Goal: Task Accomplishment & Management: Use online tool/utility

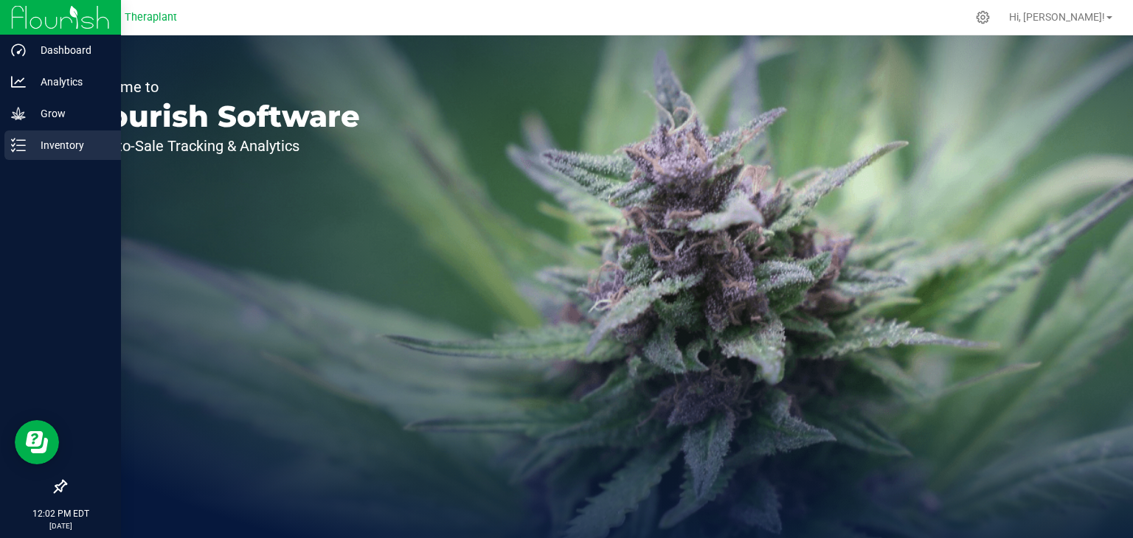
click at [15, 147] on icon at bounding box center [18, 145] width 15 height 15
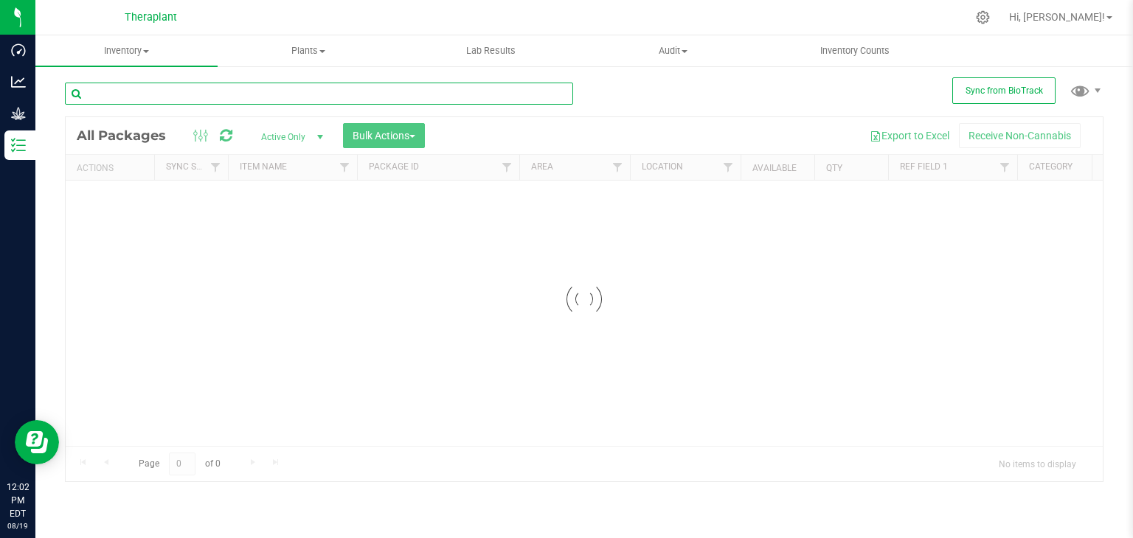
click at [161, 91] on input "text" at bounding box center [319, 94] width 508 height 22
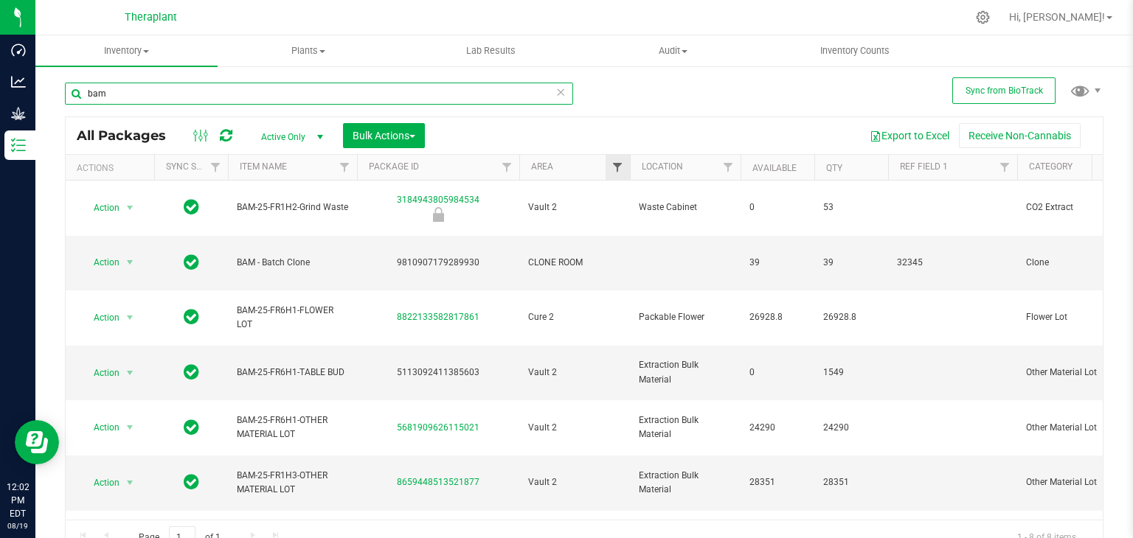
type input "bam"
click at [620, 167] on span "Filter" at bounding box center [617, 167] width 12 height 12
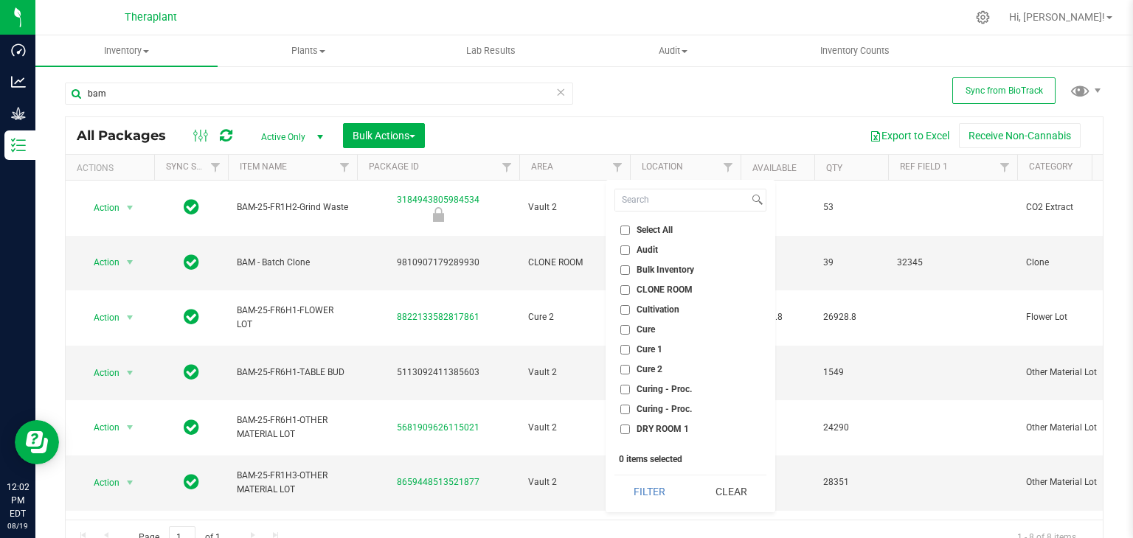
click at [628, 288] on input "CLONE ROOM" at bounding box center [625, 290] width 10 height 10
checkbox input "true"
click at [652, 498] on button "Filter" at bounding box center [649, 492] width 71 height 32
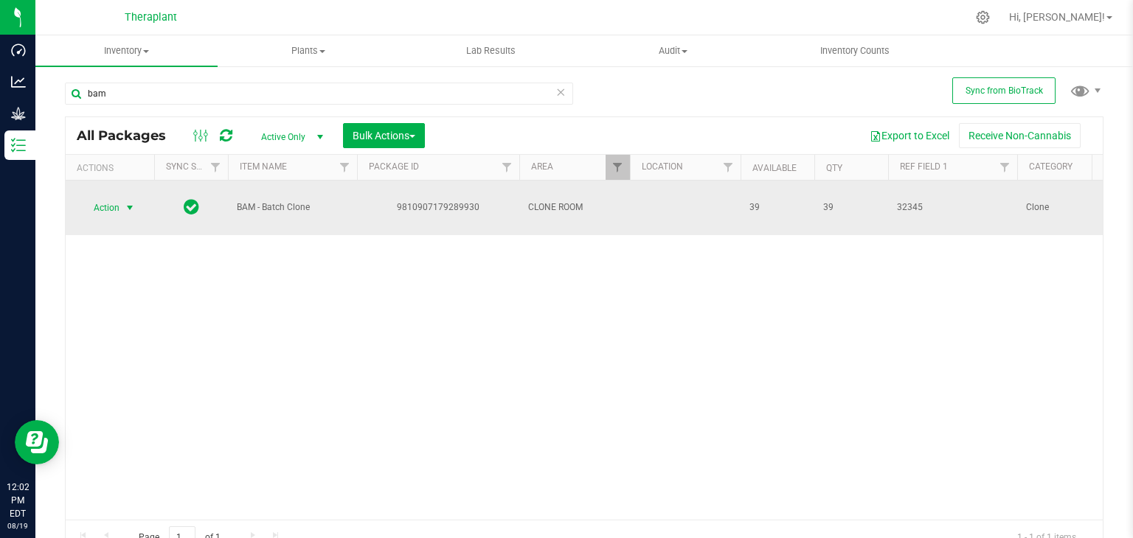
click at [126, 202] on span "select" at bounding box center [130, 208] width 12 height 12
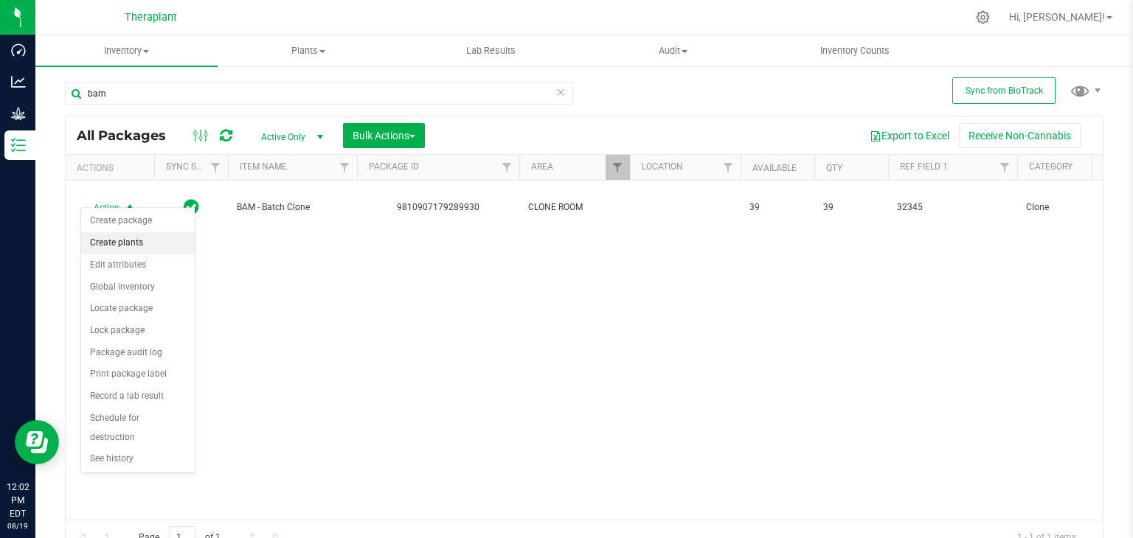
click at [127, 241] on li "Create plants" at bounding box center [138, 243] width 114 height 22
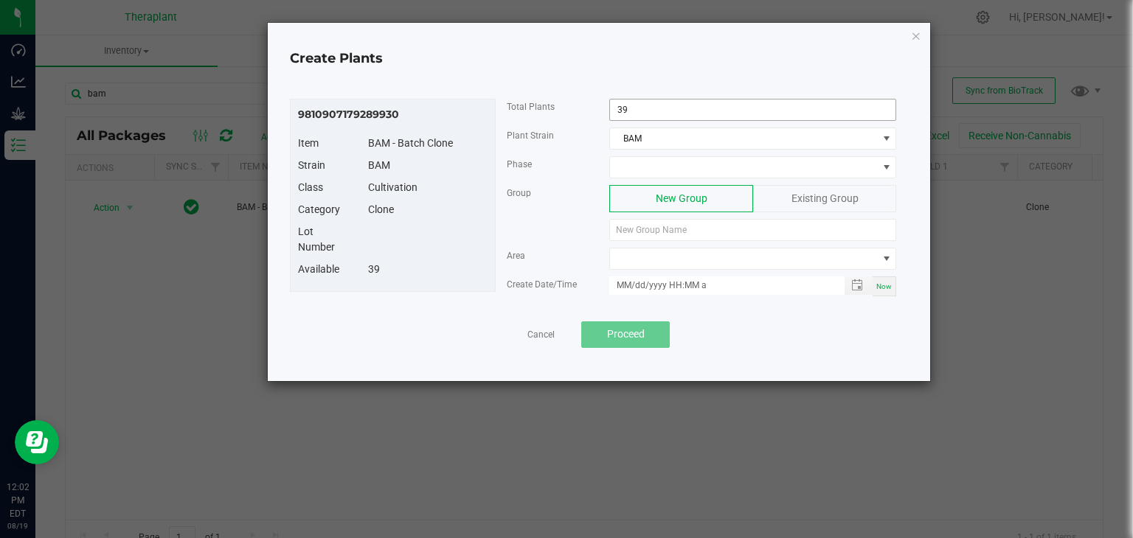
click at [655, 100] on input "39" at bounding box center [752, 110] width 285 height 21
type input "16"
click at [657, 164] on span at bounding box center [743, 167] width 267 height 21
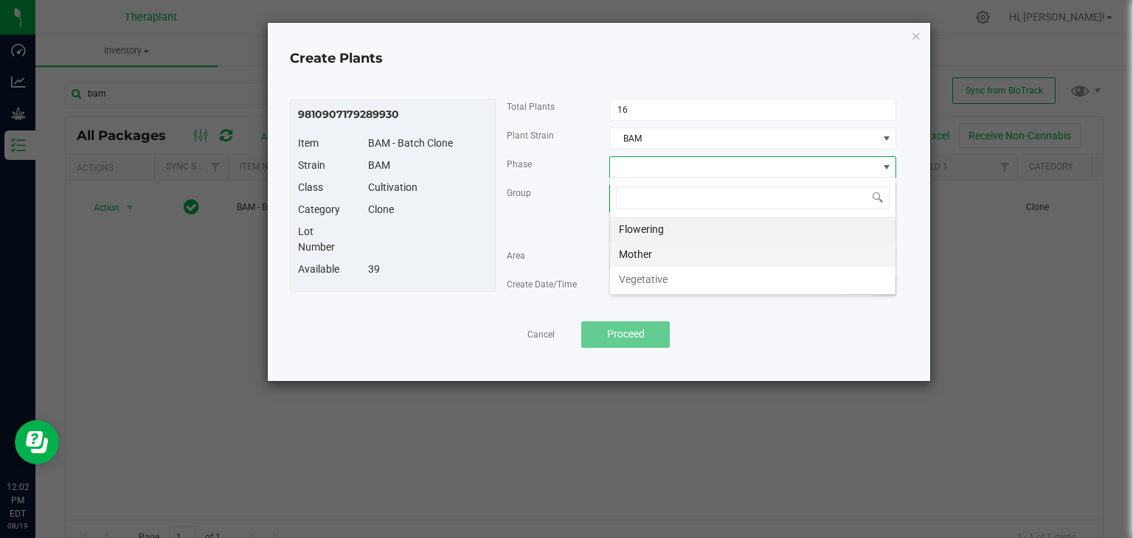
scroll to position [21, 287]
click at [658, 259] on li "Mother" at bounding box center [752, 254] width 285 height 25
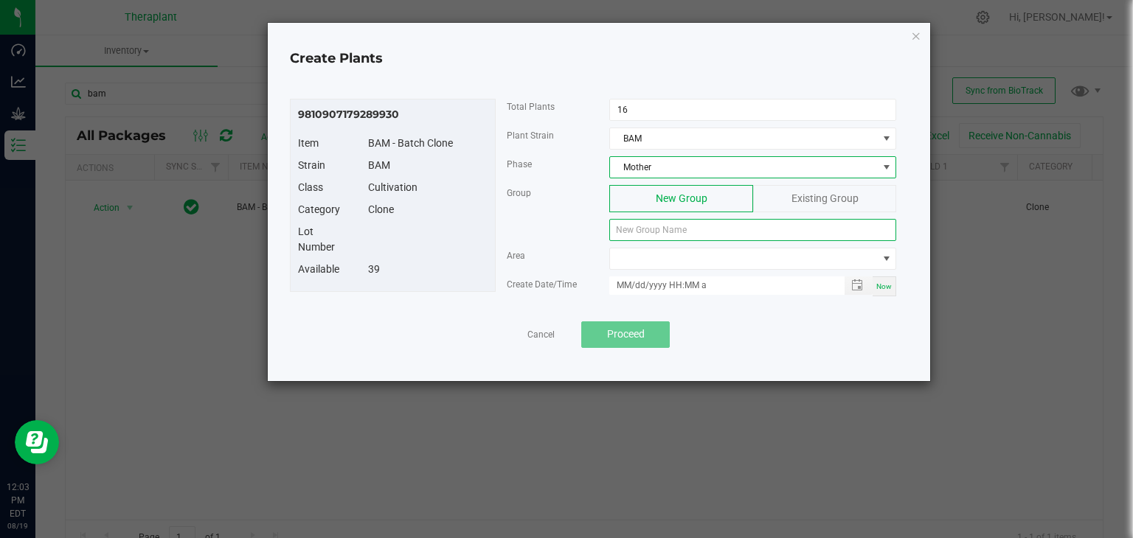
click at [675, 228] on input at bounding box center [752, 230] width 287 height 22
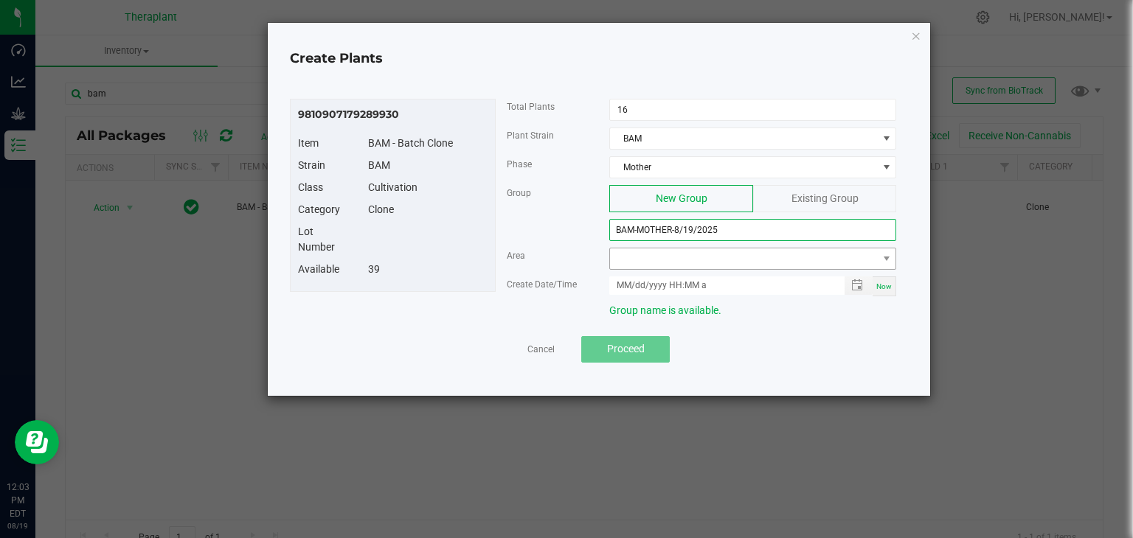
type input "BAM-MOTHER-8/19/2025"
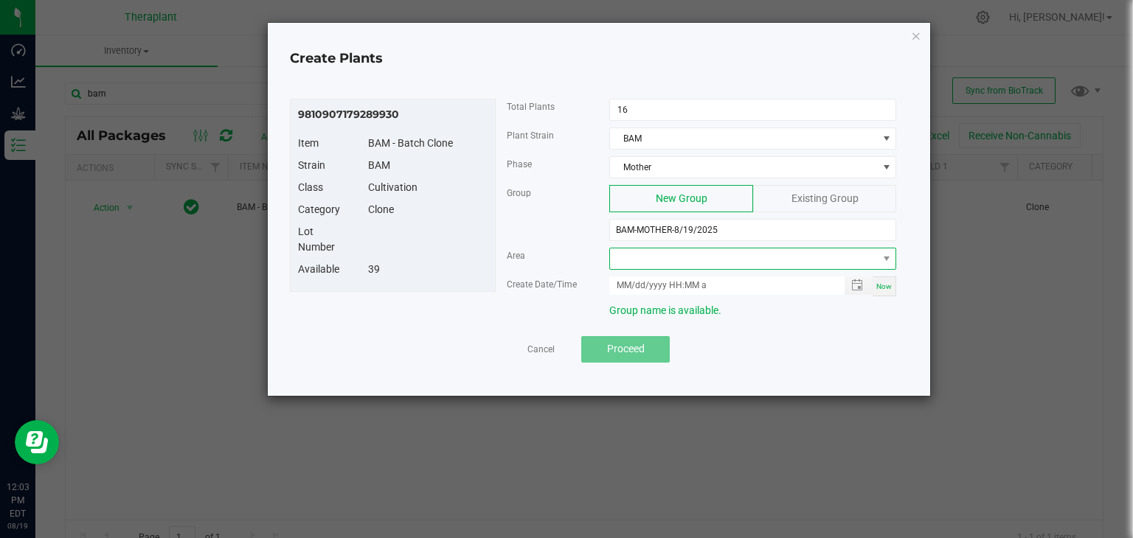
click at [700, 262] on span at bounding box center [743, 258] width 267 height 21
click at [703, 319] on li "MOTHER ROOM" at bounding box center [752, 319] width 285 height 25
click at [886, 293] on div "Now" at bounding box center [884, 286] width 24 height 20
type input "[DATE] 12:03 PM"
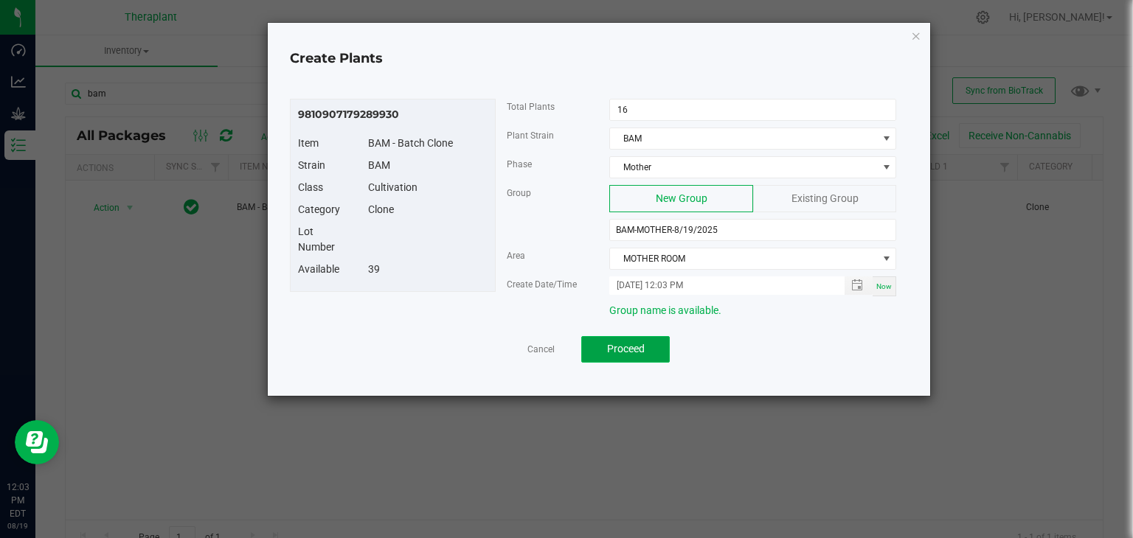
click at [633, 349] on span "Proceed" at bounding box center [626, 349] width 38 height 12
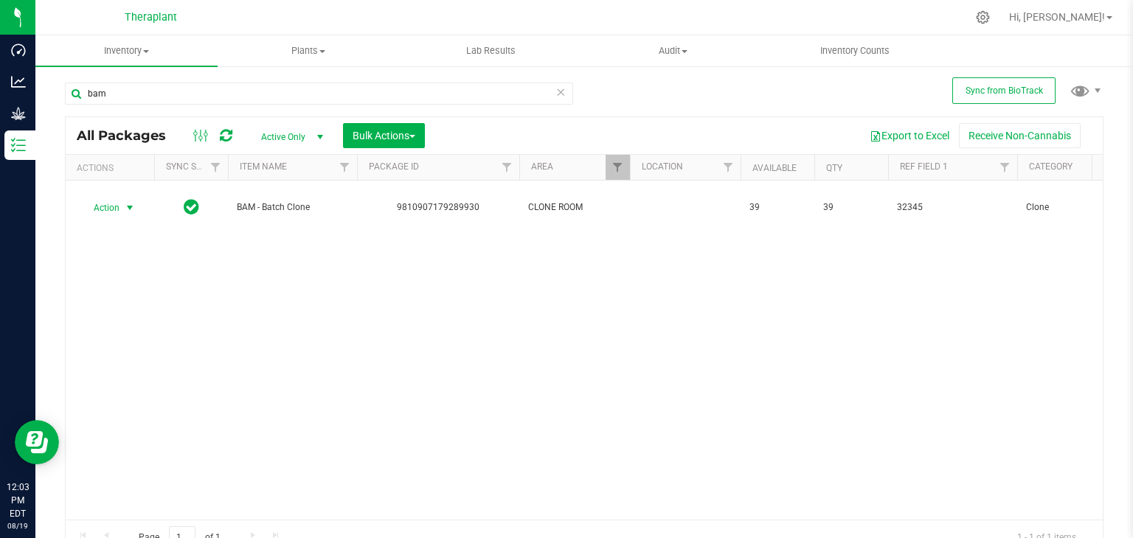
click at [555, 87] on icon at bounding box center [560, 92] width 10 height 18
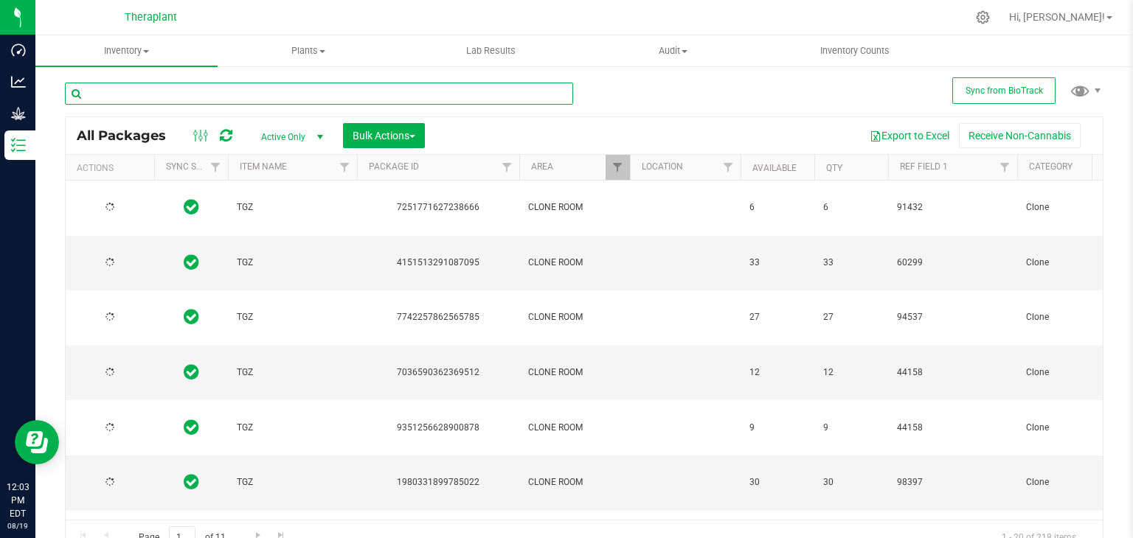
click at [94, 99] on input "text" at bounding box center [319, 94] width 508 height 22
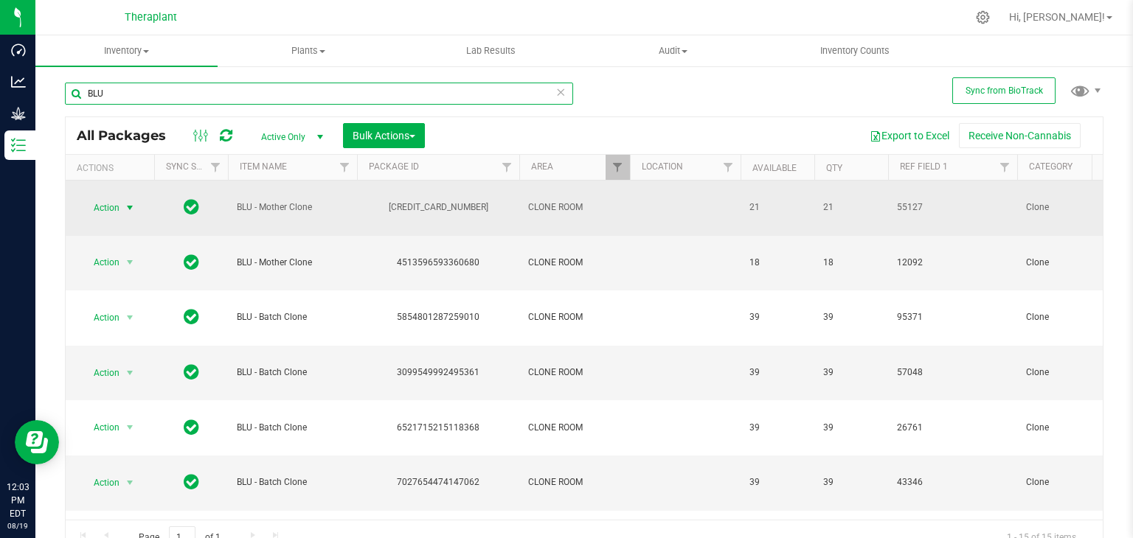
type input "BLU"
click at [132, 202] on span "select" at bounding box center [130, 208] width 12 height 12
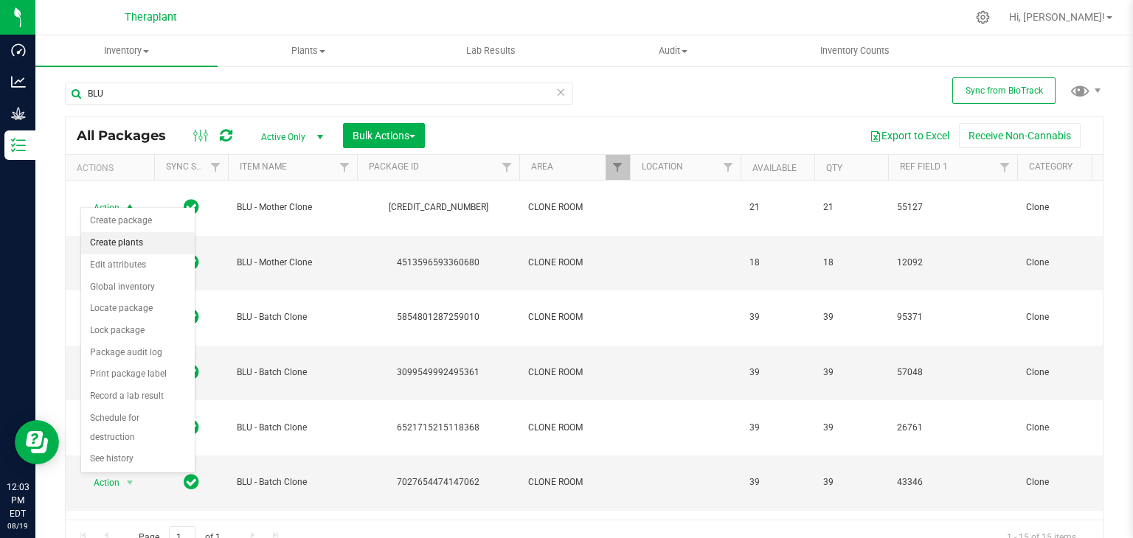
click at [121, 243] on li "Create plants" at bounding box center [138, 243] width 114 height 22
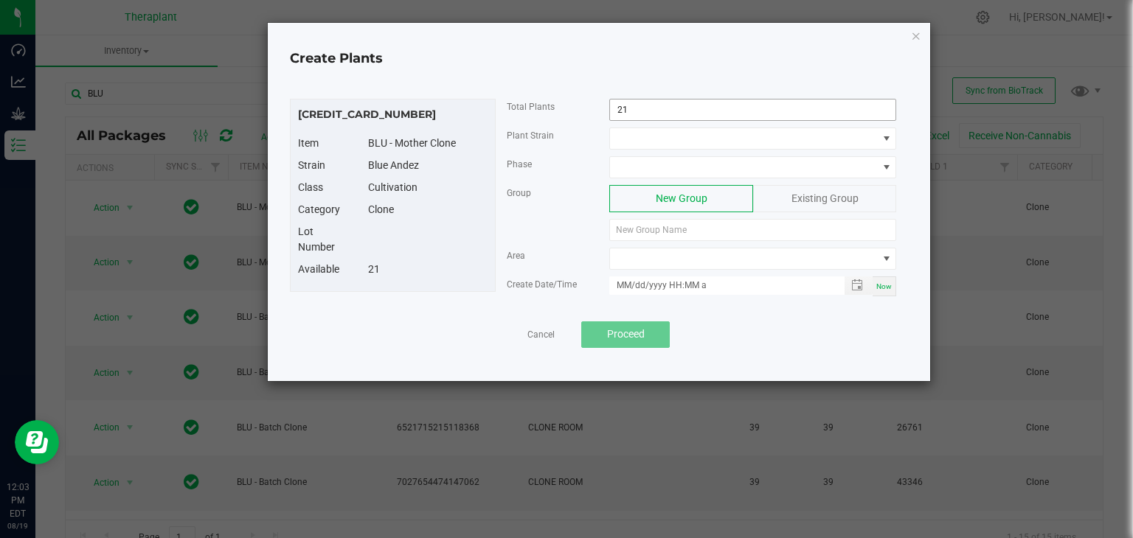
click at [658, 106] on input "21" at bounding box center [752, 110] width 285 height 21
type input "8"
click at [654, 137] on span at bounding box center [743, 138] width 267 height 21
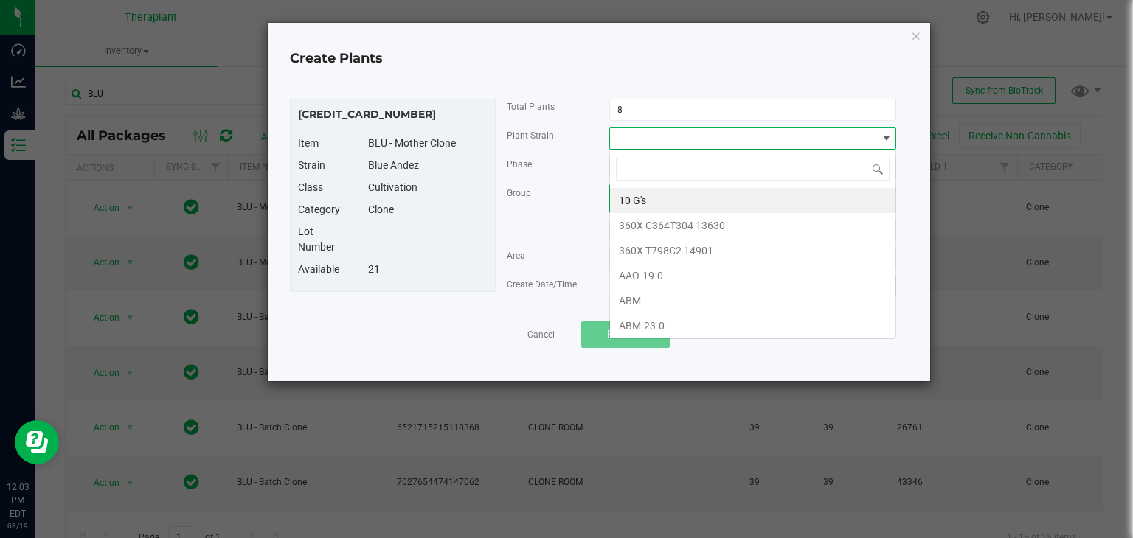
scroll to position [21, 287]
type input "BLU"
click at [649, 203] on li "Blue Andeze" at bounding box center [752, 200] width 285 height 25
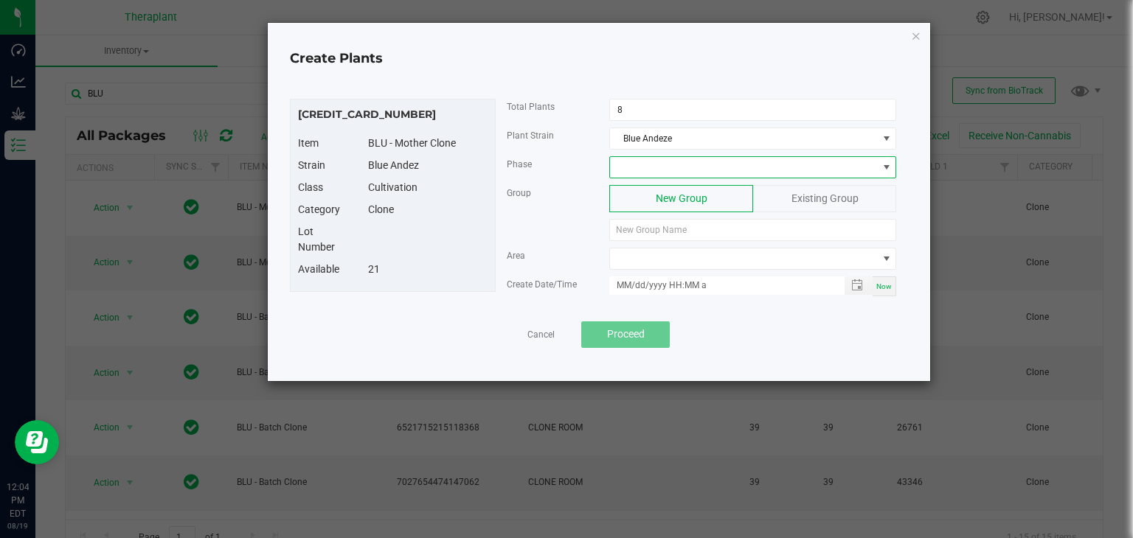
click at [653, 161] on span at bounding box center [743, 167] width 267 height 21
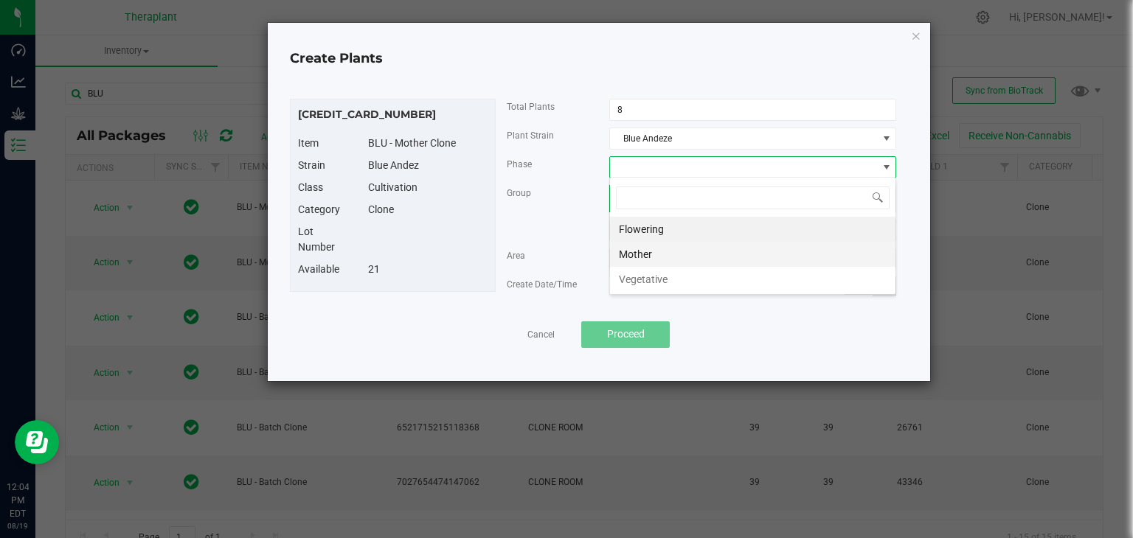
click at [637, 252] on li "Mother" at bounding box center [752, 254] width 285 height 25
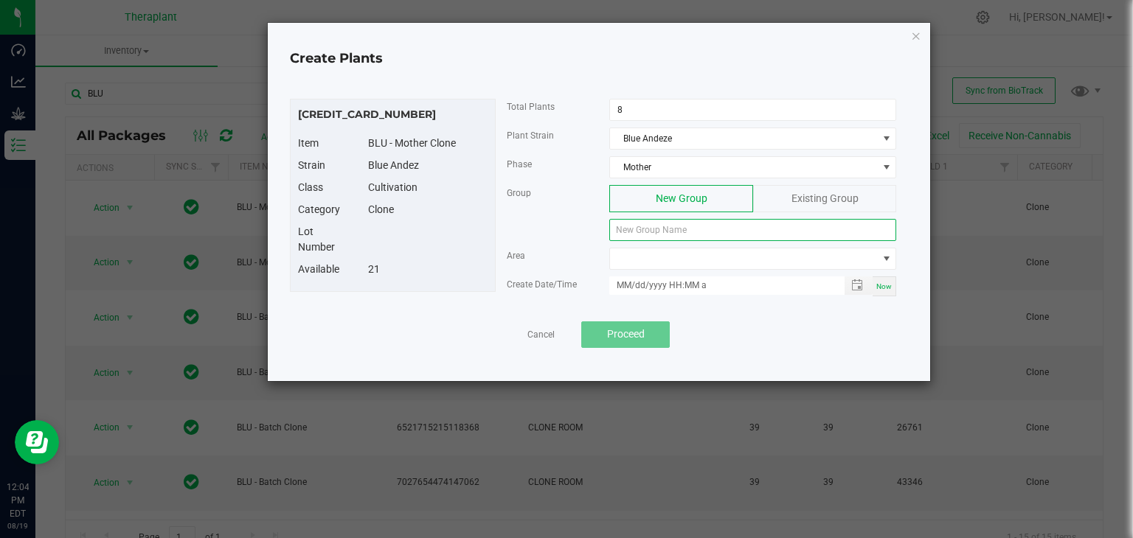
click at [642, 231] on input at bounding box center [752, 230] width 287 height 22
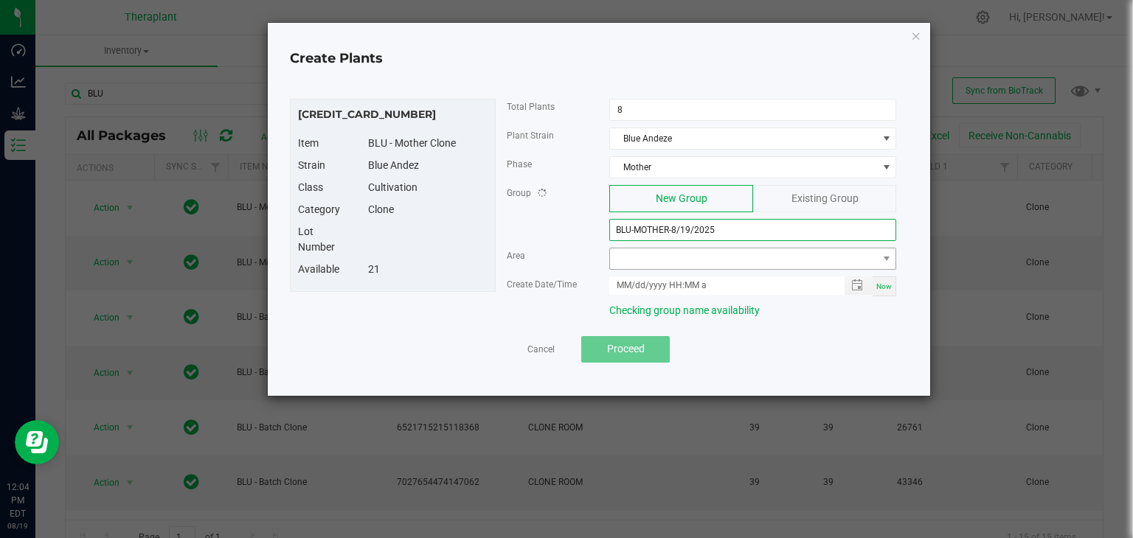
type input "BLU-MOTHER-8/19/2025"
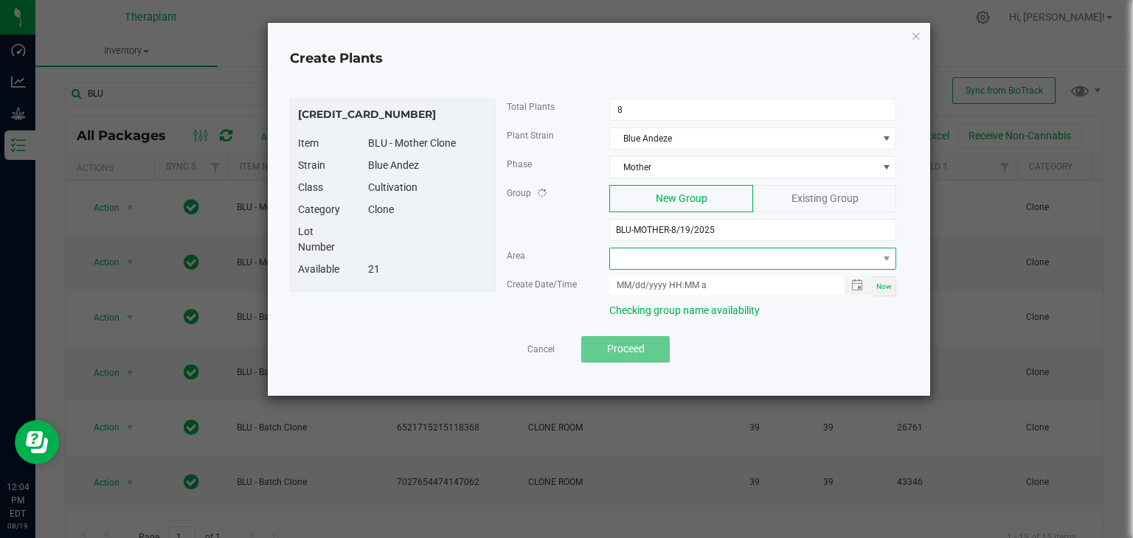
click at [648, 255] on span at bounding box center [743, 258] width 267 height 21
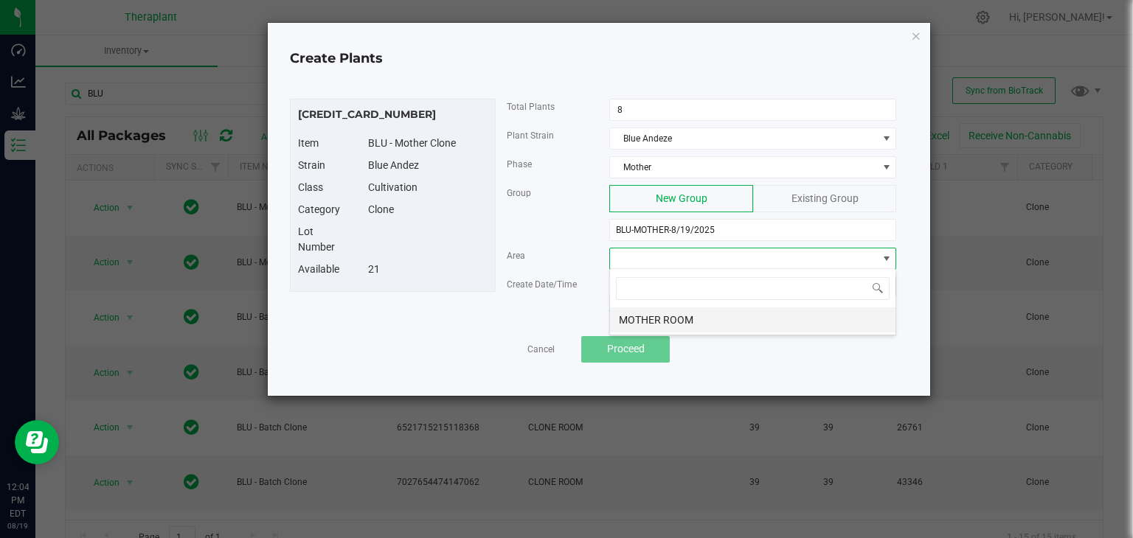
click at [664, 322] on li "MOTHER ROOM" at bounding box center [752, 319] width 285 height 25
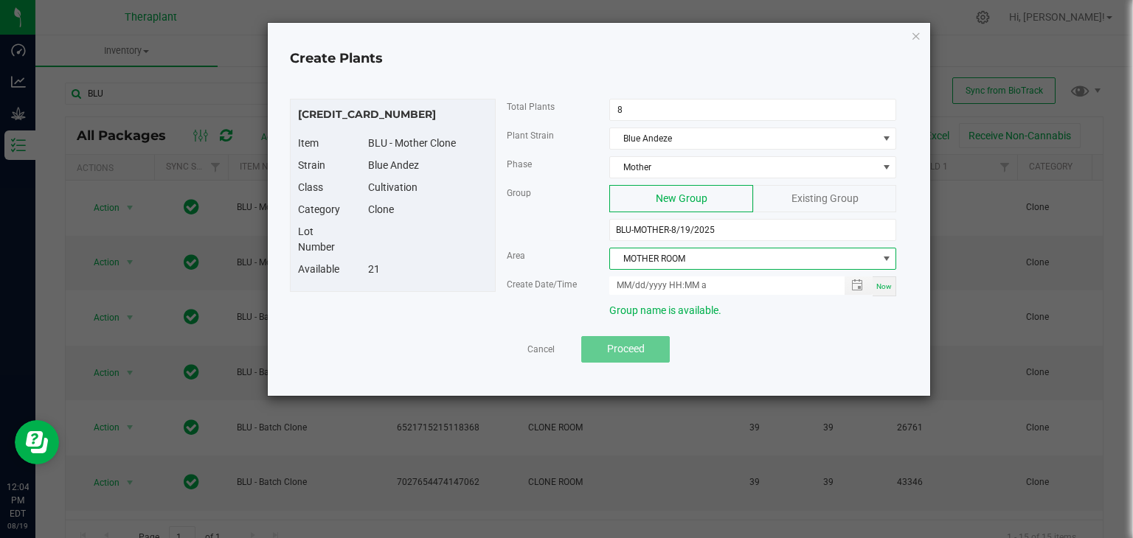
click at [888, 283] on span "Now" at bounding box center [883, 286] width 15 height 8
type input "[DATE] 12:04 PM"
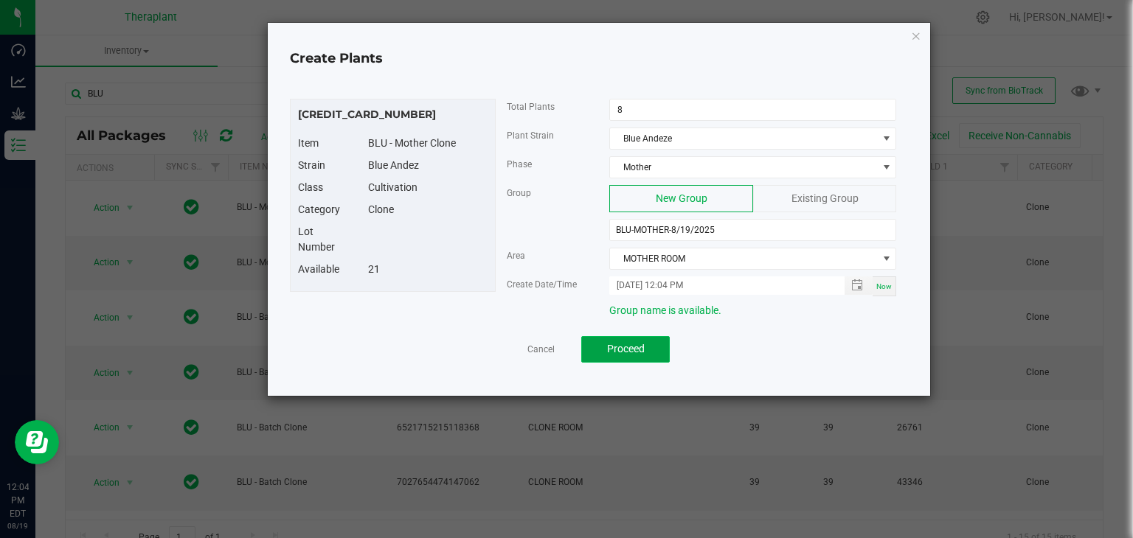
click at [639, 350] on span "Proceed" at bounding box center [626, 349] width 38 height 12
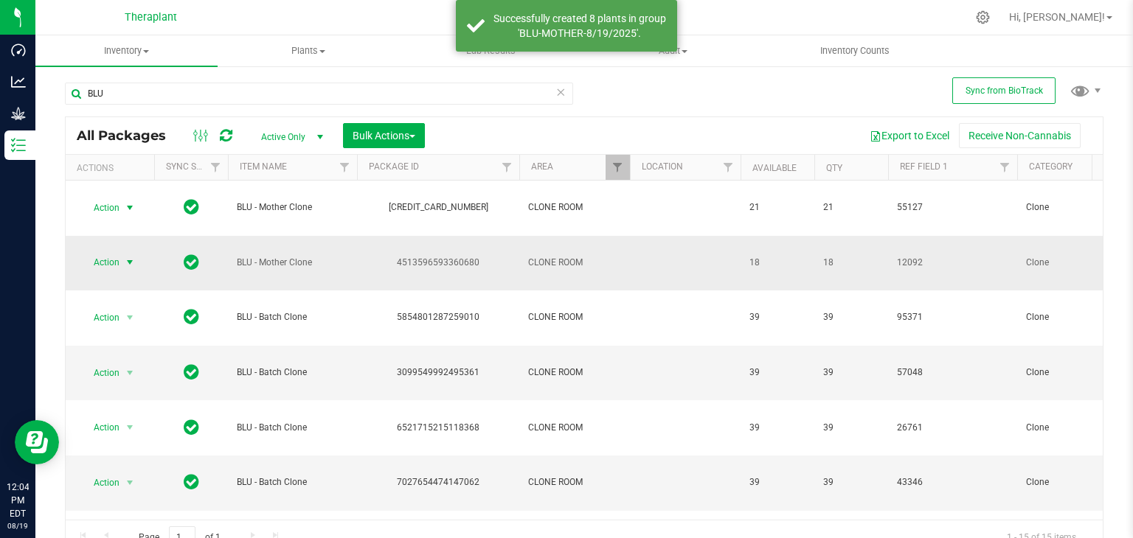
click at [131, 257] on span "select" at bounding box center [130, 263] width 12 height 12
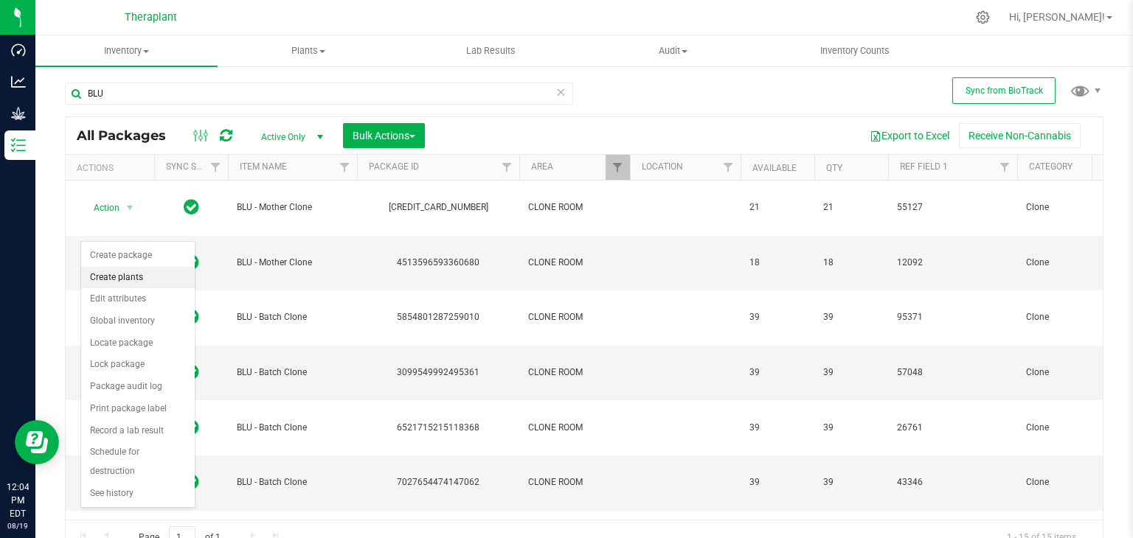
click at [130, 280] on li "Create plants" at bounding box center [138, 278] width 114 height 22
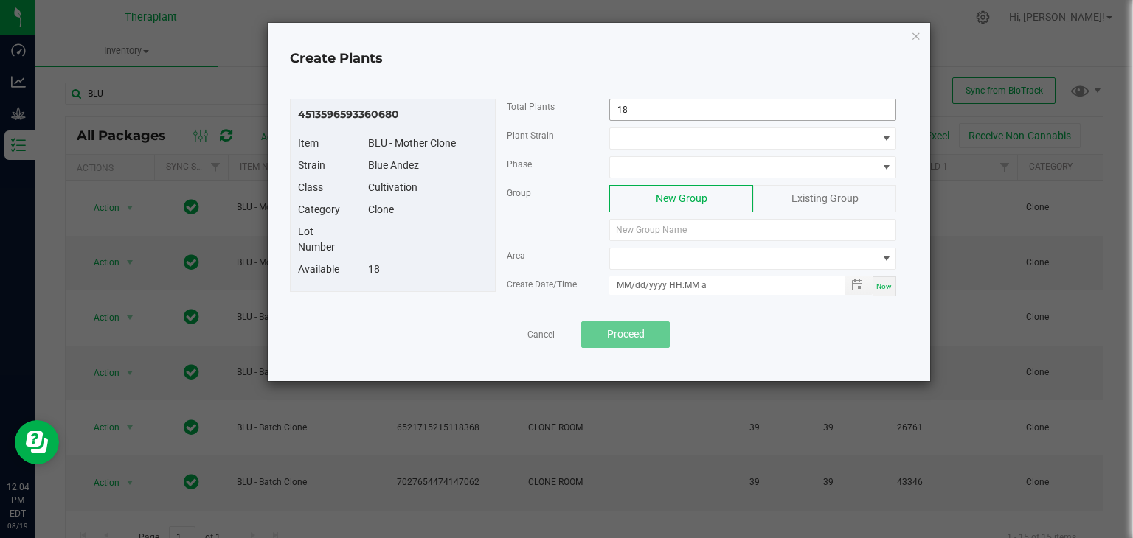
click at [648, 110] on input "18" at bounding box center [752, 110] width 285 height 21
type input "8"
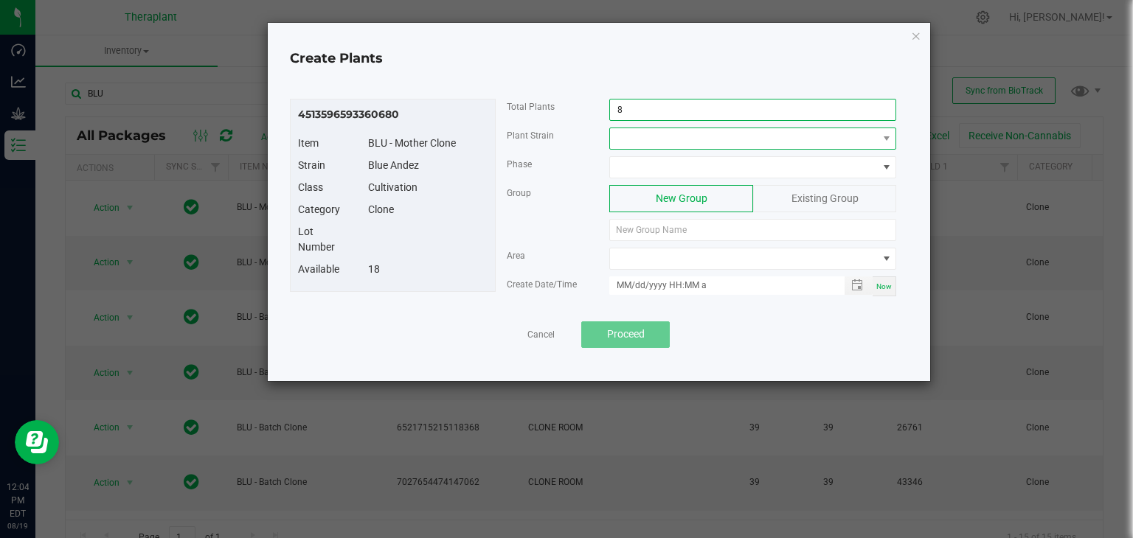
click at [667, 136] on span at bounding box center [743, 138] width 267 height 21
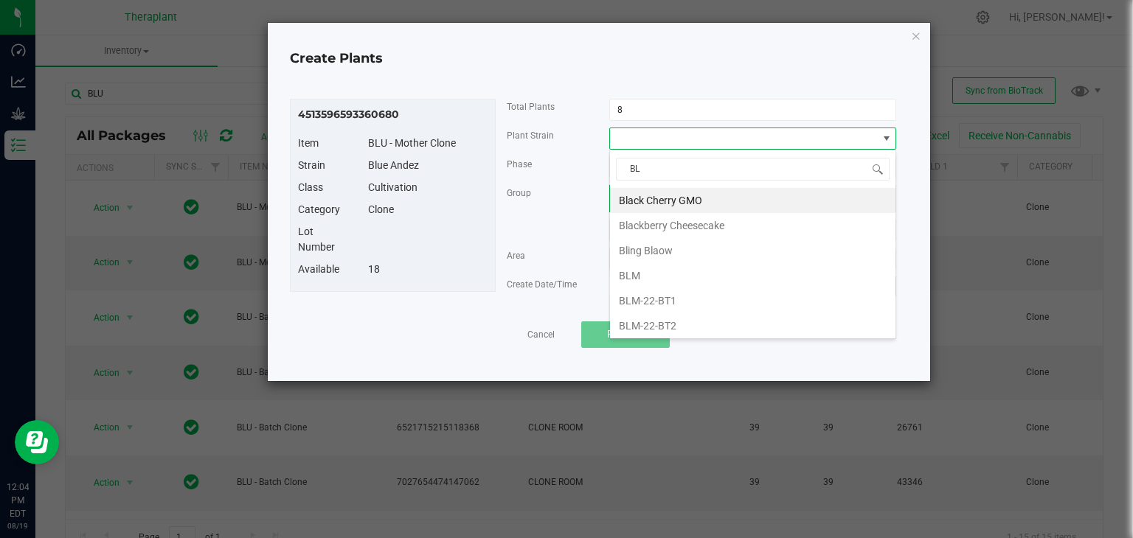
type input "BLU"
click at [644, 198] on li "Blue Andeze" at bounding box center [752, 200] width 285 height 25
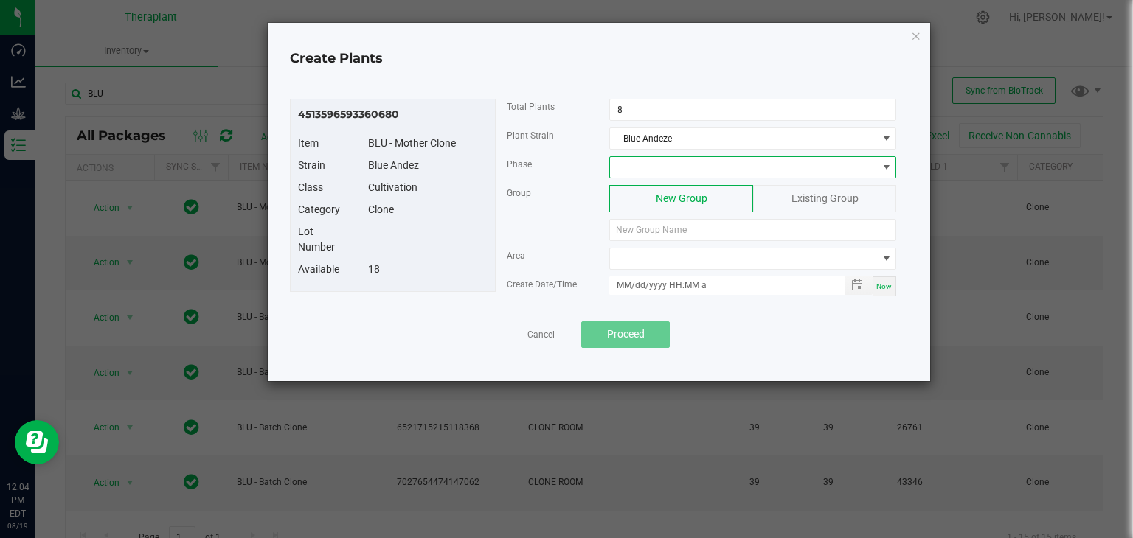
click at [650, 166] on span at bounding box center [743, 167] width 267 height 21
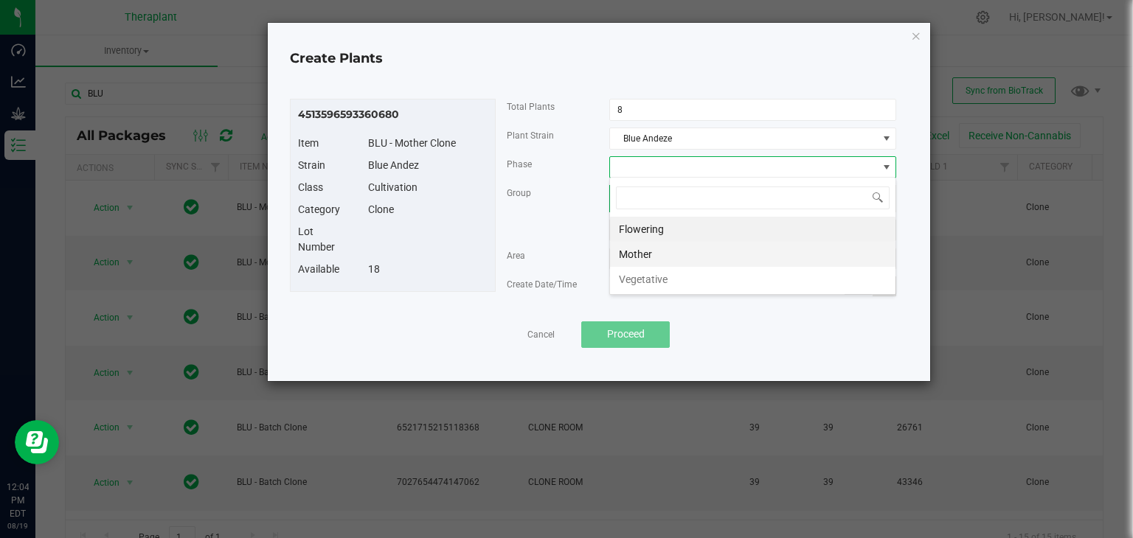
click at [634, 248] on li "Mother" at bounding box center [752, 254] width 285 height 25
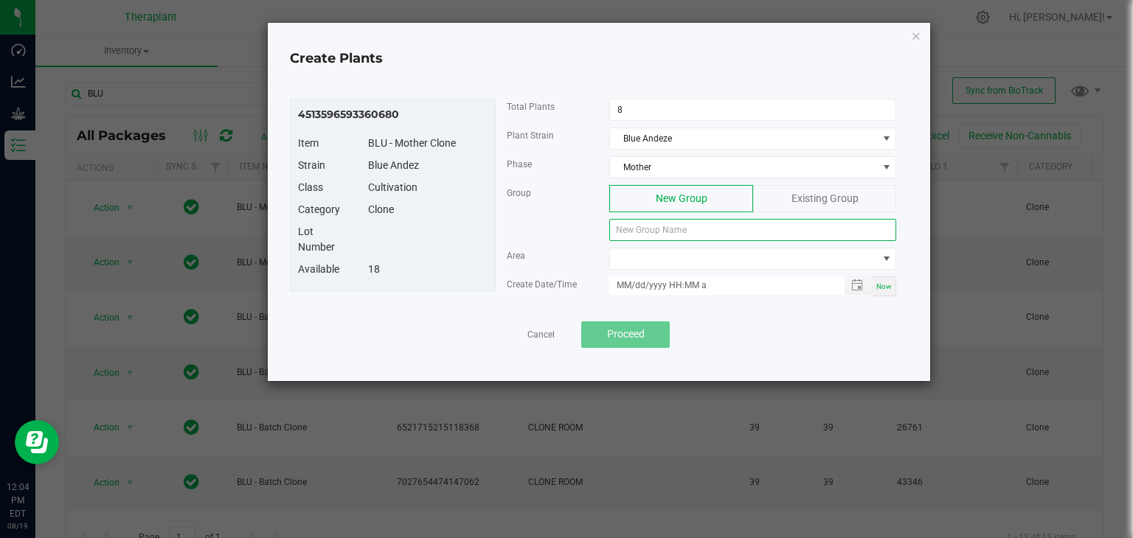
click at [641, 234] on input at bounding box center [752, 230] width 287 height 22
click at [818, 198] on span "Existing Group" at bounding box center [824, 198] width 67 height 12
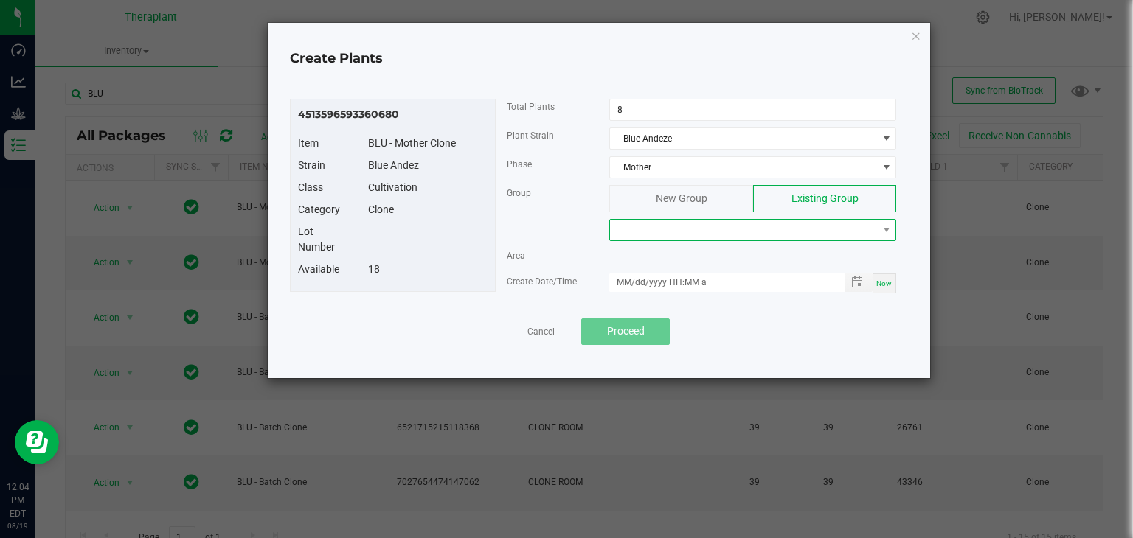
click at [687, 232] on span at bounding box center [743, 230] width 267 height 21
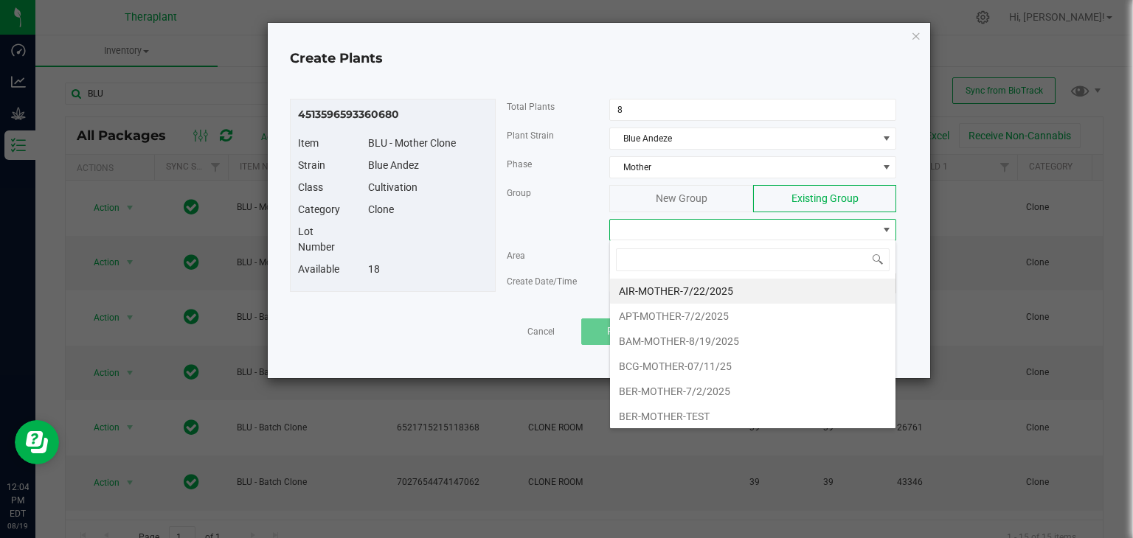
type input "B"
click at [681, 414] on li "BLU-MOTHER-8/19/2025" at bounding box center [752, 416] width 285 height 25
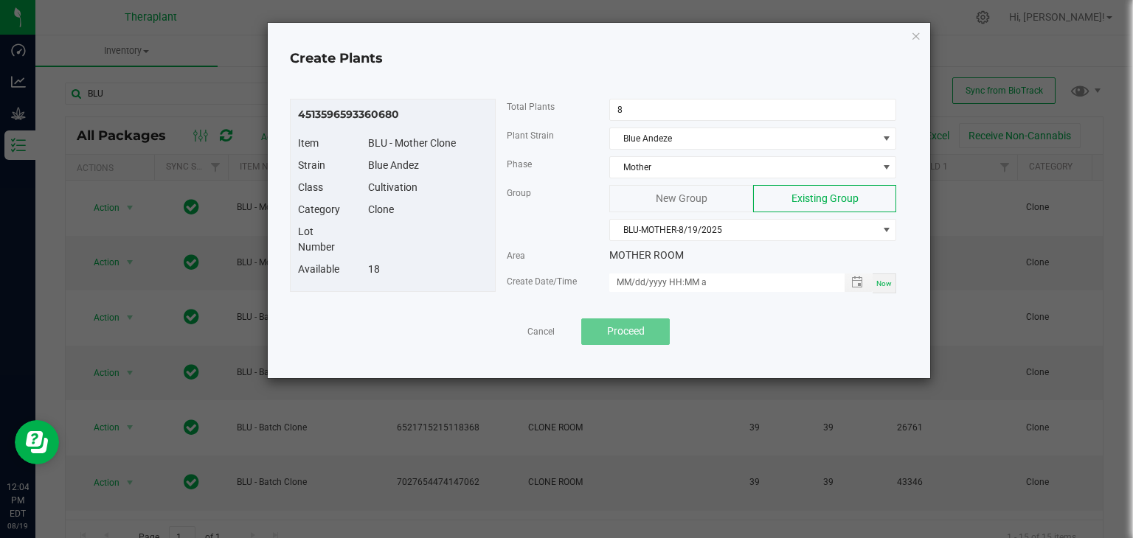
click at [889, 282] on span "Now" at bounding box center [883, 283] width 15 height 8
type input "[DATE] 12:04 PM"
click at [639, 330] on span "Proceed" at bounding box center [626, 331] width 38 height 12
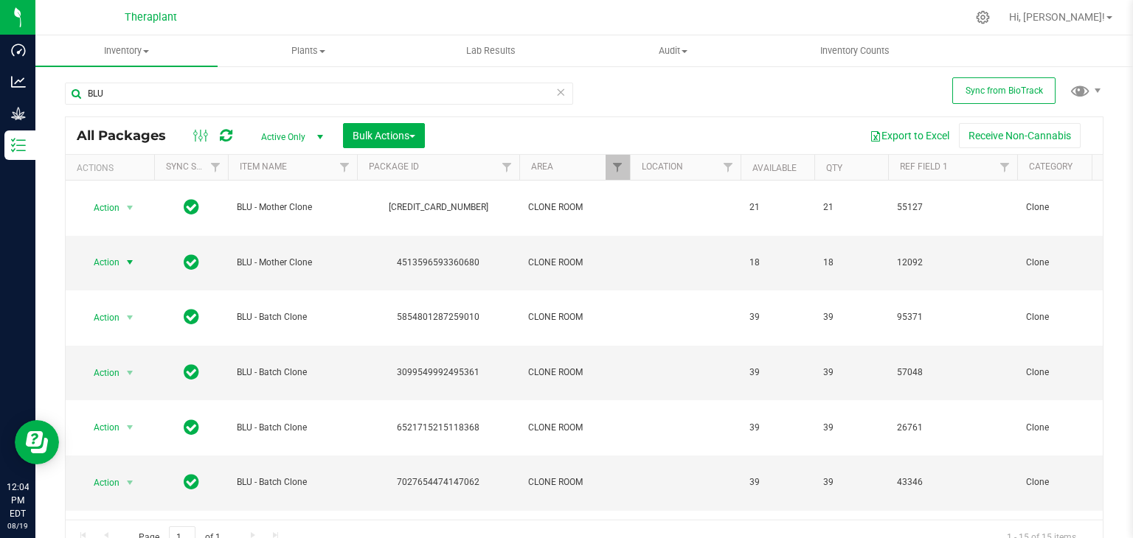
click at [557, 91] on icon at bounding box center [560, 92] width 10 height 18
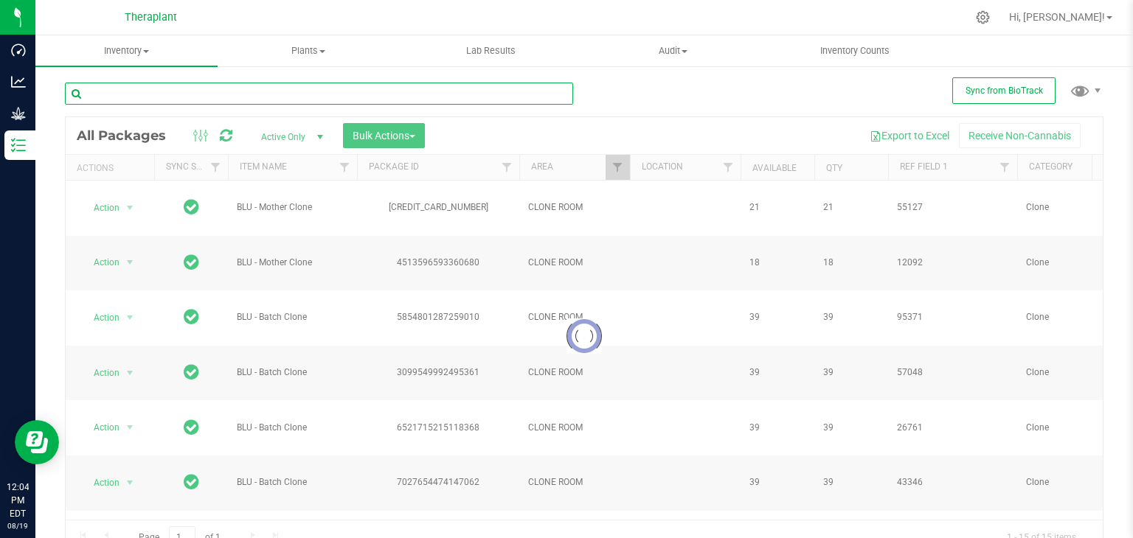
click at [198, 94] on input "text" at bounding box center [319, 94] width 508 height 22
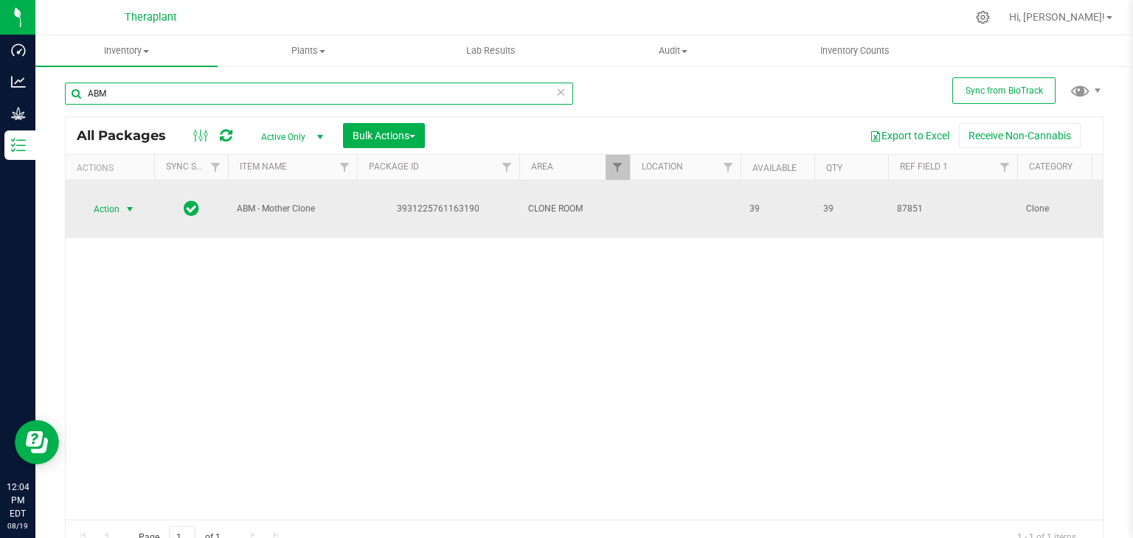
type input "ABM"
click at [129, 209] on span "select" at bounding box center [130, 209] width 12 height 12
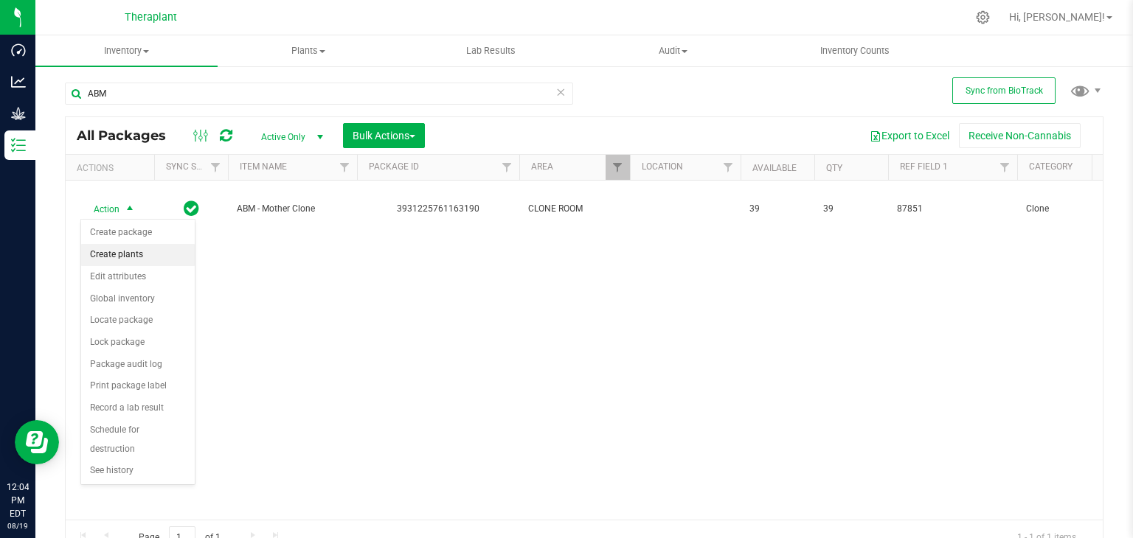
click at [133, 254] on li "Create plants" at bounding box center [138, 255] width 114 height 22
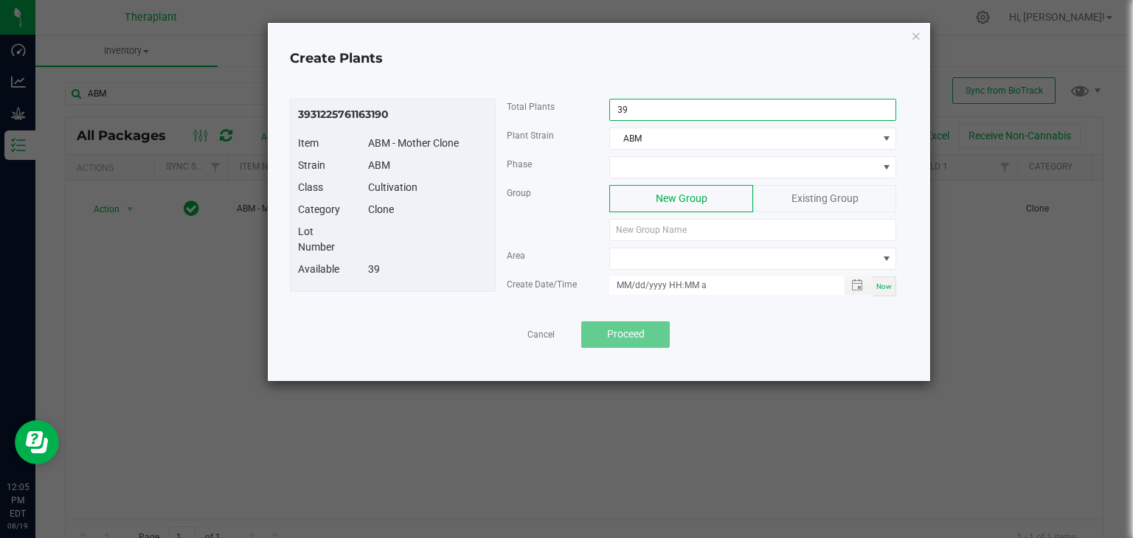
click at [644, 104] on input "39" at bounding box center [752, 110] width 285 height 21
type input "16"
click at [630, 157] on span at bounding box center [743, 167] width 267 height 21
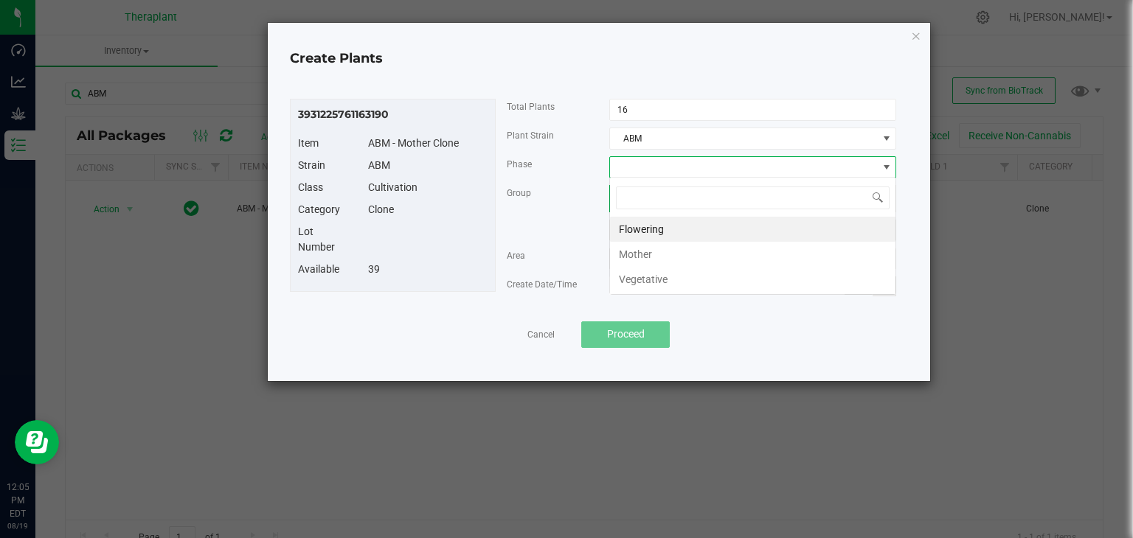
scroll to position [21, 287]
click at [661, 254] on li "Mother" at bounding box center [752, 254] width 285 height 25
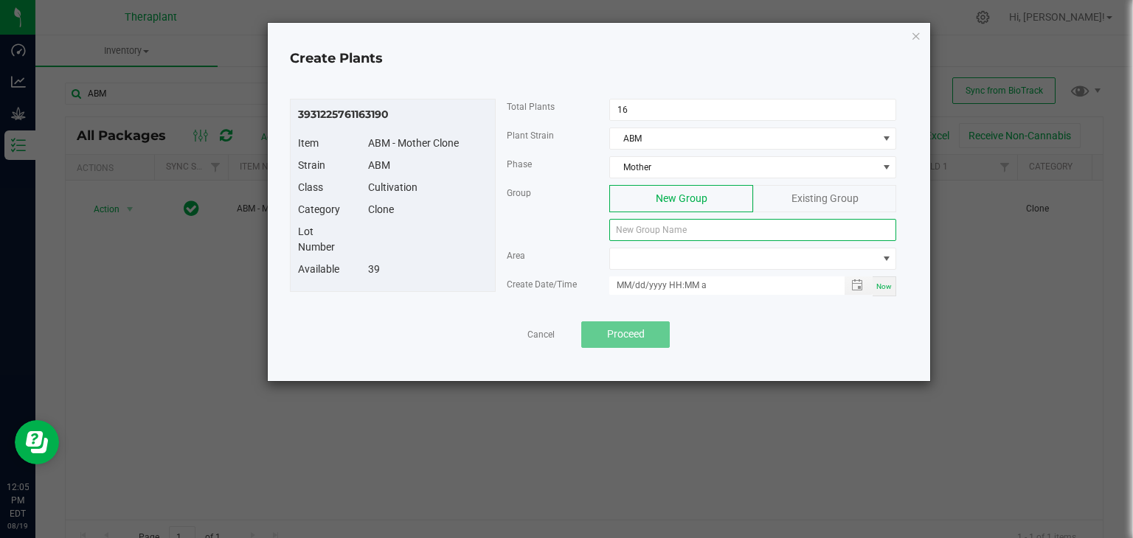
click at [657, 223] on input at bounding box center [752, 230] width 287 height 22
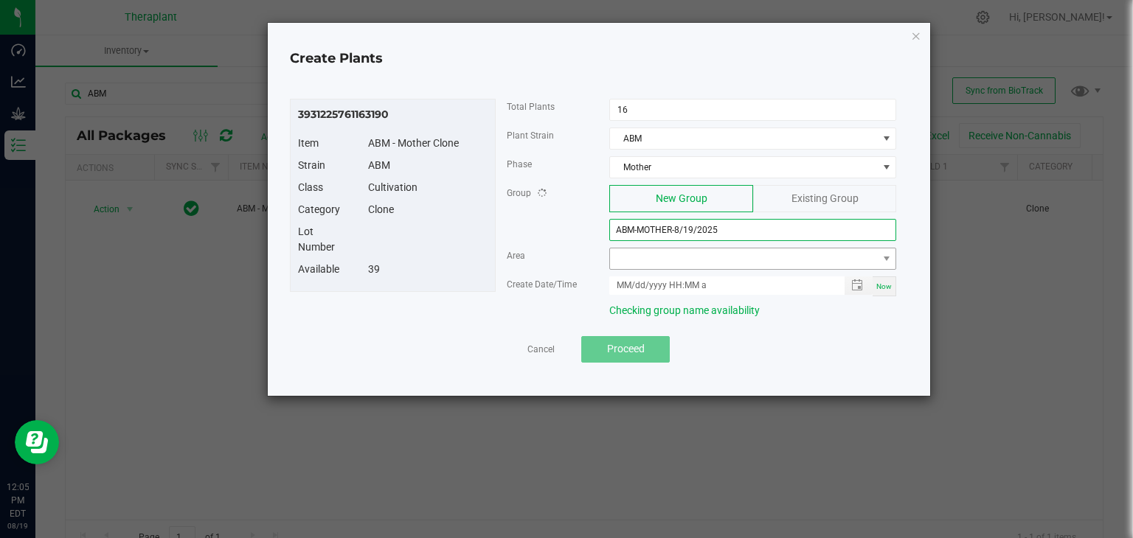
type input "ABM-MOTHER-8/19/2025"
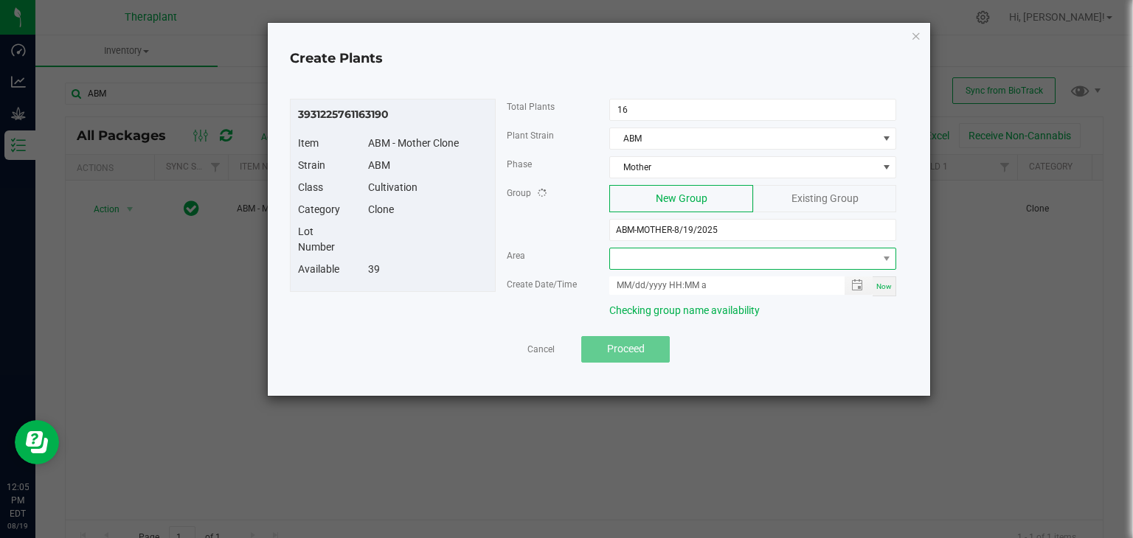
click at [650, 260] on span at bounding box center [743, 258] width 267 height 21
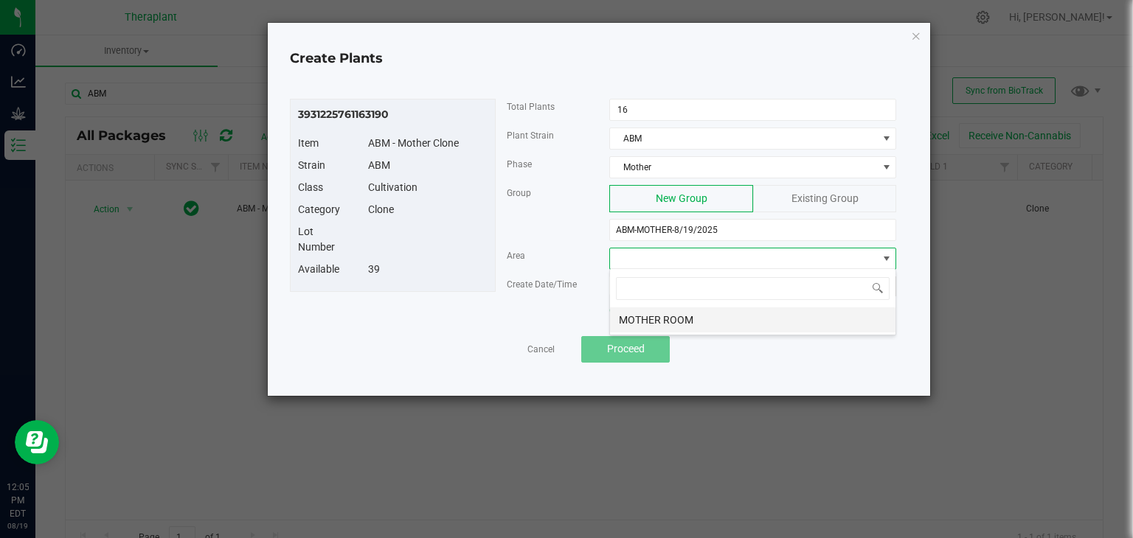
click at [668, 316] on li "MOTHER ROOM" at bounding box center [752, 319] width 285 height 25
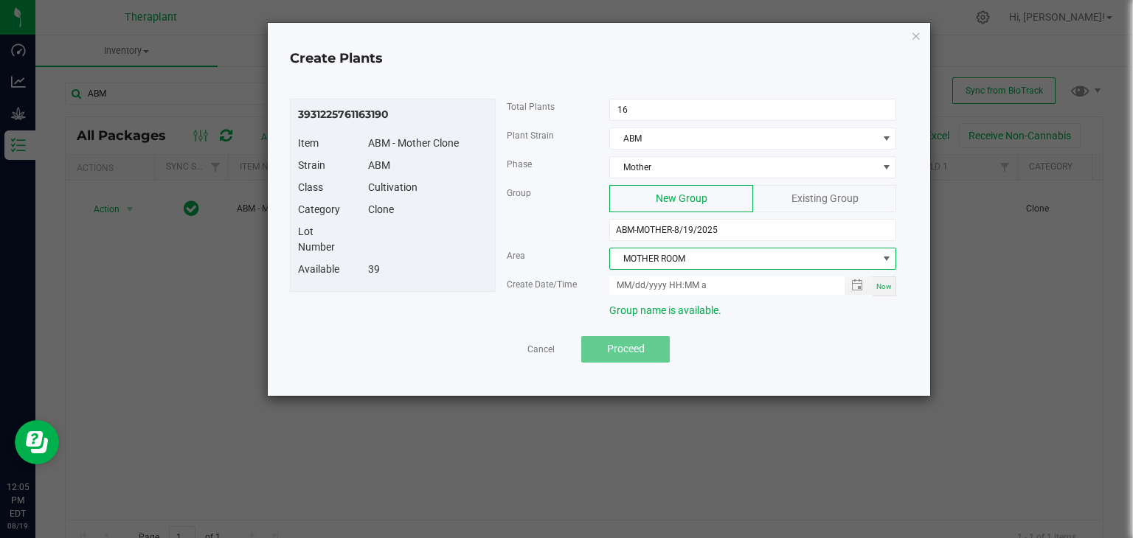
click at [883, 284] on span "Now" at bounding box center [883, 286] width 15 height 8
type input "[DATE] 12:05 PM"
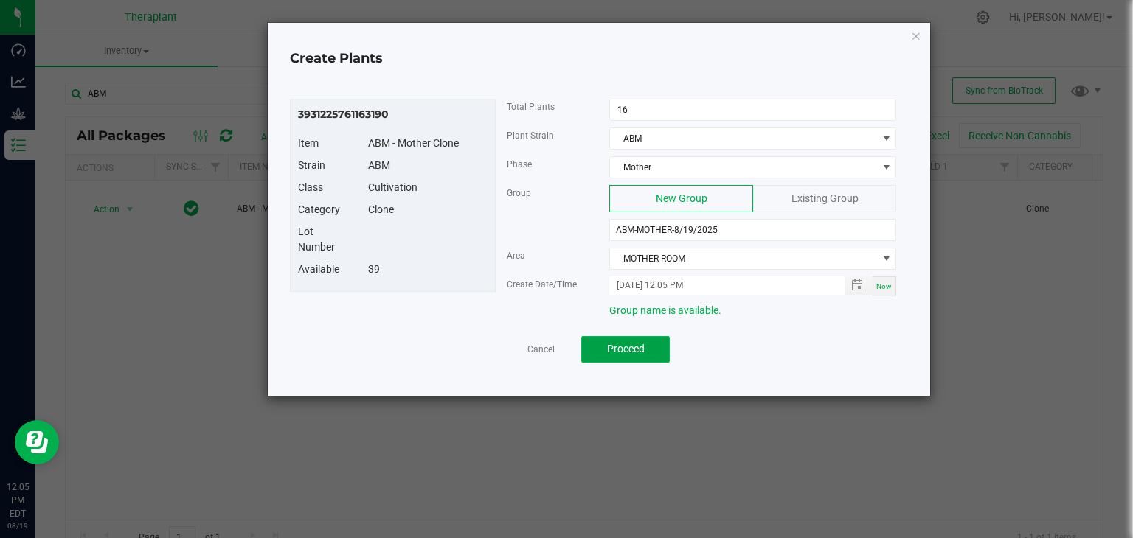
click at [641, 352] on span "Proceed" at bounding box center [626, 349] width 38 height 12
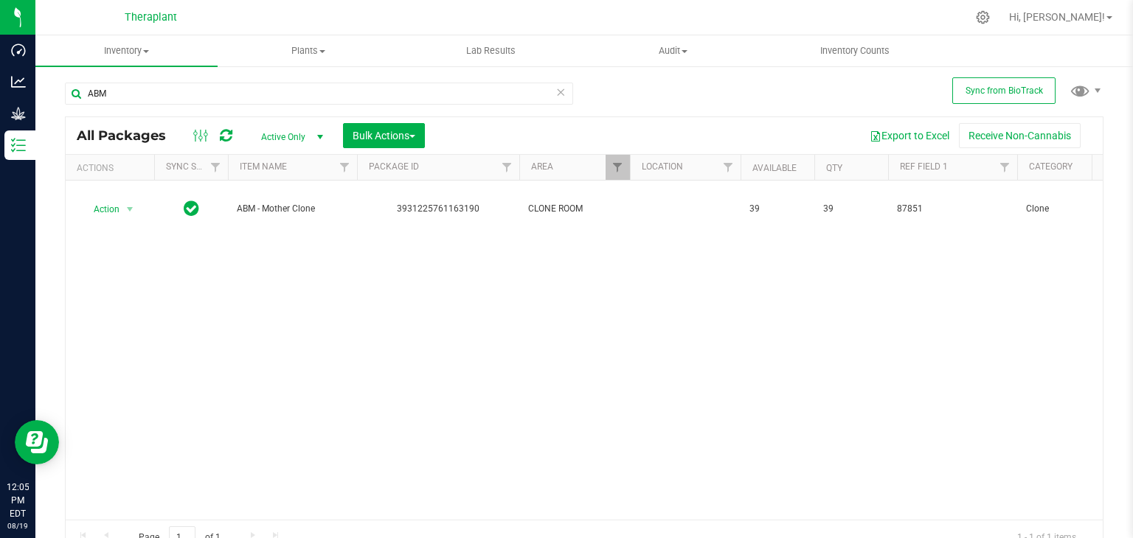
click at [556, 96] on icon at bounding box center [560, 92] width 10 height 18
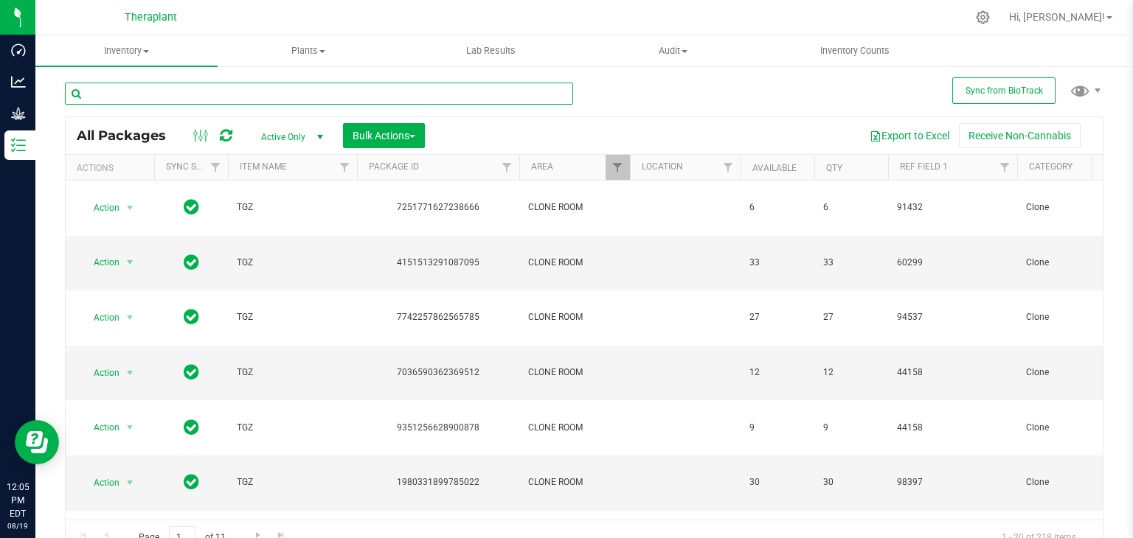
click at [330, 100] on input "text" at bounding box center [319, 94] width 508 height 22
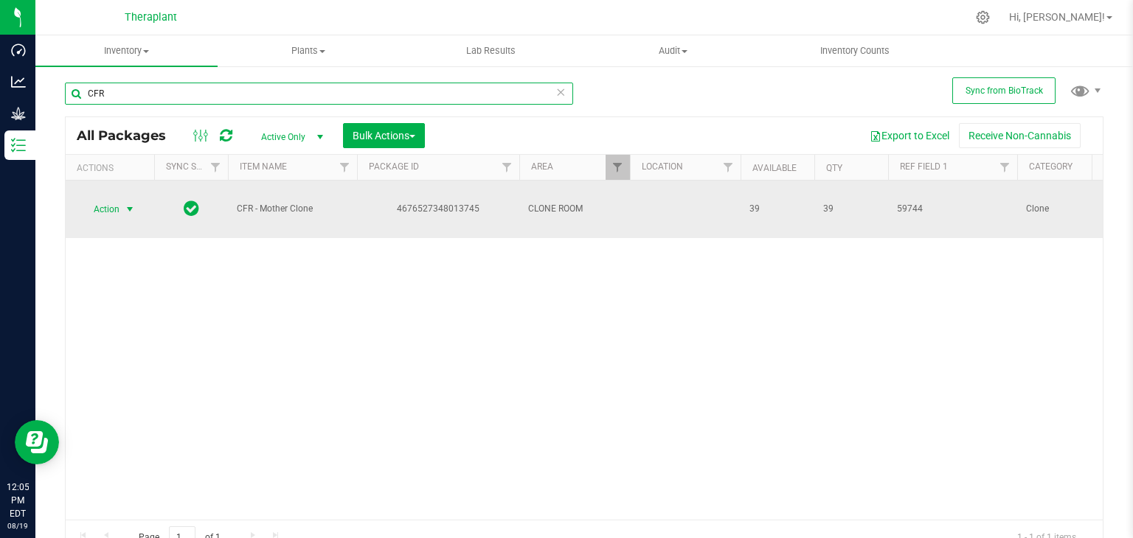
type input "CFR"
click at [126, 212] on span "select" at bounding box center [130, 209] width 12 height 12
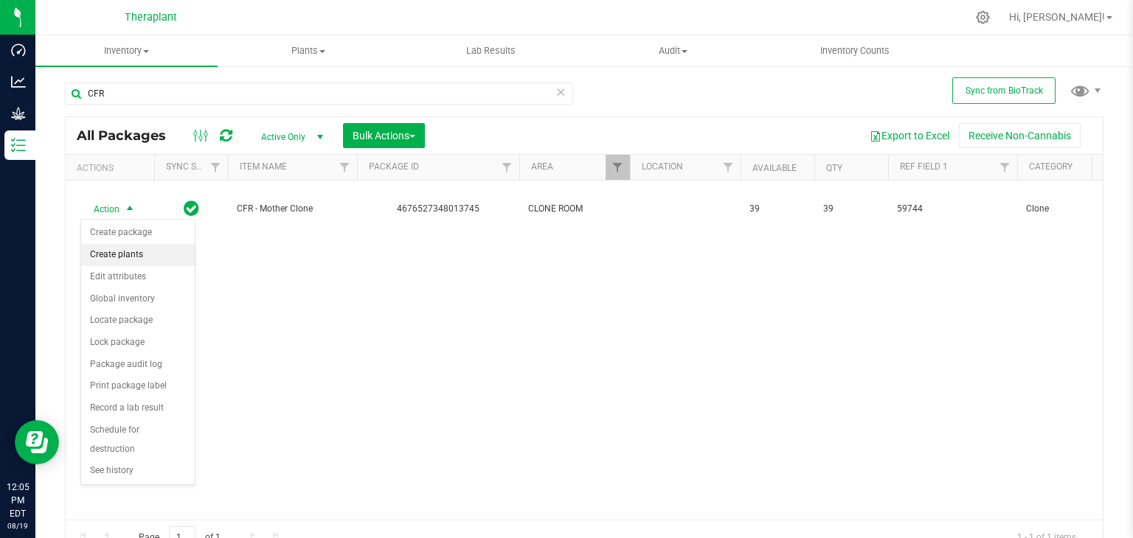
click at [113, 252] on li "Create plants" at bounding box center [138, 255] width 114 height 22
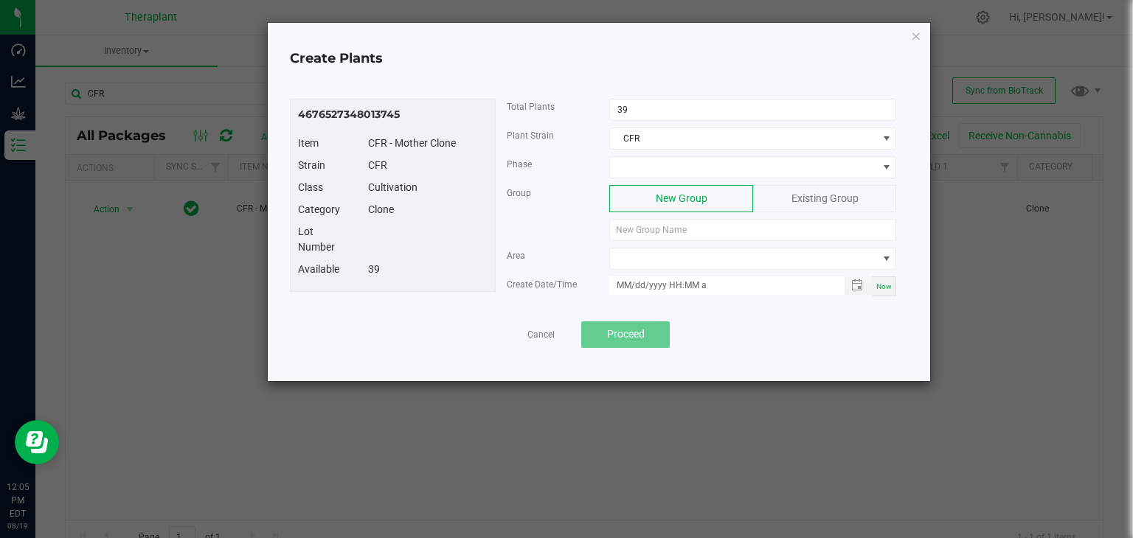
click at [631, 95] on div "4676527348013745 Item CFR - Mother Clone Strain CFR Class Cultivation Category …" at bounding box center [598, 223] width 633 height 286
click at [634, 112] on input "39" at bounding box center [752, 110] width 285 height 21
type input "16"
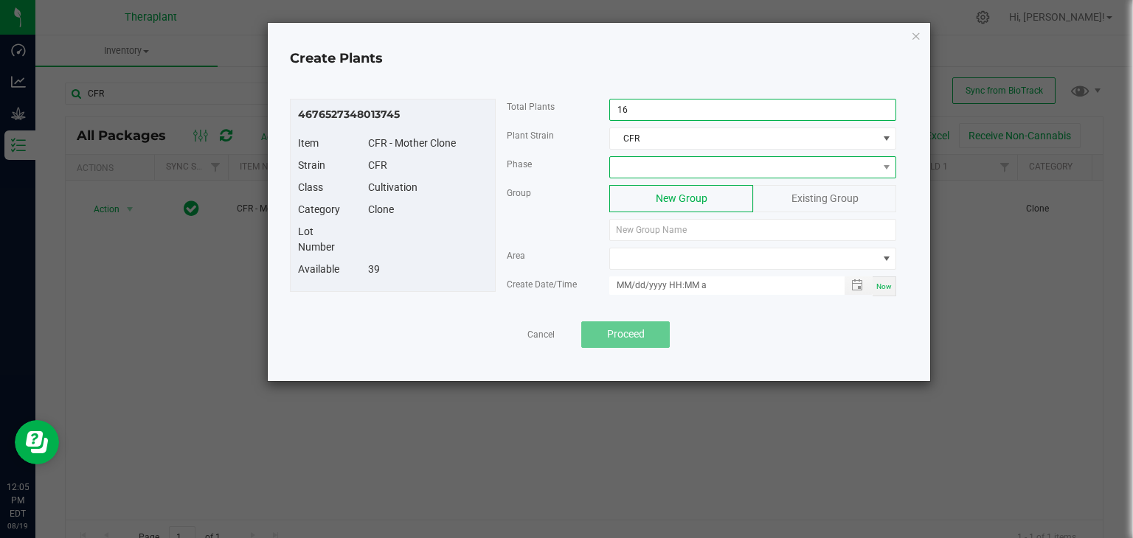
click at [640, 163] on span at bounding box center [743, 167] width 267 height 21
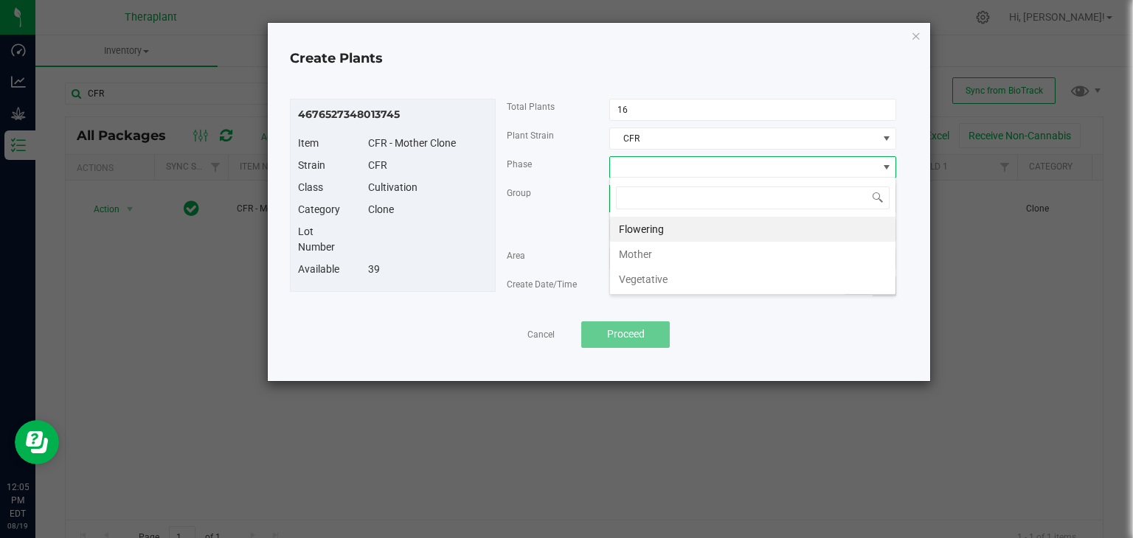
scroll to position [21, 287]
click at [632, 254] on li "Mother" at bounding box center [752, 254] width 285 height 25
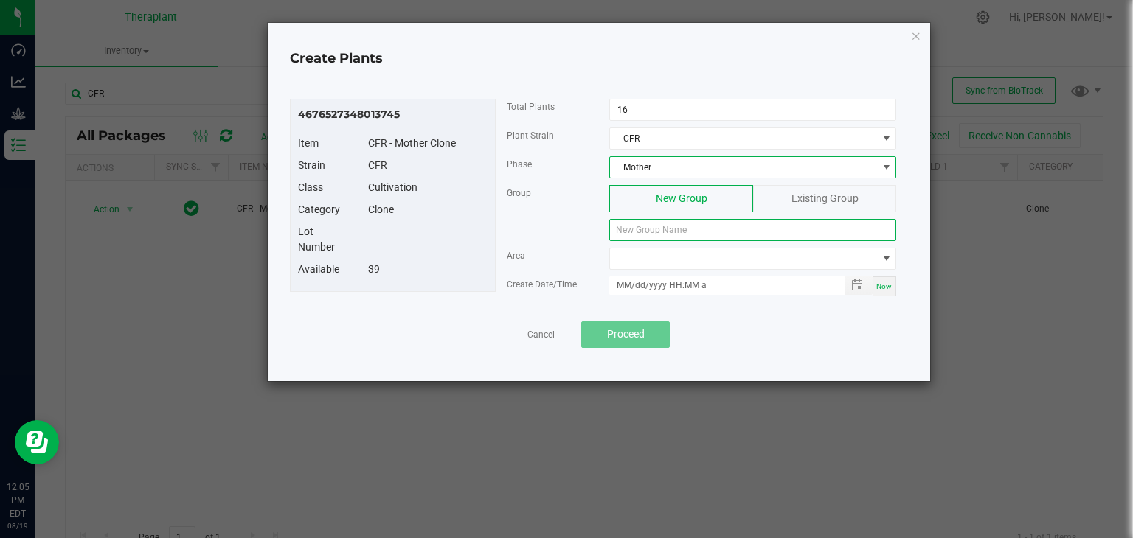
click at [653, 219] on input at bounding box center [752, 230] width 287 height 22
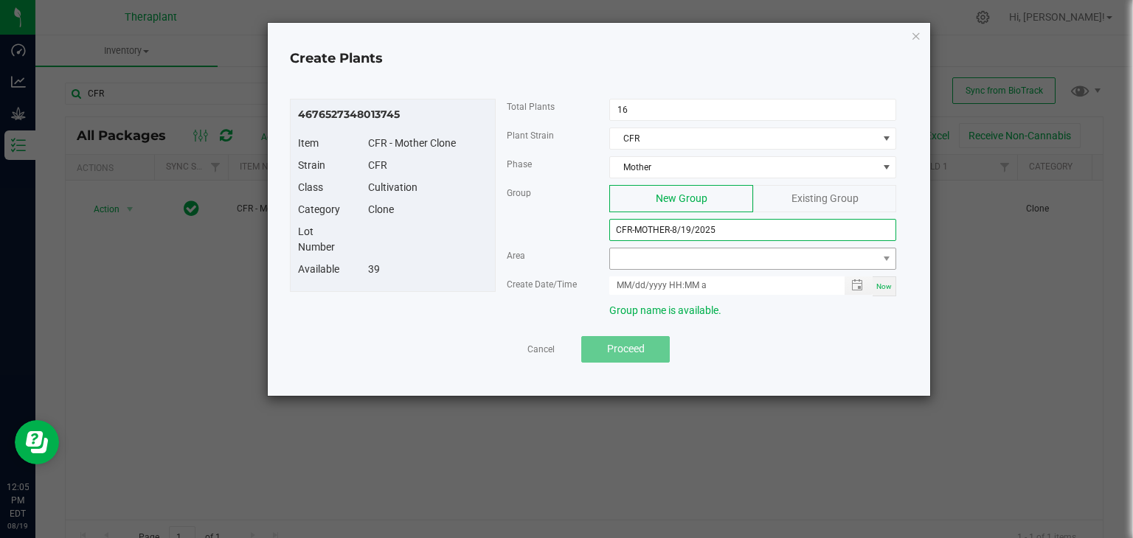
type input "CFR-MOTHER-8/19/2025"
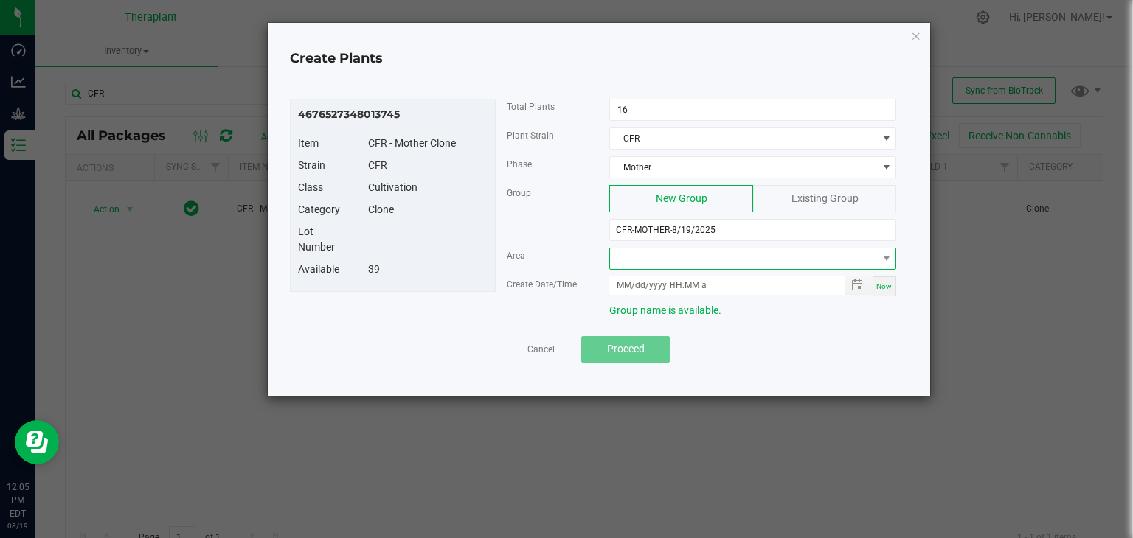
click at [641, 254] on span at bounding box center [743, 258] width 267 height 21
click at [661, 316] on li "MOTHER ROOM" at bounding box center [752, 319] width 285 height 25
click at [893, 284] on div "Now" at bounding box center [884, 286] width 24 height 20
type input "[DATE] 12:05 PM"
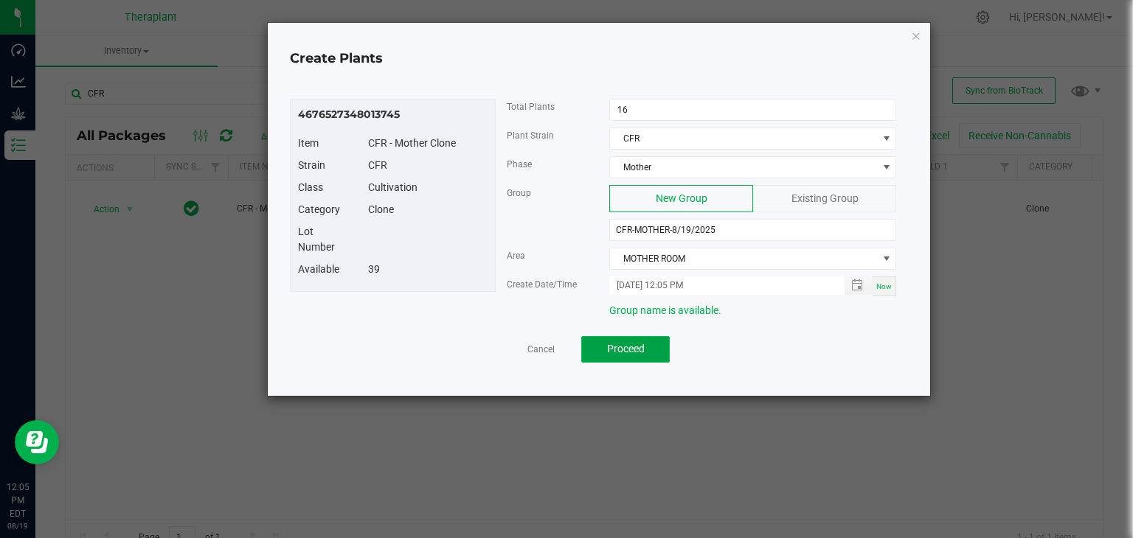
click at [632, 343] on span "Proceed" at bounding box center [626, 349] width 38 height 12
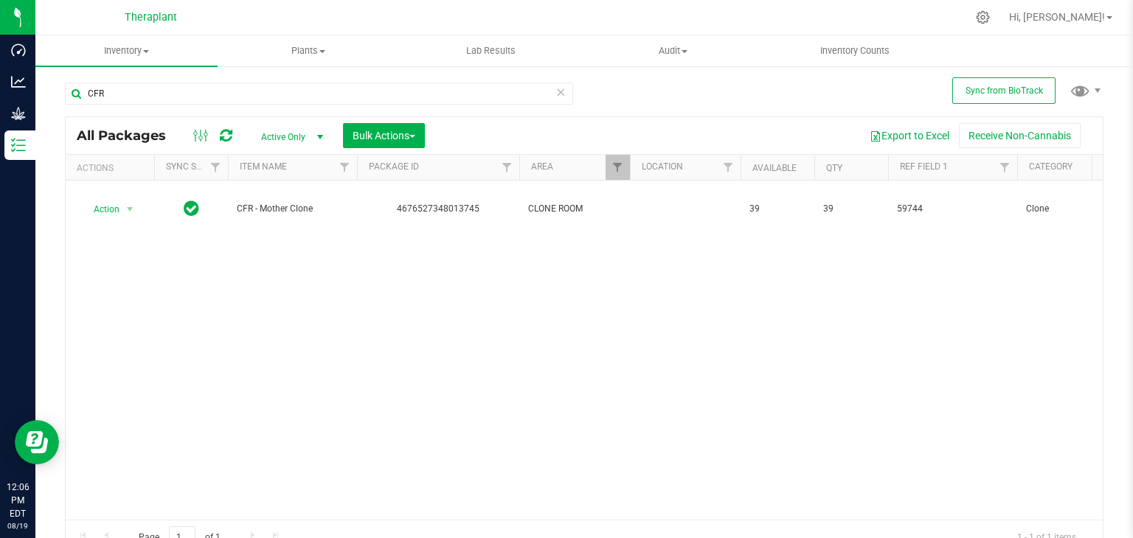
click at [556, 89] on icon at bounding box center [560, 92] width 10 height 18
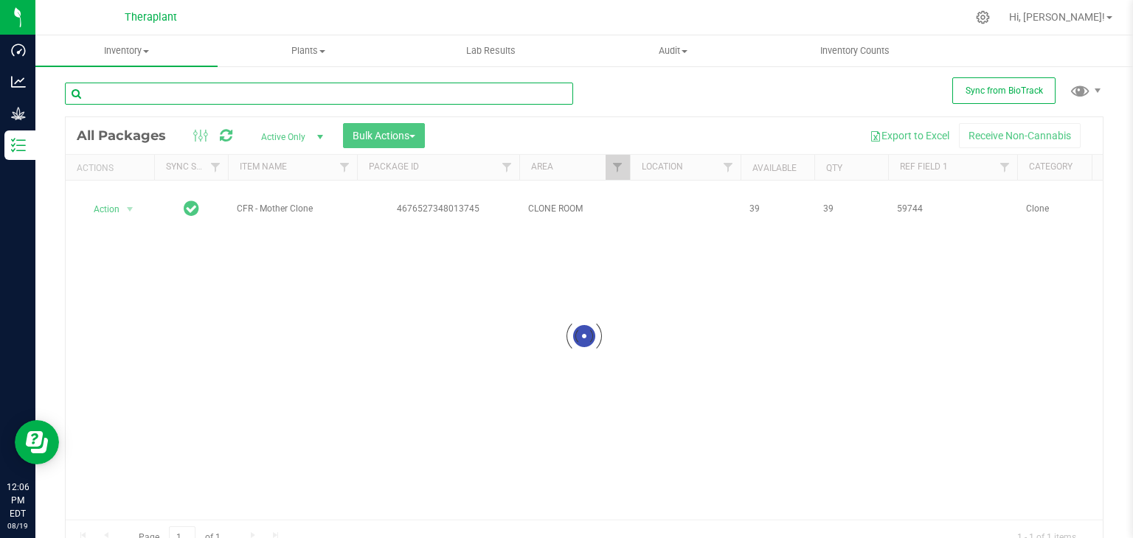
click at [261, 92] on input "text" at bounding box center [319, 94] width 508 height 22
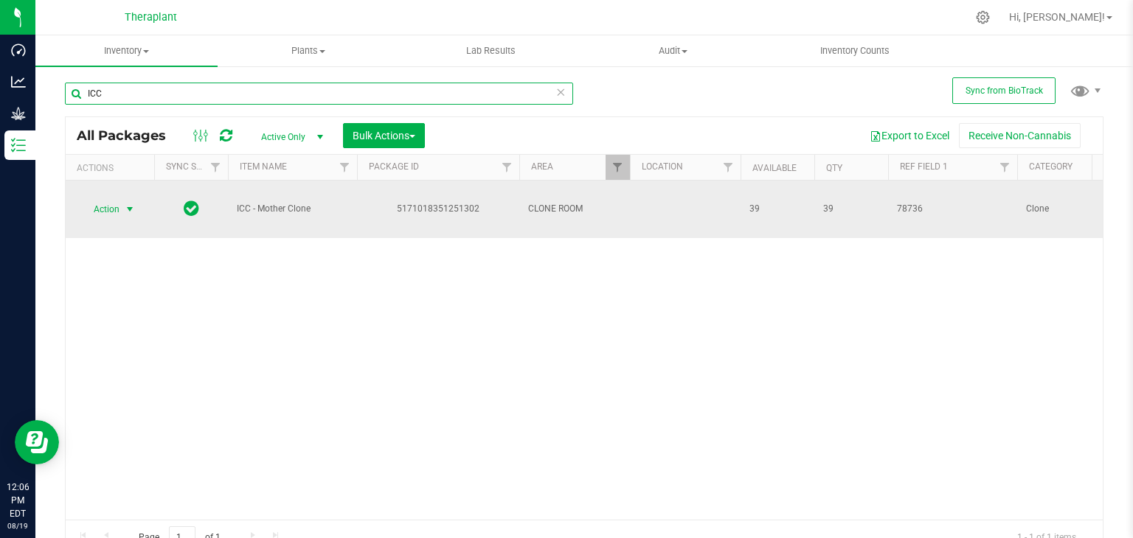
type input "ICC"
click at [131, 208] on span "select" at bounding box center [130, 209] width 12 height 12
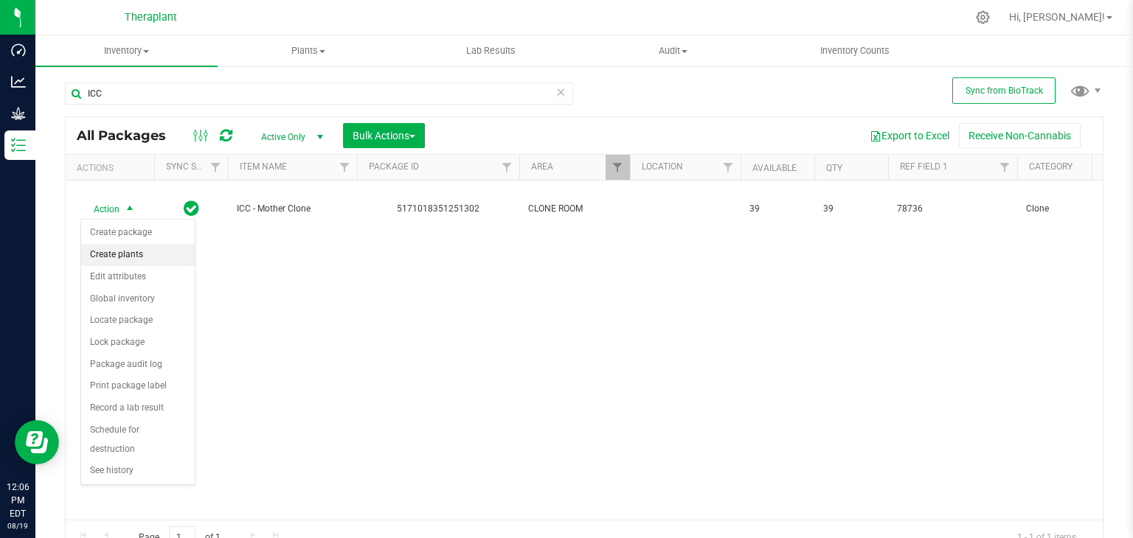
click at [128, 253] on li "Create plants" at bounding box center [138, 255] width 114 height 22
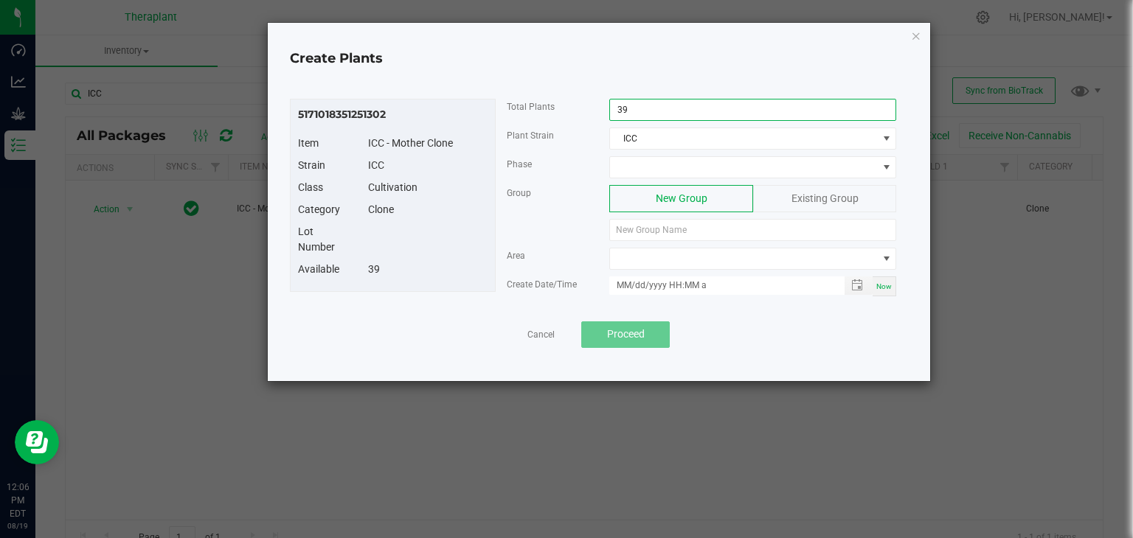
click at [686, 103] on input "39" at bounding box center [752, 110] width 285 height 21
type input "16"
click at [675, 162] on span at bounding box center [743, 167] width 267 height 21
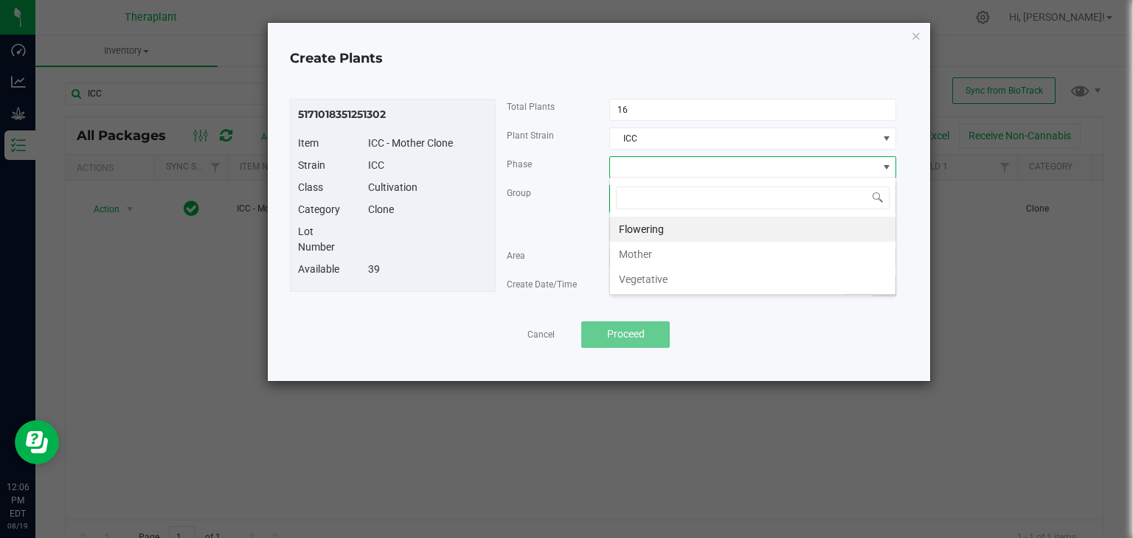
scroll to position [21, 287]
click at [642, 254] on li "Mother" at bounding box center [752, 254] width 285 height 25
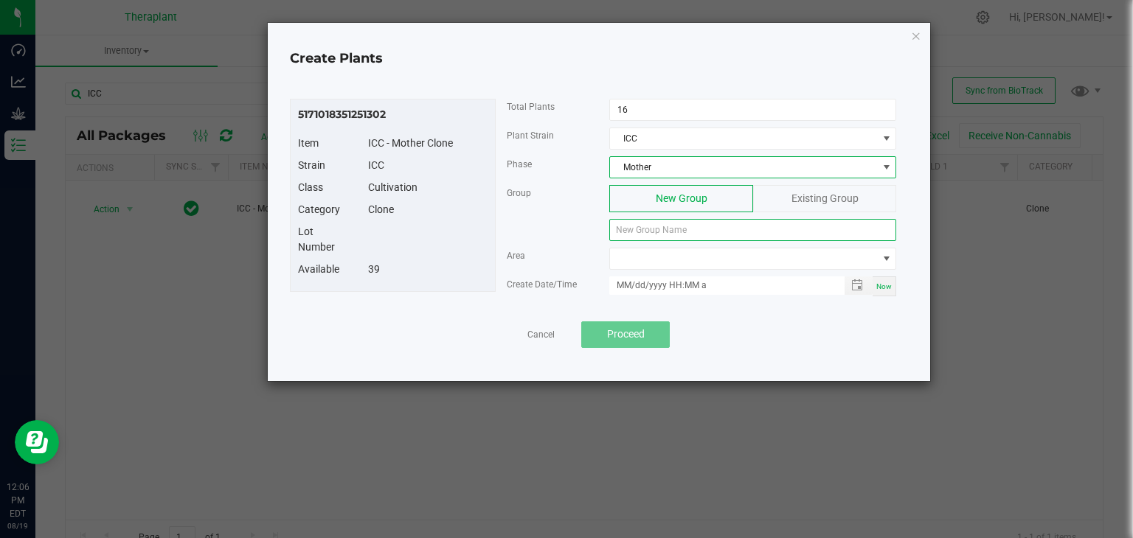
click at [666, 219] on input at bounding box center [752, 230] width 287 height 22
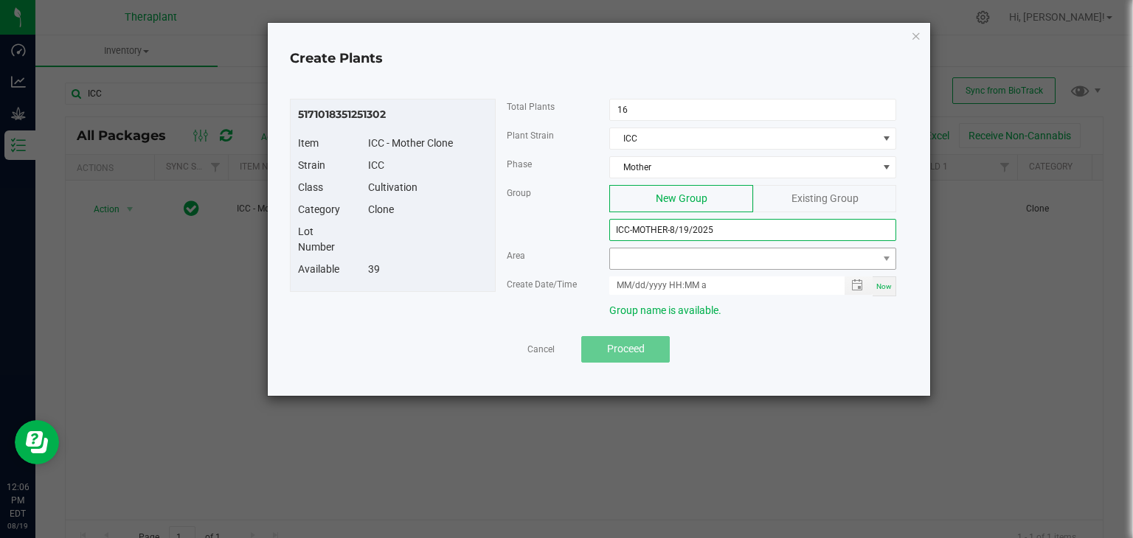
type input "ICC-MOTHER-8/19/2025"
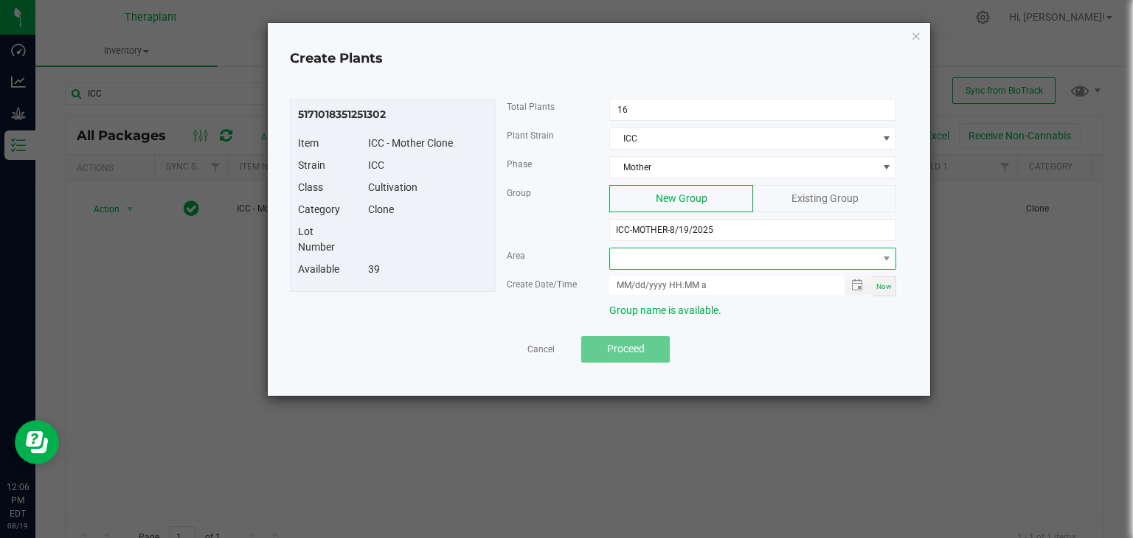
click at [700, 260] on span at bounding box center [743, 258] width 267 height 21
click at [639, 322] on li "MOTHER ROOM" at bounding box center [752, 319] width 285 height 25
click at [891, 286] on span "Now" at bounding box center [883, 286] width 15 height 8
type input "[DATE] 12:06 PM"
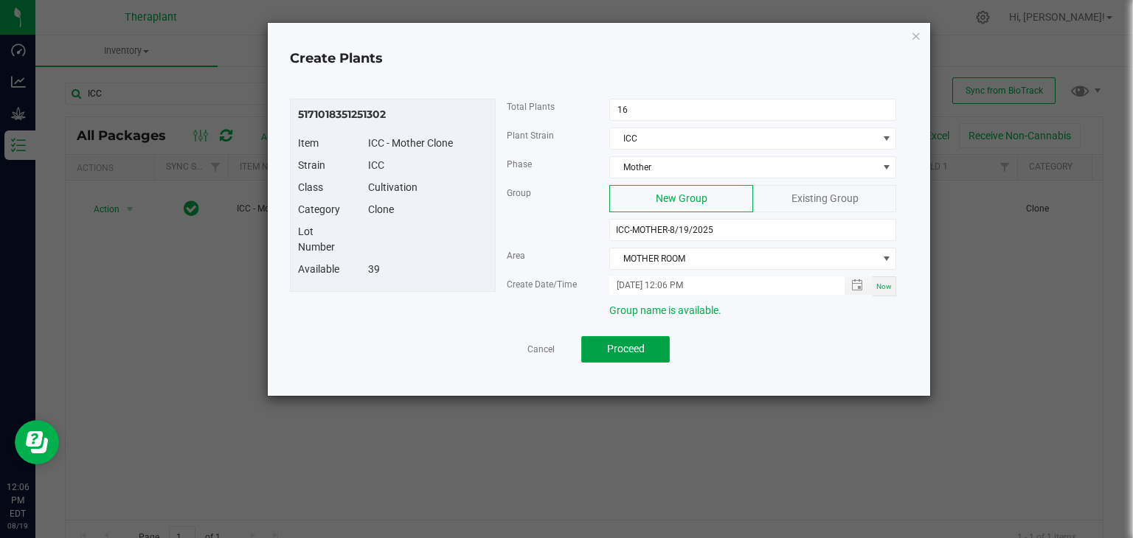
click at [636, 349] on span "Proceed" at bounding box center [626, 349] width 38 height 12
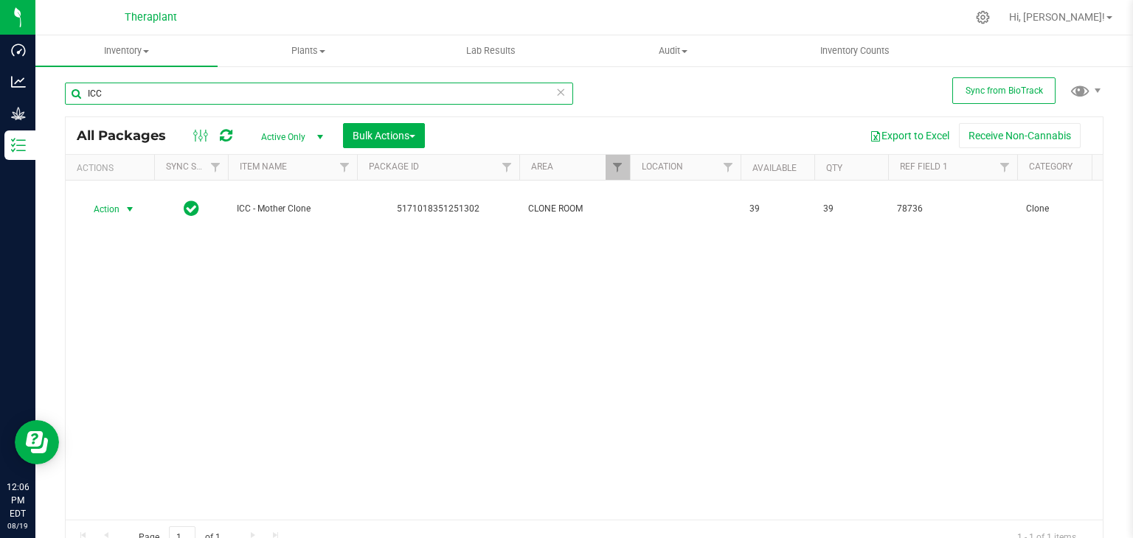
click at [142, 86] on input "ICC" at bounding box center [319, 94] width 508 height 22
type input "I"
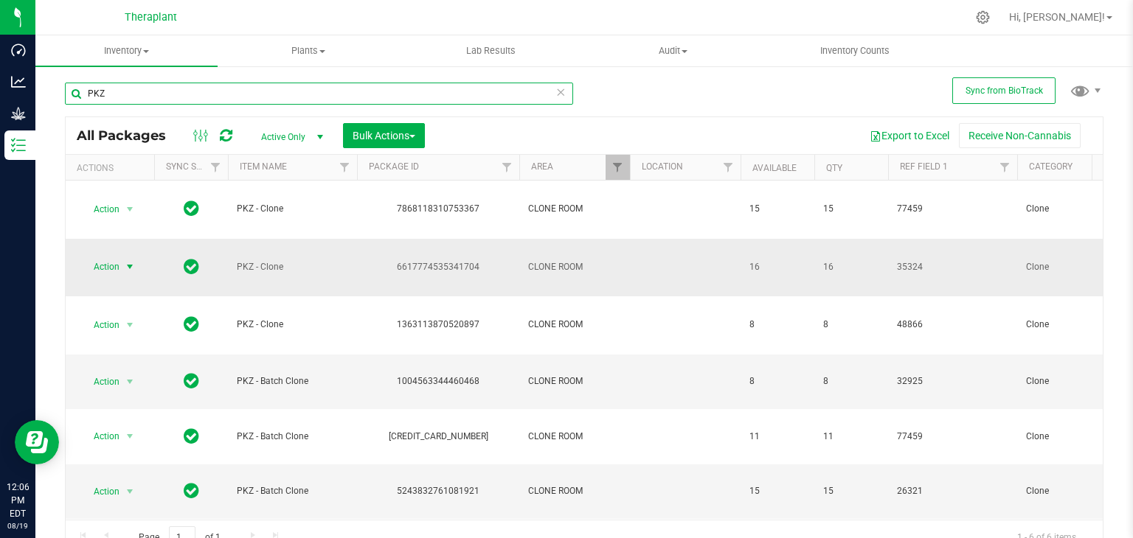
type input "PKZ"
click at [128, 270] on span "select" at bounding box center [130, 267] width 12 height 12
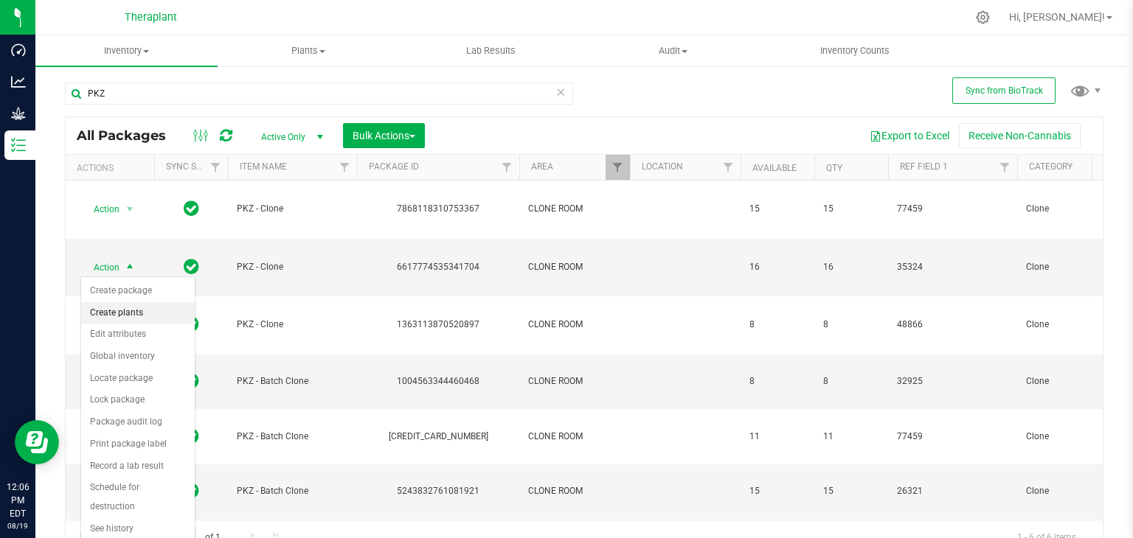
click at [121, 313] on li "Create plants" at bounding box center [138, 313] width 114 height 22
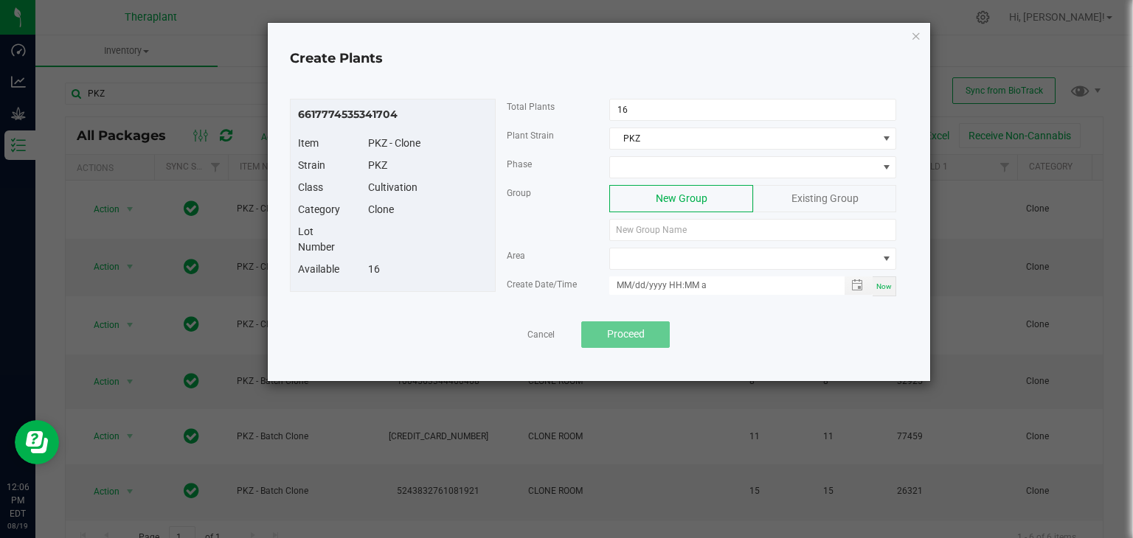
click at [629, 95] on div "6617774535341704 Item PKZ - Clone Strain PKZ Class Cultivation Category Clone L…" at bounding box center [598, 223] width 633 height 286
click at [634, 104] on input "16" at bounding box center [752, 110] width 285 height 21
type input "4"
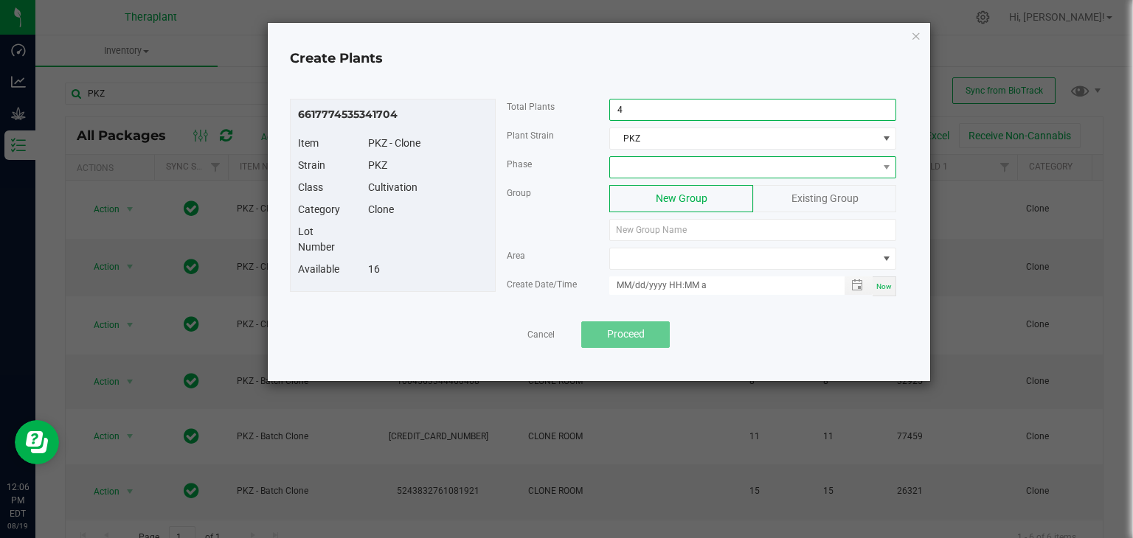
click at [734, 172] on span at bounding box center [743, 167] width 267 height 21
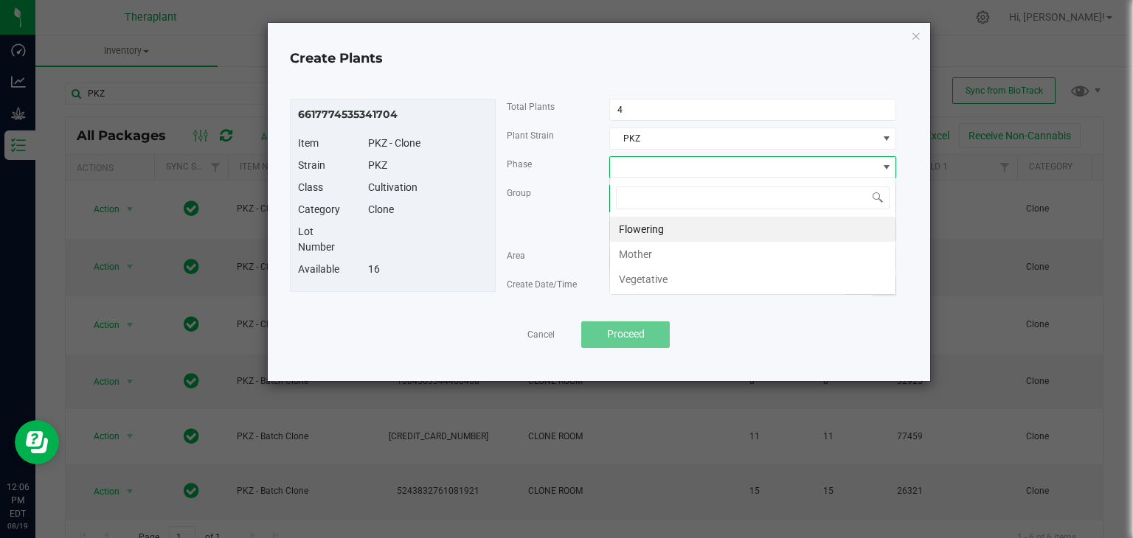
scroll to position [21, 287]
click at [636, 253] on li "Mother" at bounding box center [752, 254] width 285 height 25
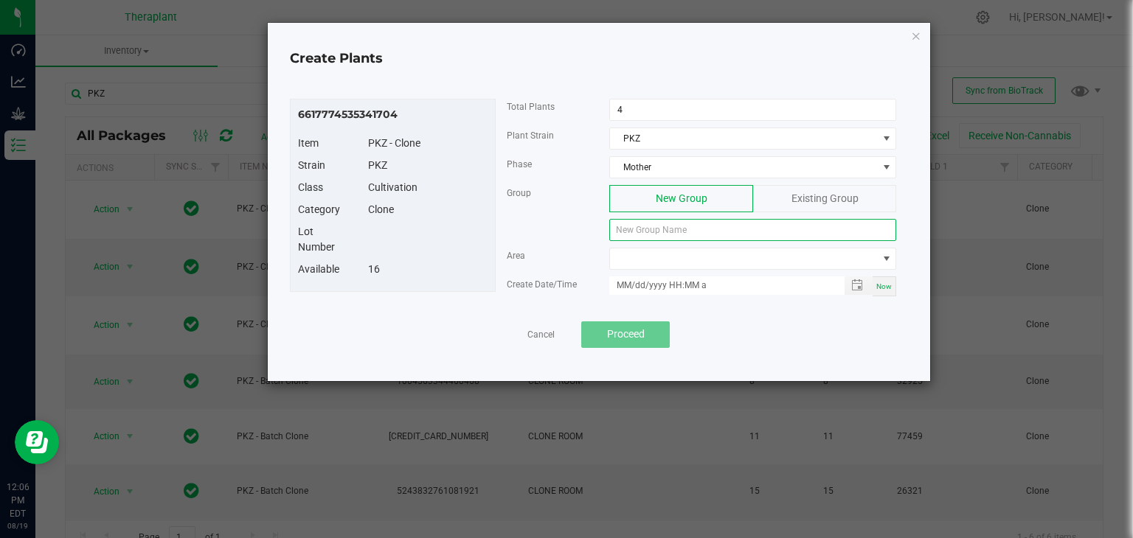
click at [640, 230] on input at bounding box center [752, 230] width 287 height 22
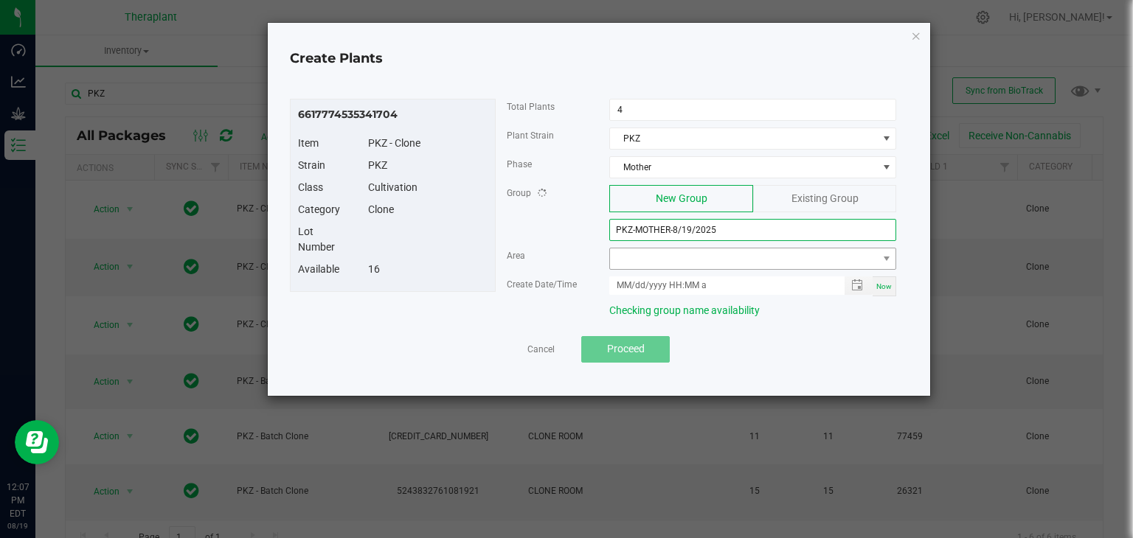
type input "PKZ-MOTHER-8/19/2025"
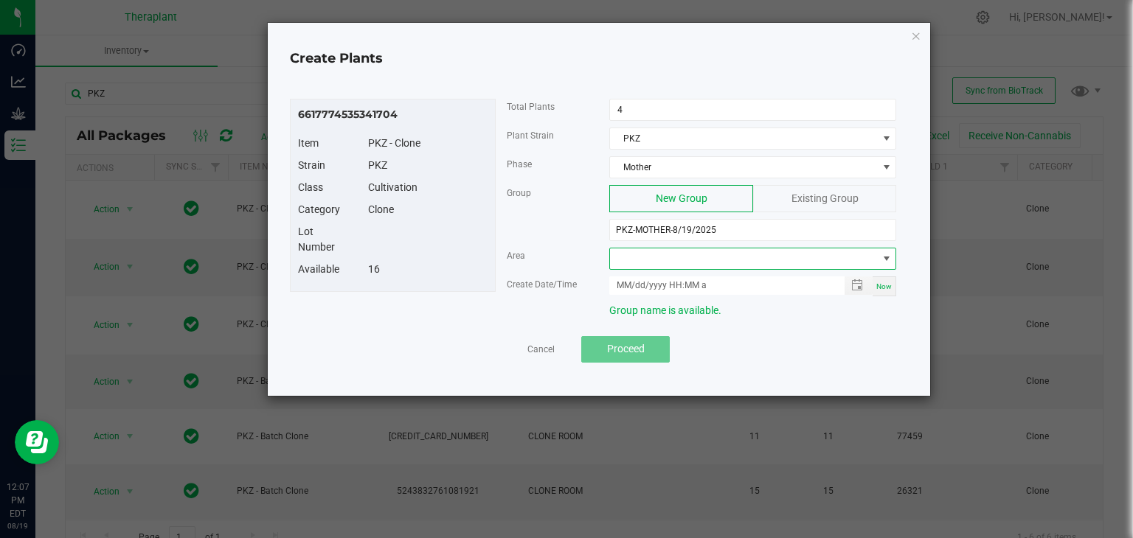
click at [652, 257] on span at bounding box center [743, 258] width 267 height 21
click at [652, 316] on li "MOTHER ROOM" at bounding box center [752, 319] width 285 height 25
click at [888, 287] on span "Now" at bounding box center [883, 286] width 15 height 8
type input "[DATE] 12:07 PM"
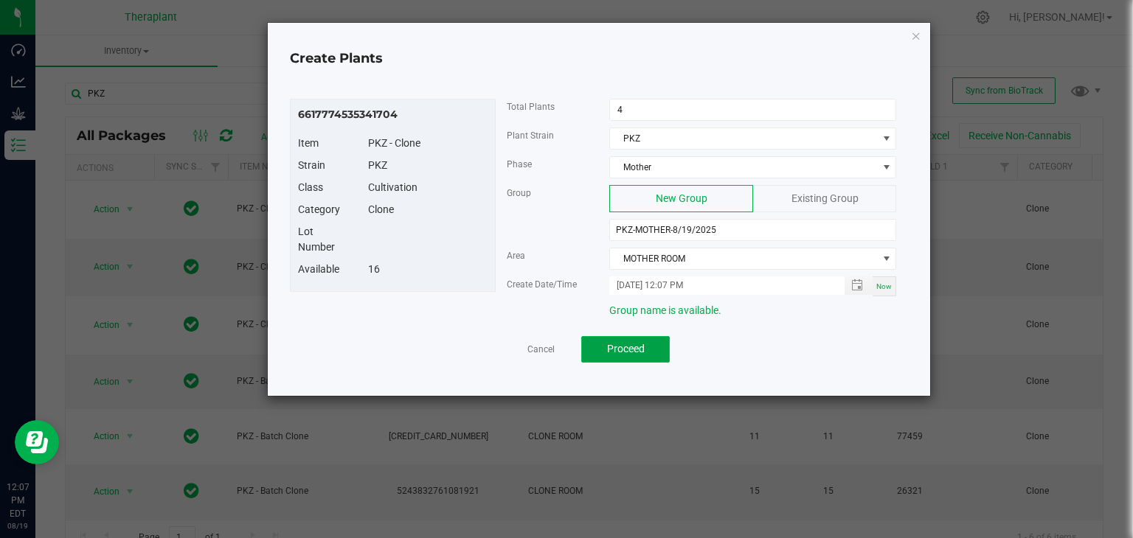
click at [633, 343] on span "Proceed" at bounding box center [626, 349] width 38 height 12
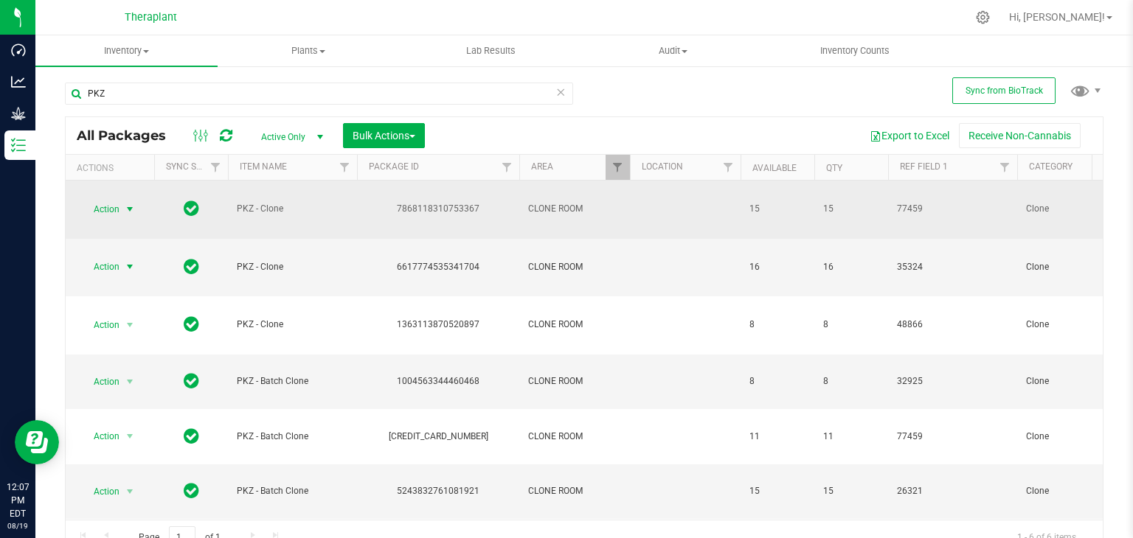
click at [131, 210] on span "select" at bounding box center [130, 209] width 12 height 12
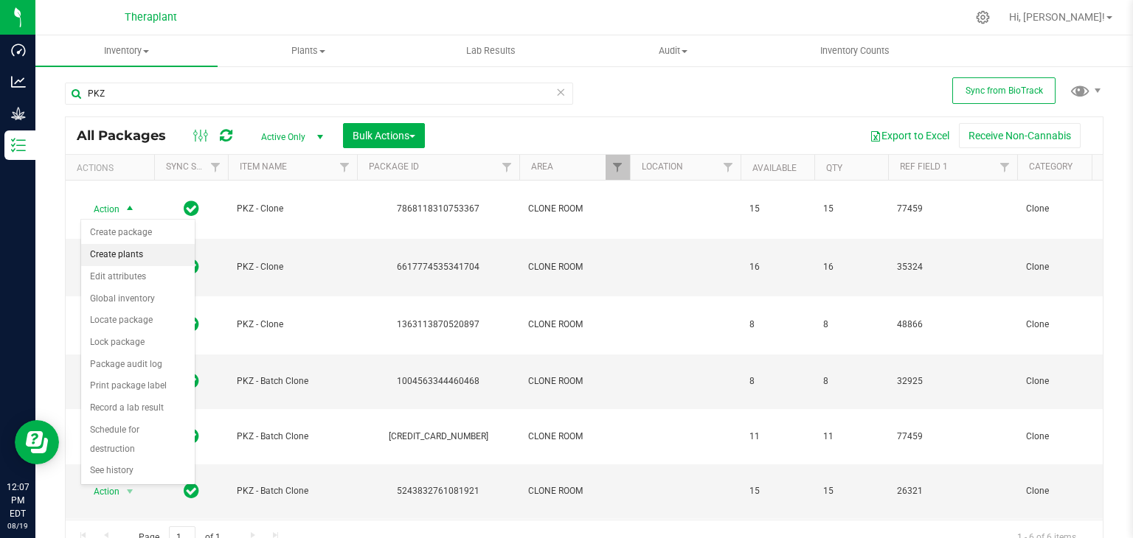
click at [131, 257] on li "Create plants" at bounding box center [138, 255] width 114 height 22
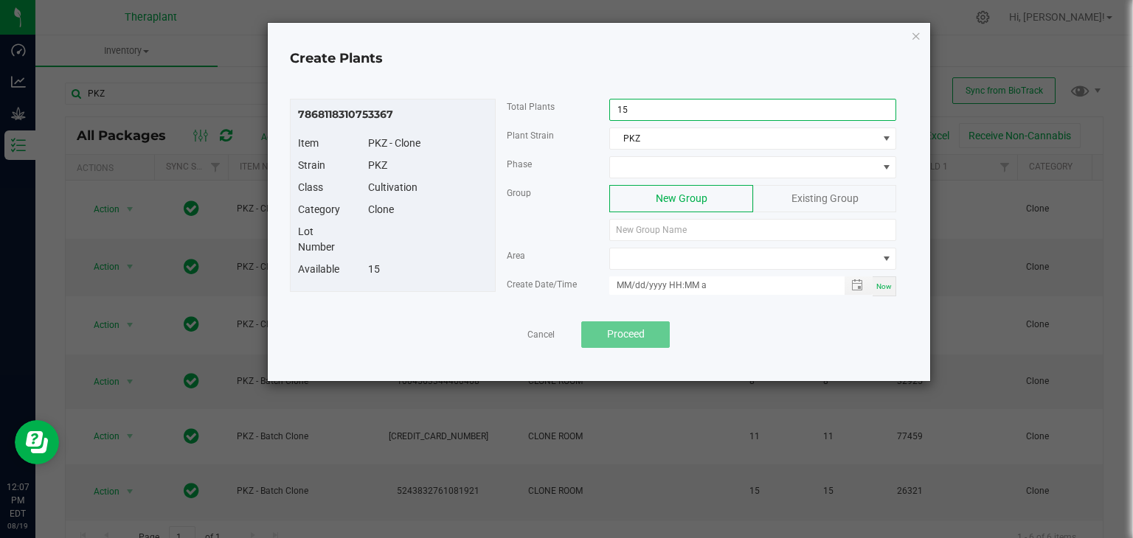
click at [695, 103] on input "15" at bounding box center [752, 110] width 285 height 21
type input "10"
click at [674, 161] on span at bounding box center [743, 167] width 267 height 21
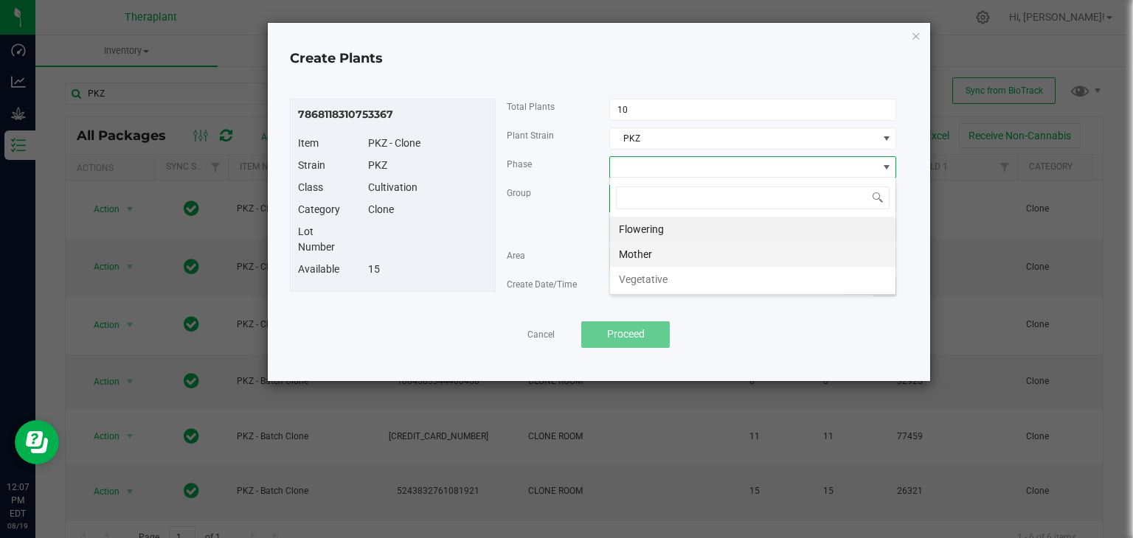
click at [647, 260] on li "Mother" at bounding box center [752, 254] width 285 height 25
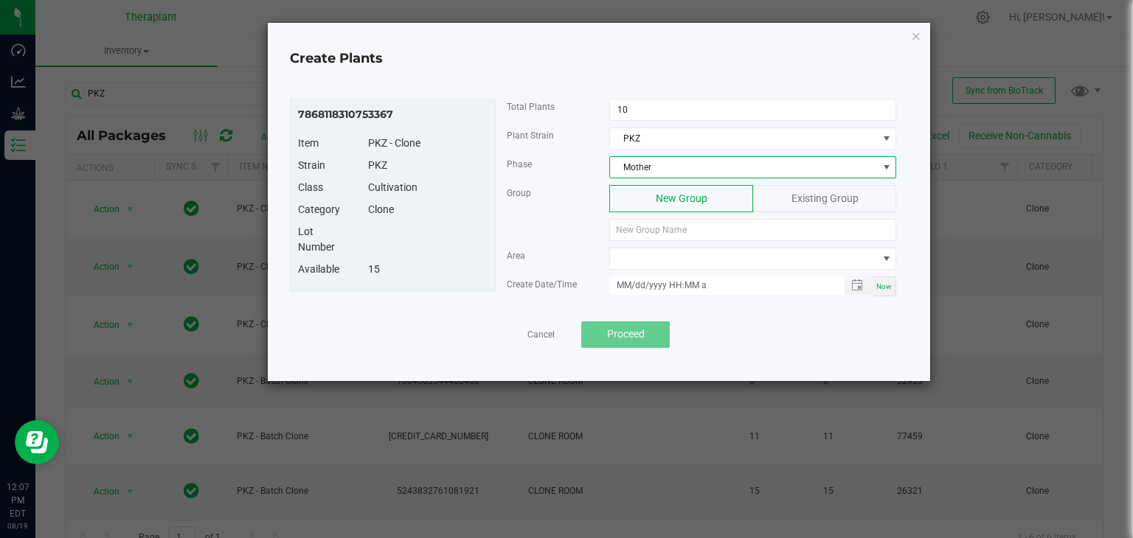
click at [816, 201] on span "Existing Group" at bounding box center [824, 198] width 67 height 12
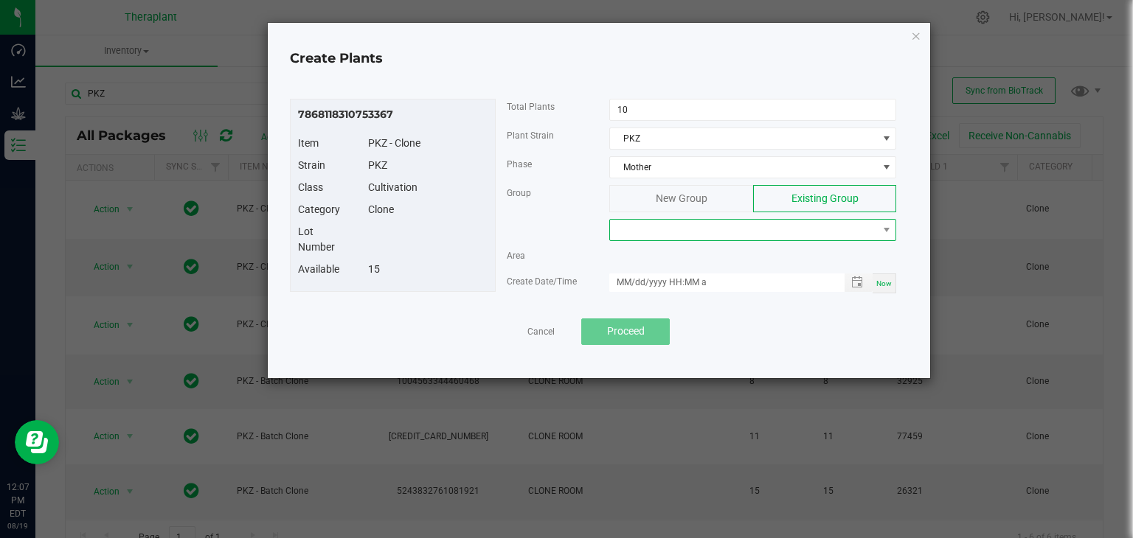
click at [639, 225] on span at bounding box center [743, 230] width 267 height 21
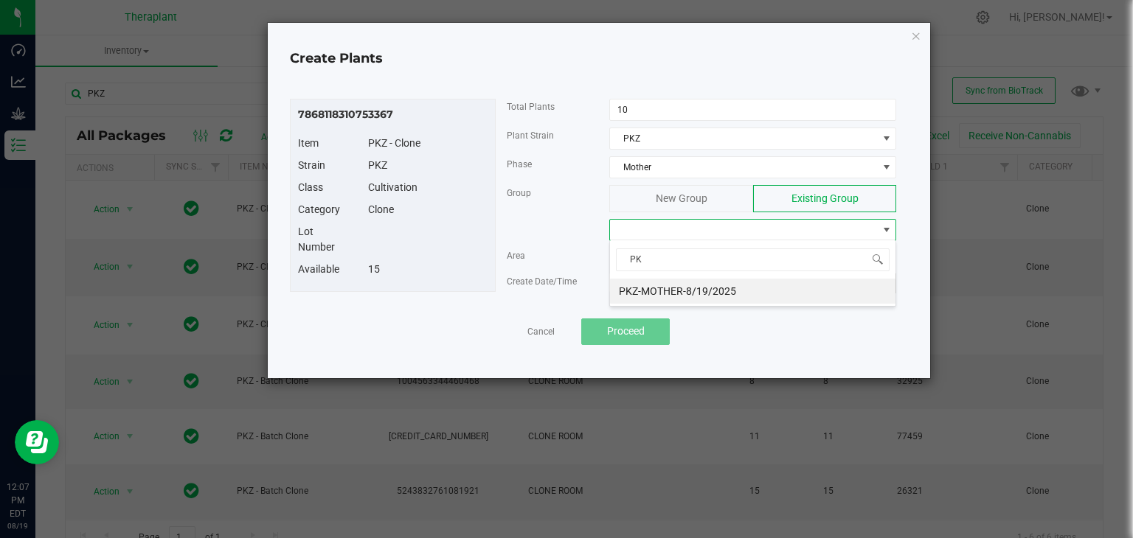
type input "PKZ"
click at [660, 287] on li "PKZ-MOTHER-8/19/2025" at bounding box center [752, 291] width 285 height 25
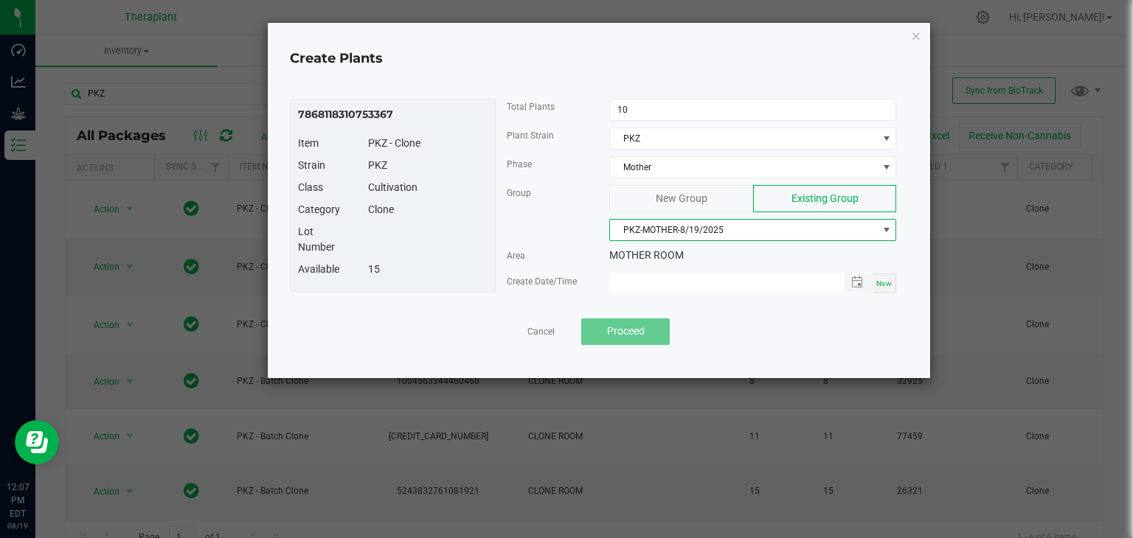
type input "month/day/year hour:minute AM"
drag, startPoint x: 685, startPoint y: 288, endPoint x: 891, endPoint y: 279, distance: 206.6
click at [687, 288] on input "month/day/year hour:minute AM" at bounding box center [718, 283] width 219 height 18
click at [894, 282] on div "Now" at bounding box center [884, 284] width 24 height 20
type input "[DATE] 12:07 PM"
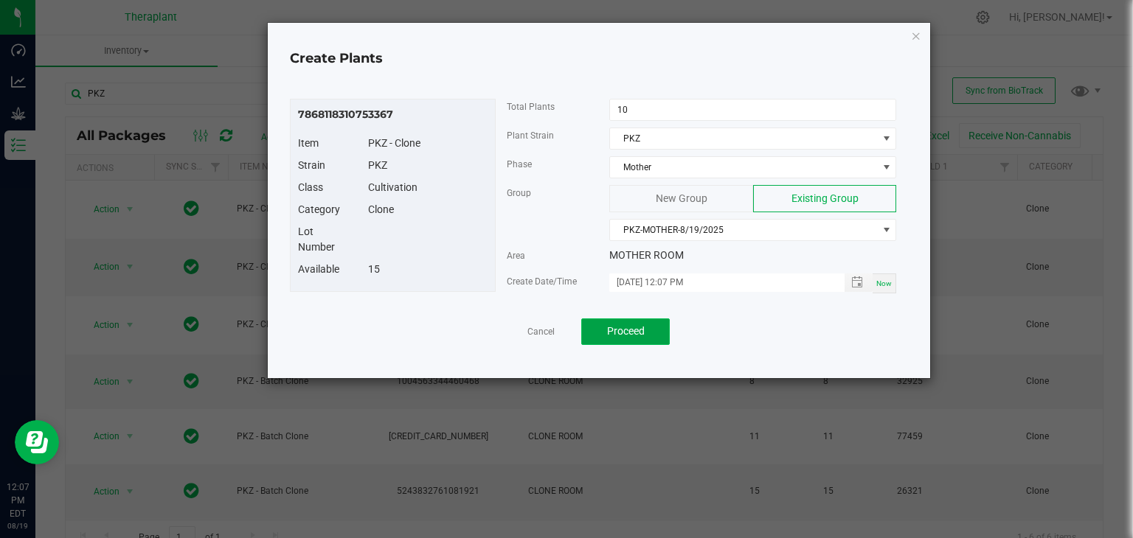
click at [637, 334] on span "Proceed" at bounding box center [626, 331] width 38 height 12
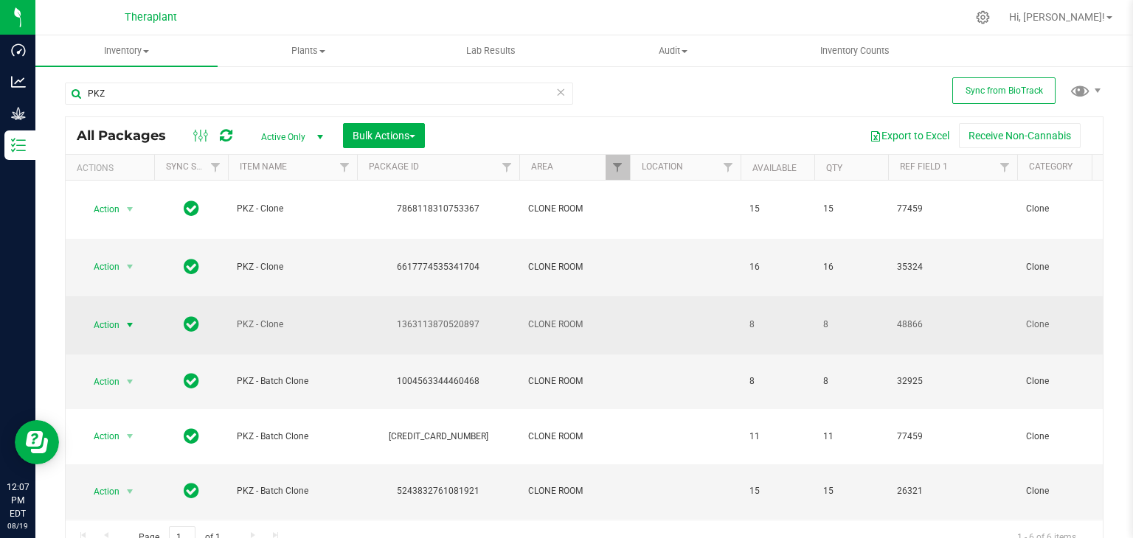
click at [127, 323] on span "select" at bounding box center [130, 325] width 12 height 12
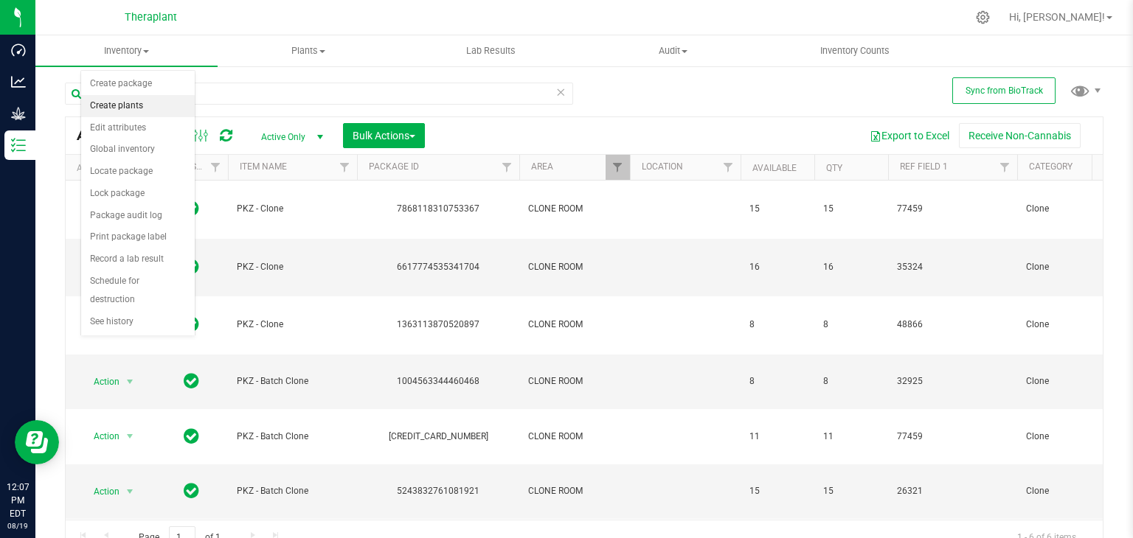
click at [120, 105] on li "Create plants" at bounding box center [138, 106] width 114 height 22
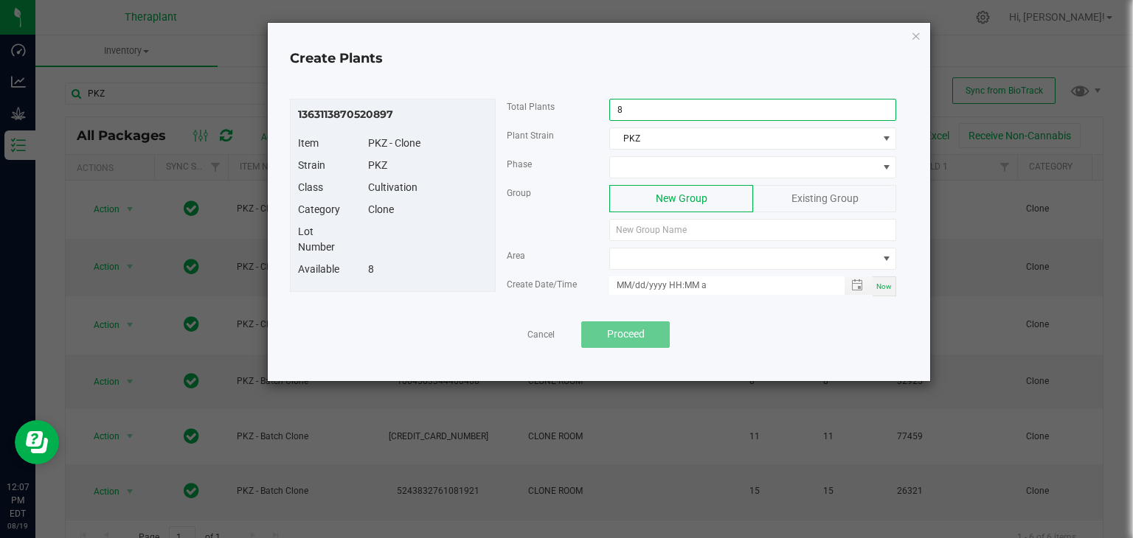
click at [646, 105] on input "8" at bounding box center [752, 110] width 285 height 21
type input "2"
click at [669, 169] on span at bounding box center [743, 167] width 267 height 21
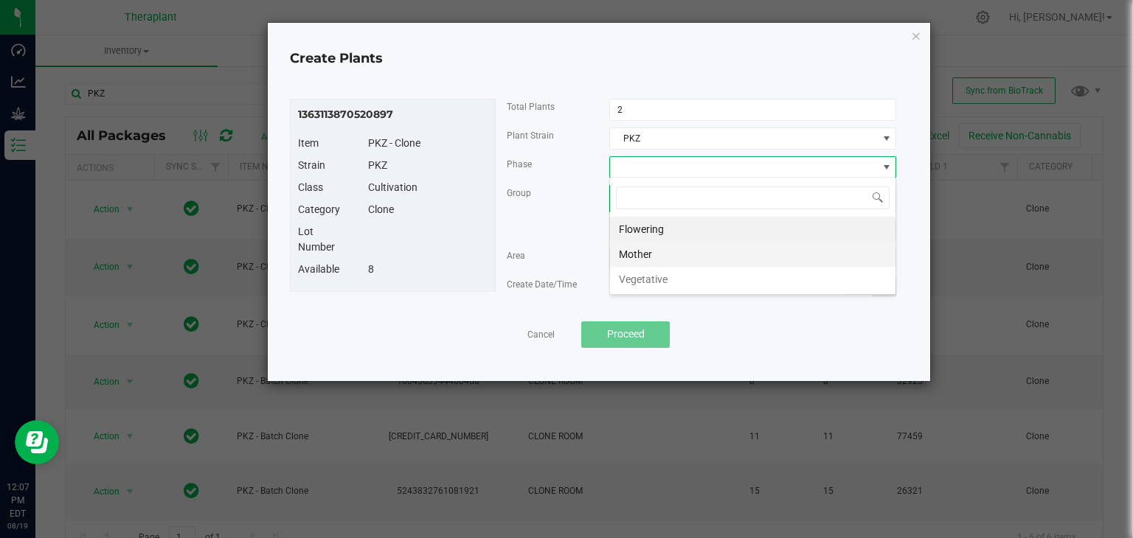
click at [658, 246] on li "Mother" at bounding box center [752, 254] width 285 height 25
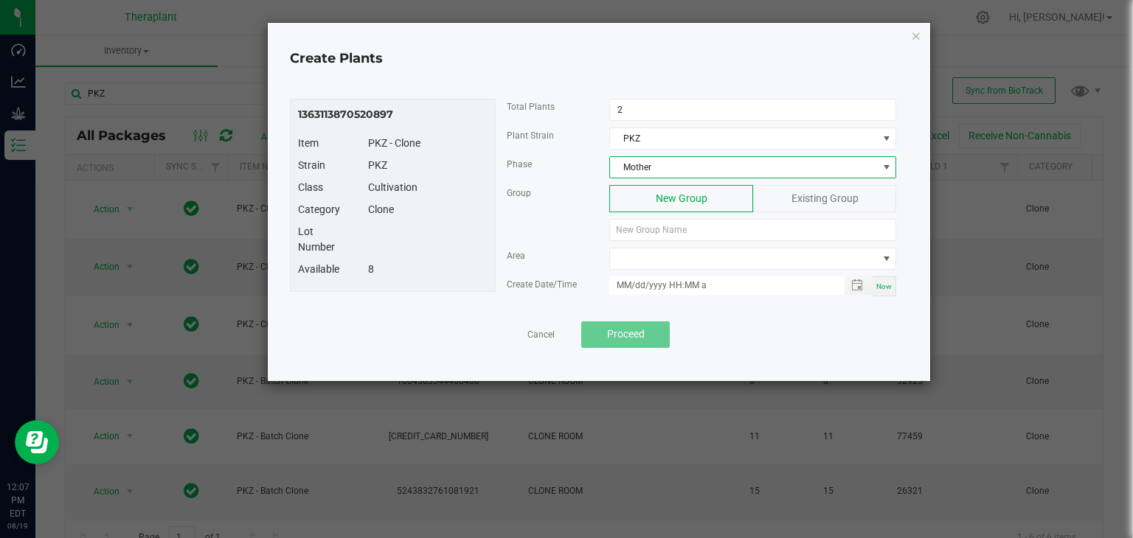
click at [841, 199] on span "Existing Group" at bounding box center [824, 198] width 67 height 12
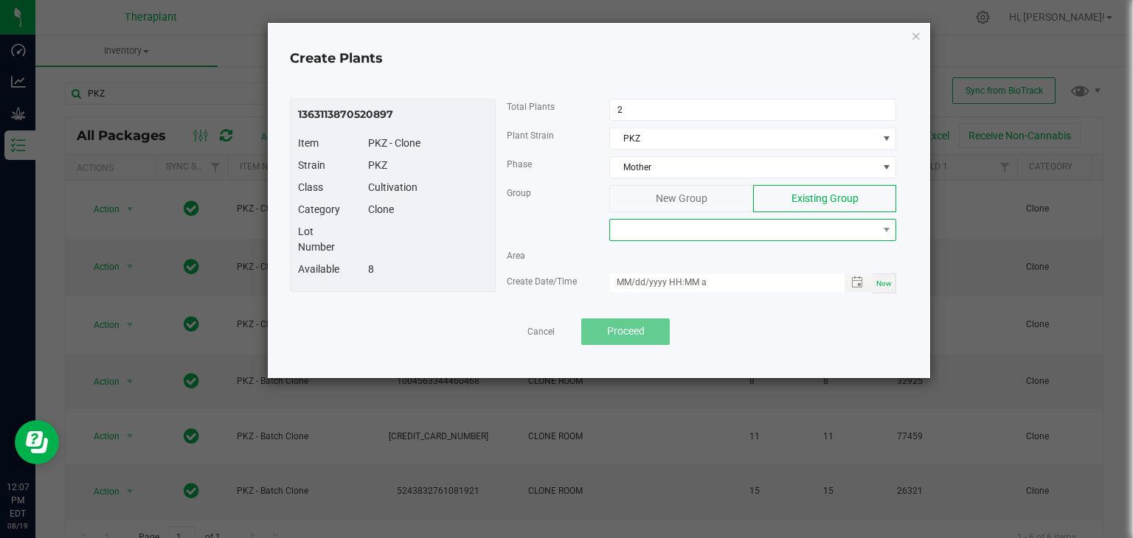
click at [684, 224] on span at bounding box center [743, 230] width 267 height 21
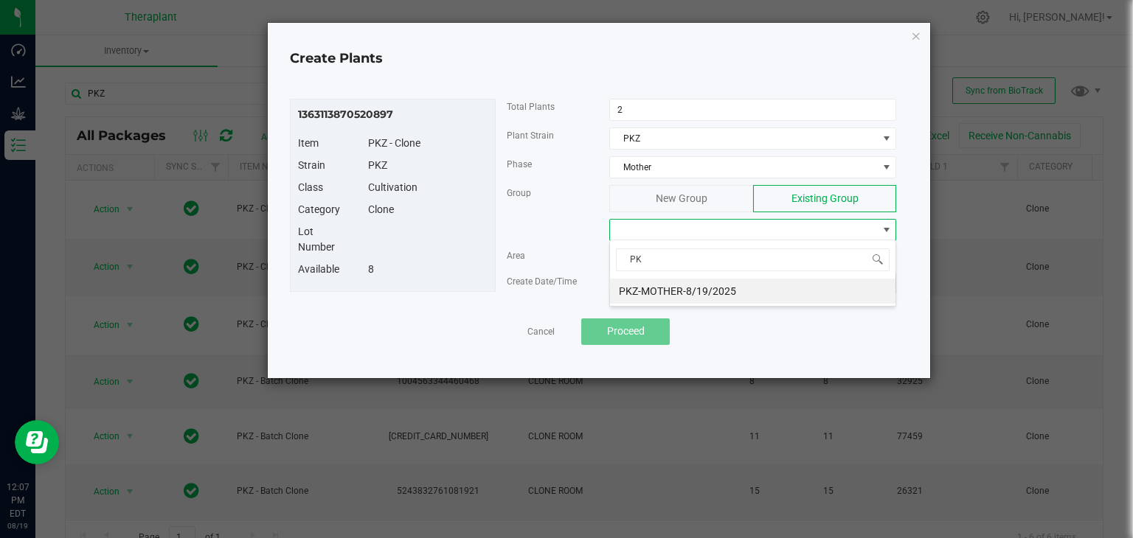
type input "PKZ"
click at [672, 293] on li "PKZ-MOTHER-8/19/2025" at bounding box center [752, 291] width 285 height 25
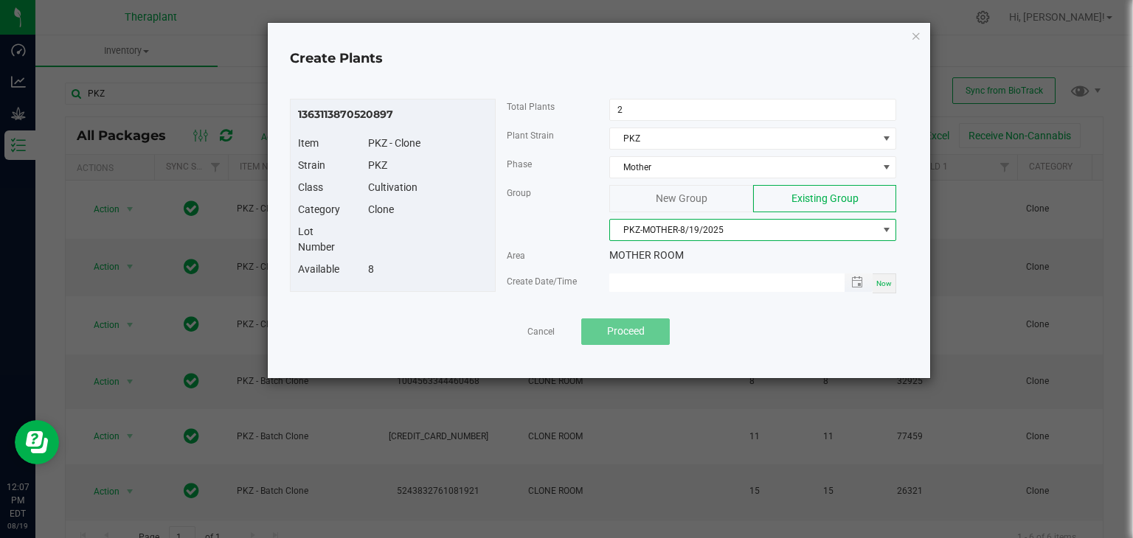
type input "month/day/year hour:minute AM"
click at [676, 281] on input "month/day/year hour:minute AM" at bounding box center [718, 283] width 219 height 18
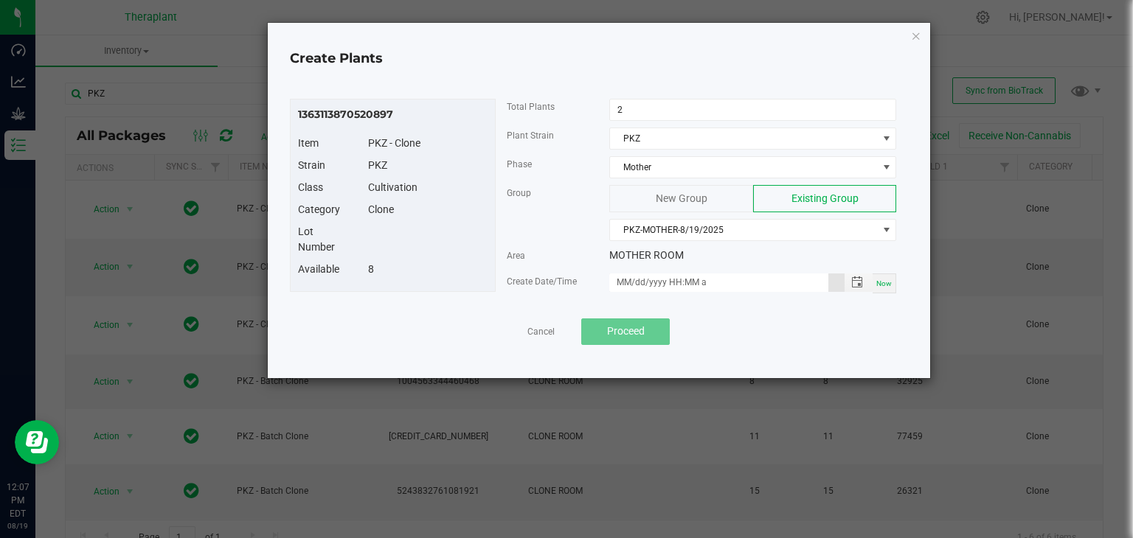
click at [877, 284] on span "Now" at bounding box center [883, 283] width 15 height 8
type input "[DATE] 12:07 PM"
click at [622, 321] on button "Proceed" at bounding box center [625, 332] width 88 height 27
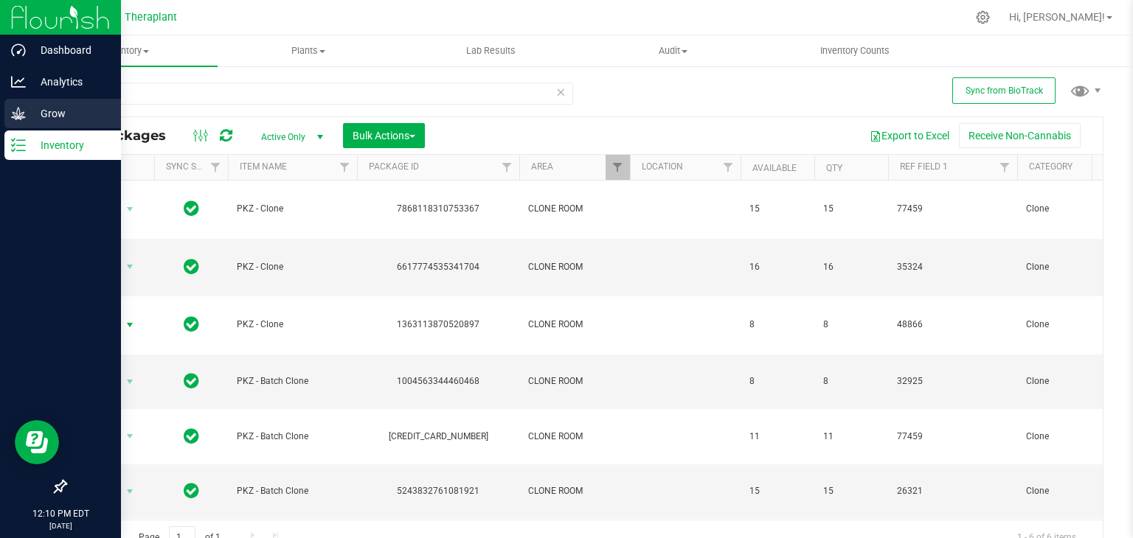
click at [21, 109] on icon at bounding box center [18, 113] width 15 height 15
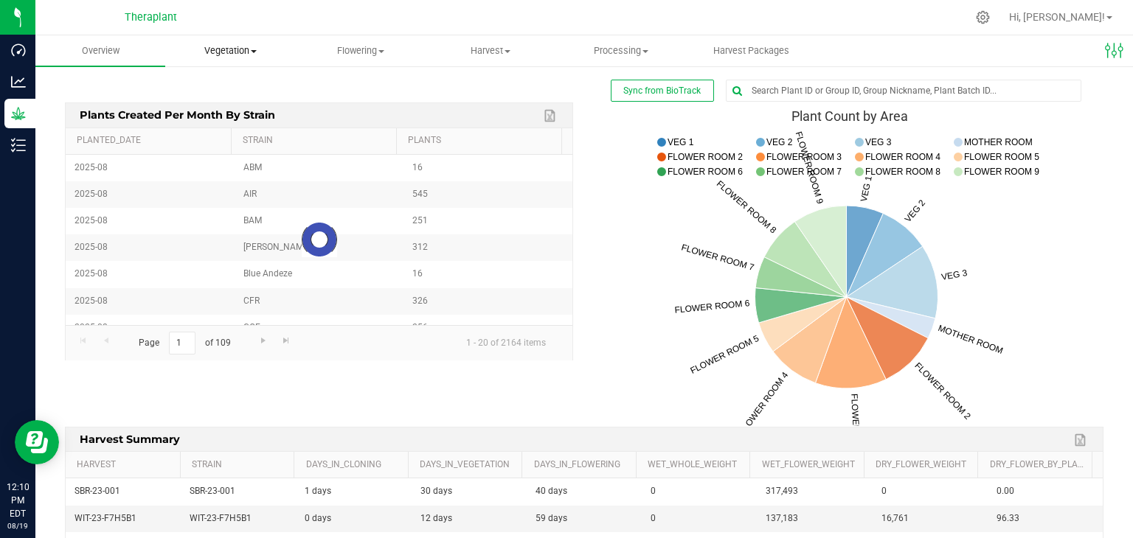
click at [227, 45] on span "Vegetation" at bounding box center [230, 50] width 128 height 13
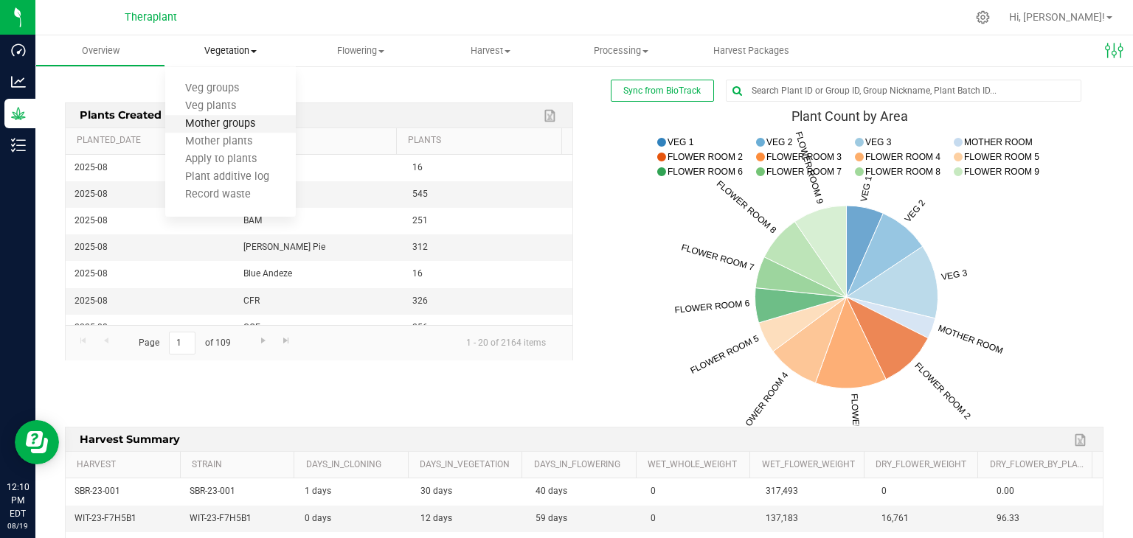
click at [248, 125] on span "Mother groups" at bounding box center [220, 124] width 110 height 13
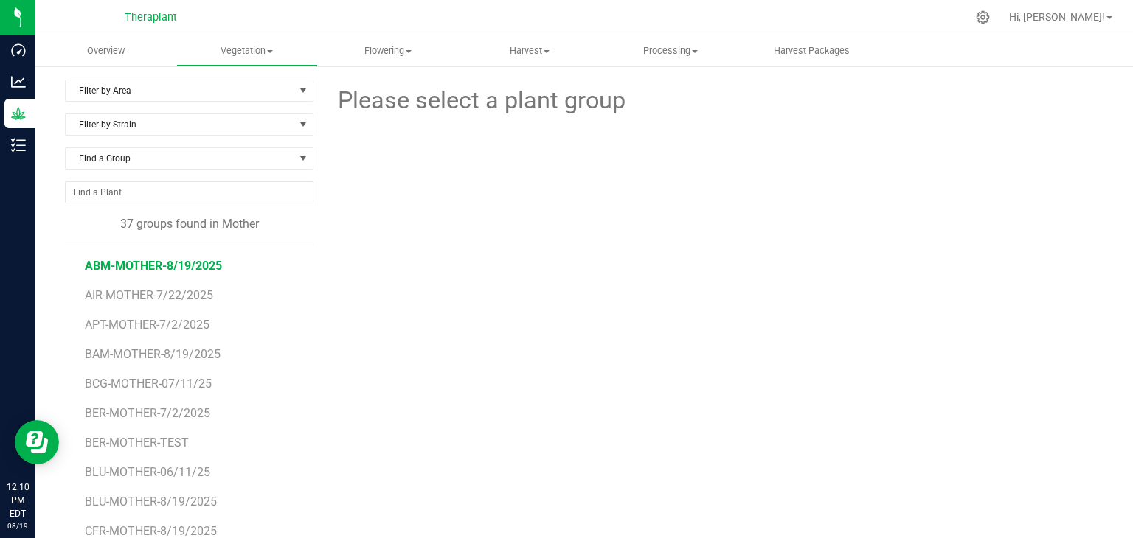
click at [213, 268] on span "ABM-MOTHER-8/19/2025" at bounding box center [153, 266] width 137 height 14
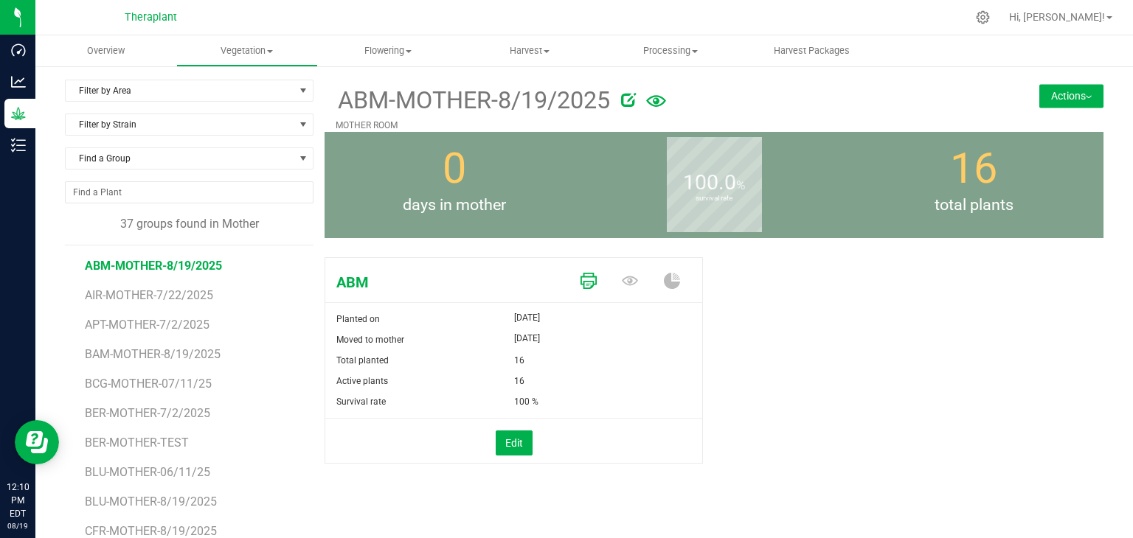
click at [587, 285] on icon at bounding box center [588, 281] width 16 height 16
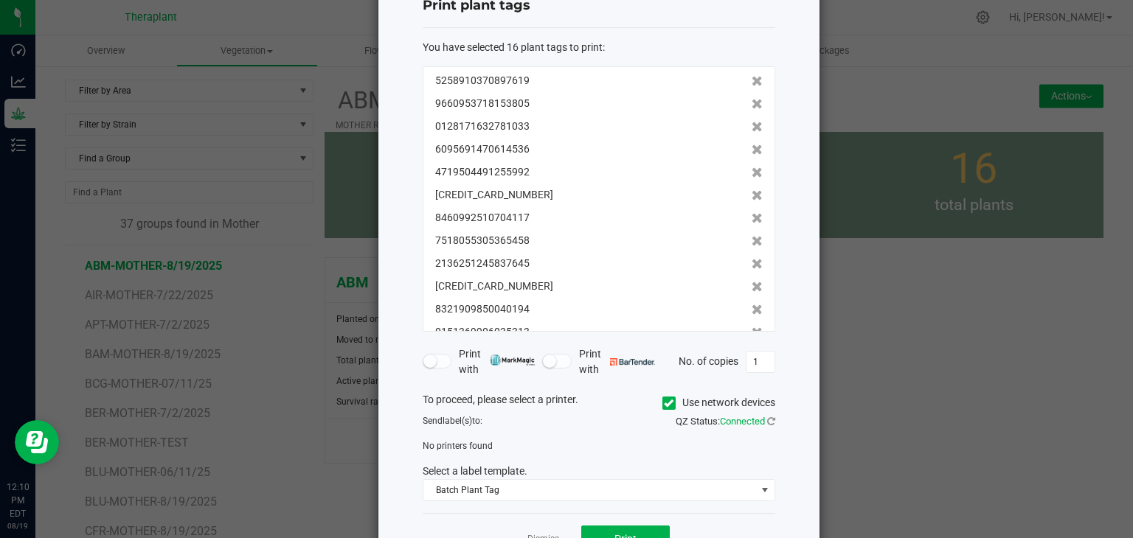
scroll to position [74, 0]
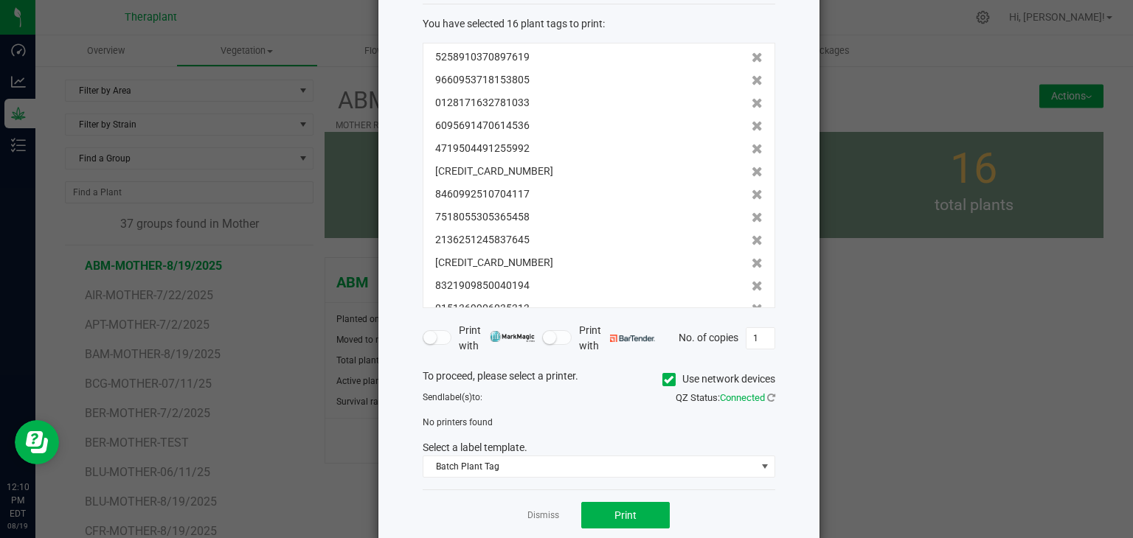
click at [662, 380] on span at bounding box center [668, 379] width 13 height 13
click at [0, 0] on input "Use network devices" at bounding box center [0, 0] width 0 height 0
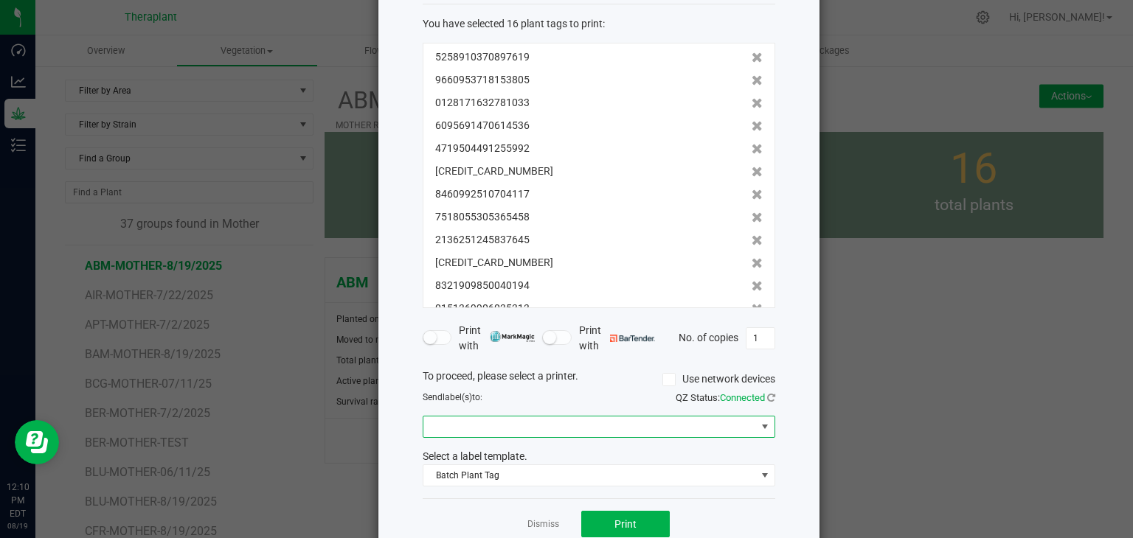
click at [454, 419] on span at bounding box center [589, 427] width 333 height 21
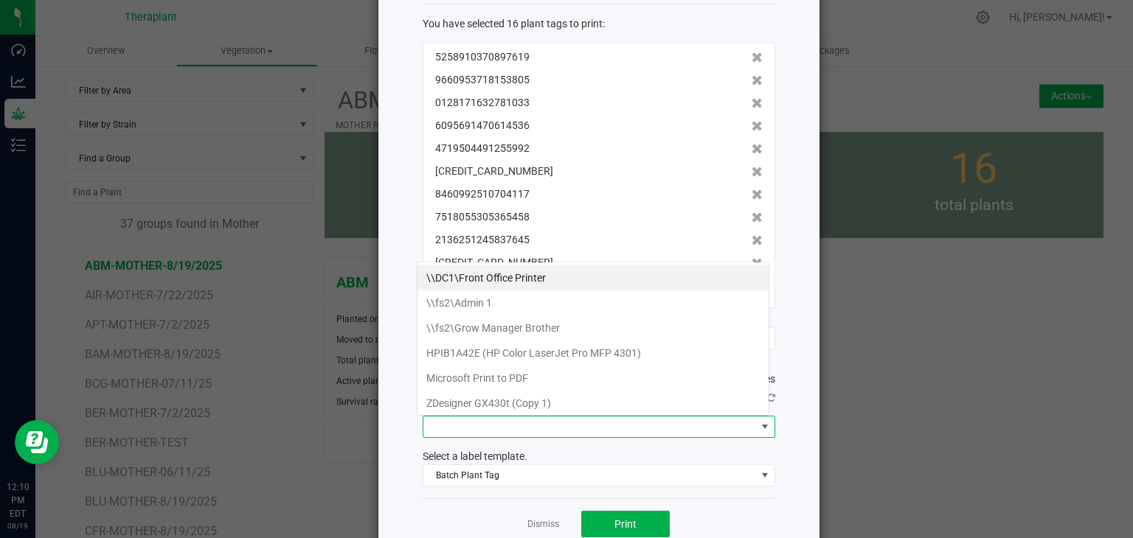
scroll to position [21, 352]
click at [458, 401] on 1\) "ZDesigner GX430t (Copy 1)" at bounding box center [592, 403] width 351 height 25
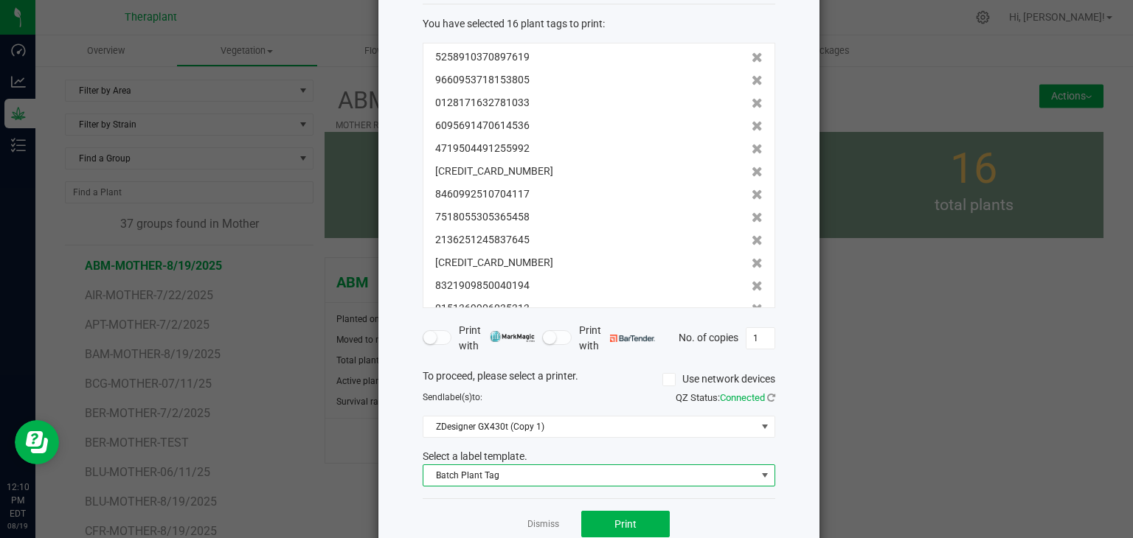
click at [457, 479] on span "Batch Plant Tag" at bounding box center [589, 475] width 333 height 21
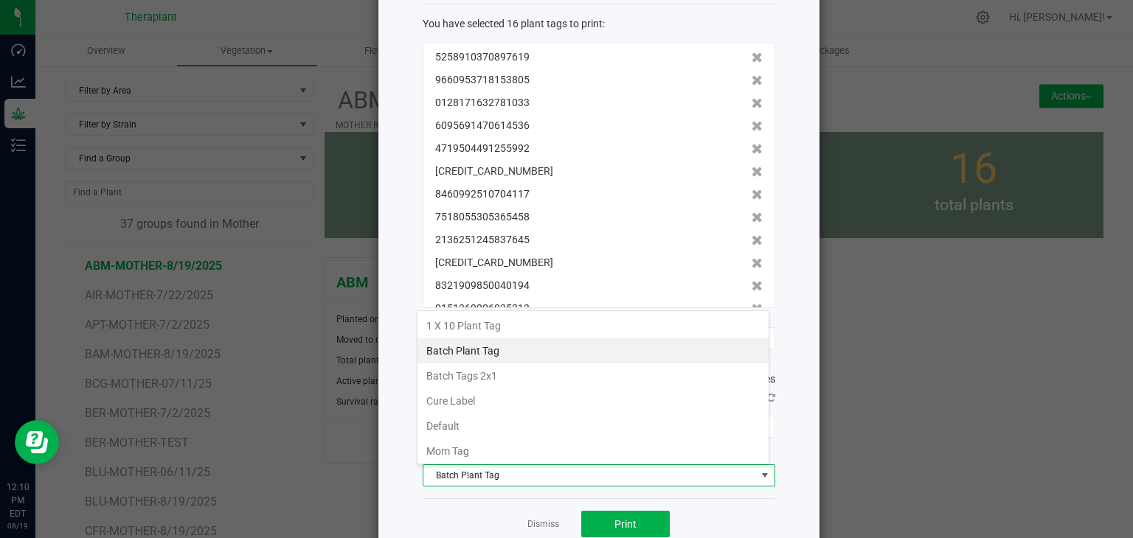
scroll to position [29, 0]
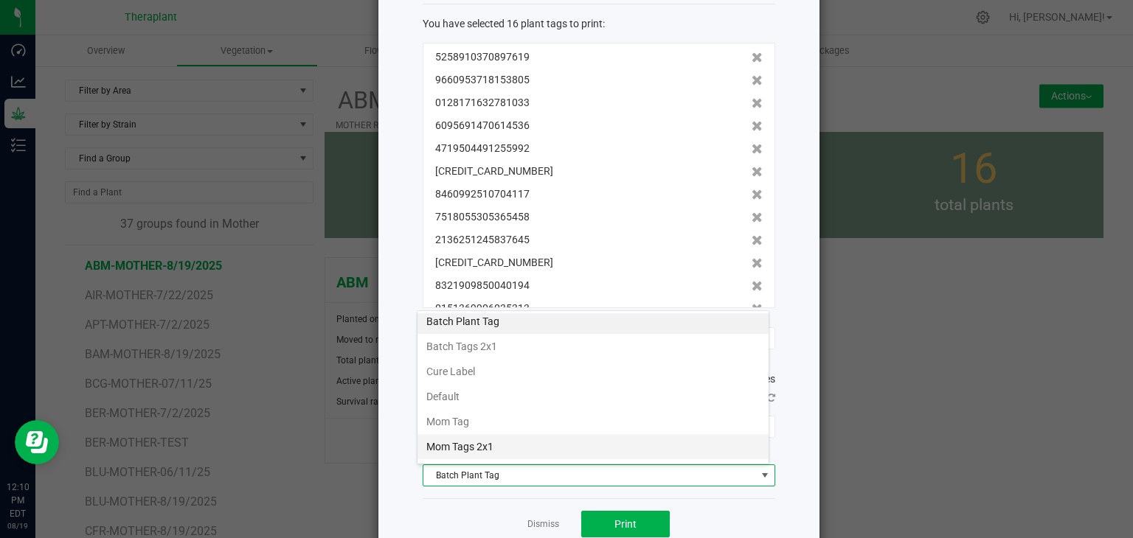
click at [531, 441] on li "Mom Tags 2x1" at bounding box center [592, 446] width 351 height 25
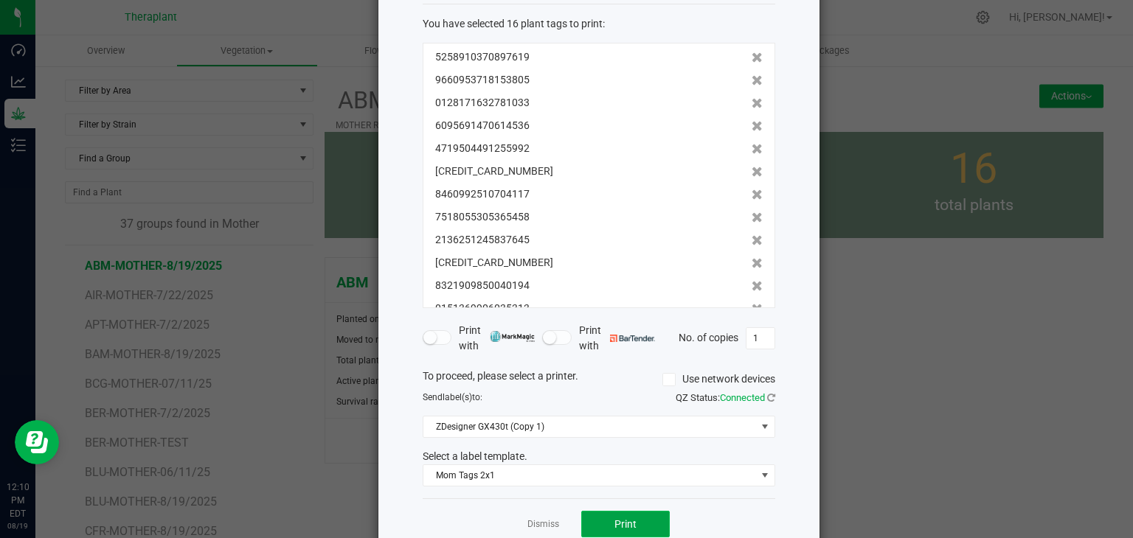
click at [624, 523] on span "Print" at bounding box center [625, 524] width 22 height 12
click at [538, 521] on link "Dismiss" at bounding box center [543, 524] width 32 height 13
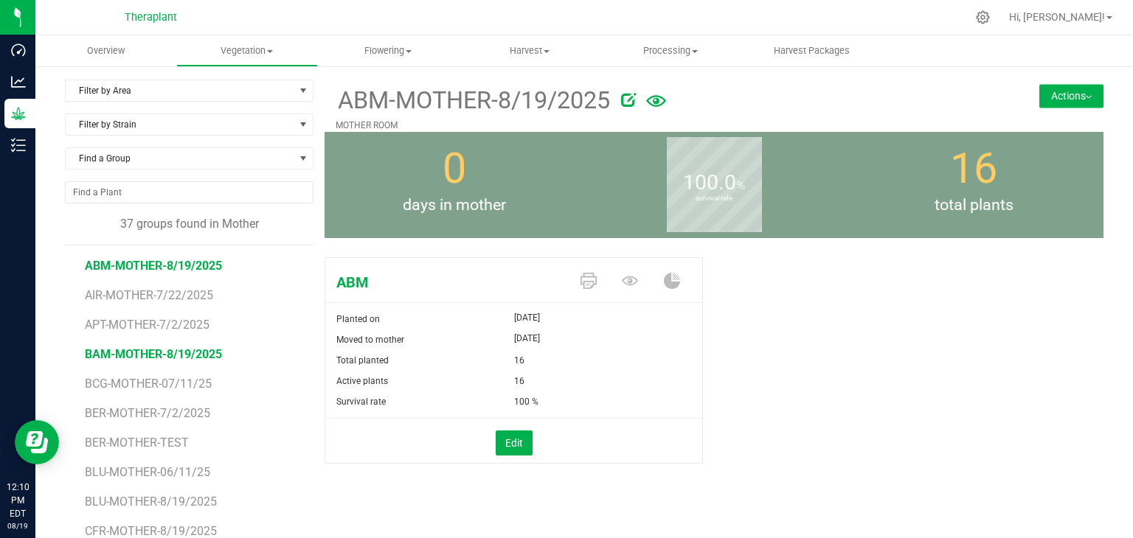
click at [147, 356] on span "BAM-MOTHER-8/19/2025" at bounding box center [153, 354] width 137 height 14
click at [582, 283] on icon at bounding box center [588, 281] width 16 height 16
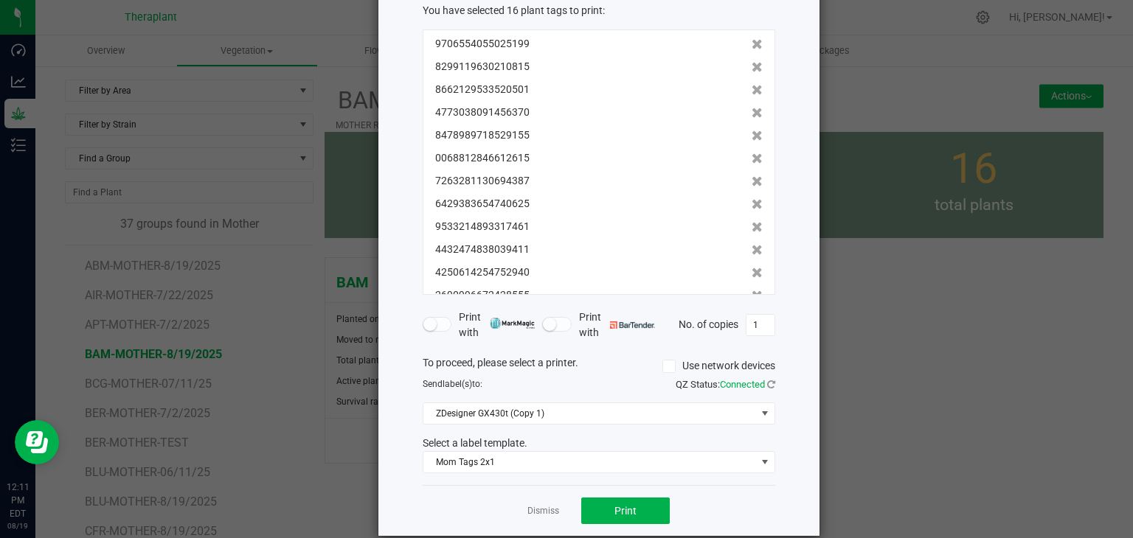
scroll to position [88, 0]
click at [622, 505] on span "Print" at bounding box center [625, 510] width 22 height 12
click at [538, 514] on link "Dismiss" at bounding box center [543, 510] width 32 height 13
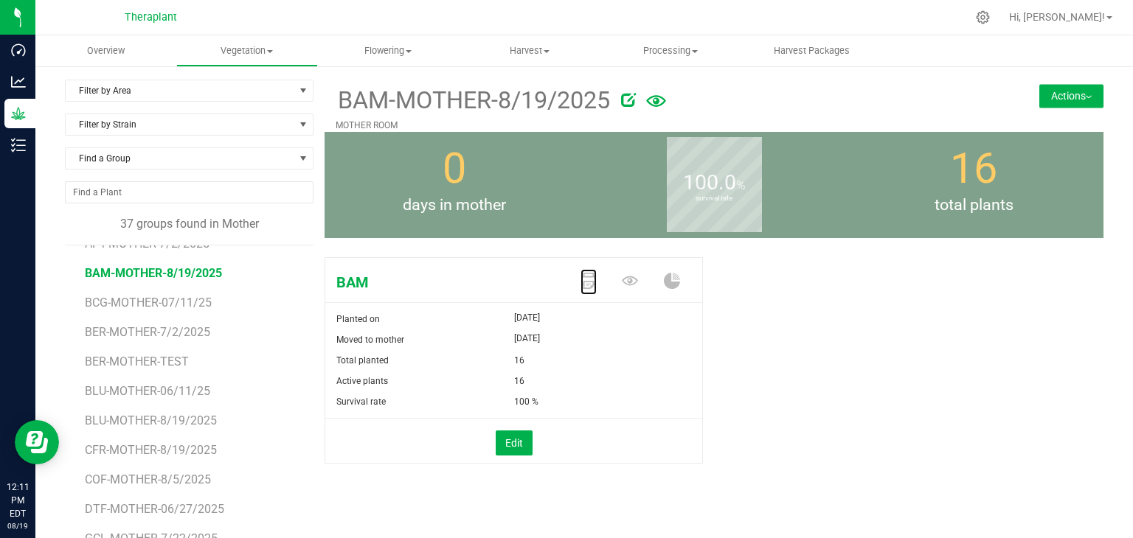
scroll to position [83, 0]
click at [172, 415] on span "BLU-MOTHER-8/19/2025" at bounding box center [151, 419] width 133 height 14
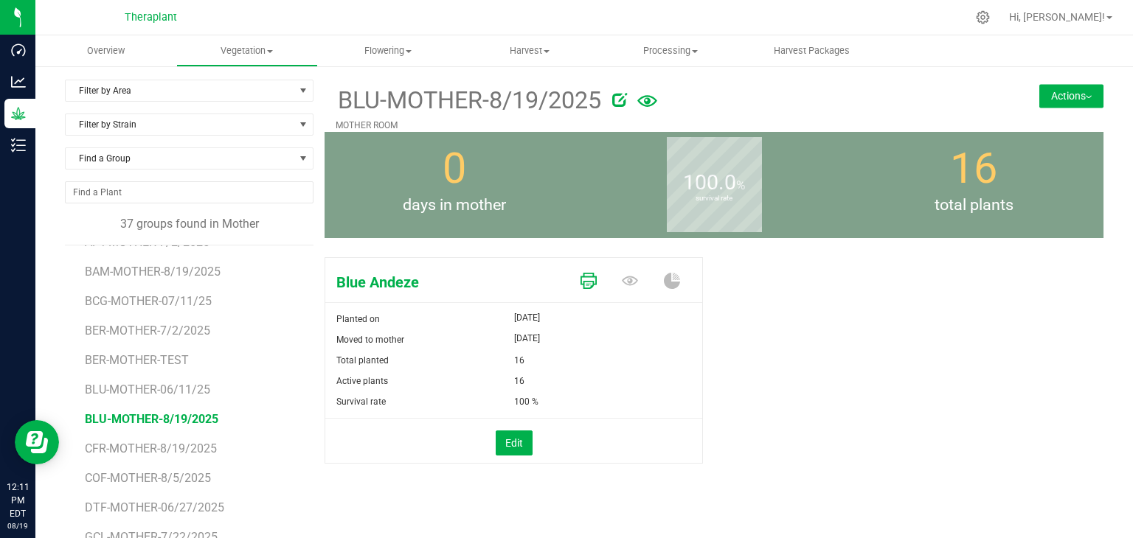
click at [584, 281] on icon at bounding box center [588, 281] width 16 height 16
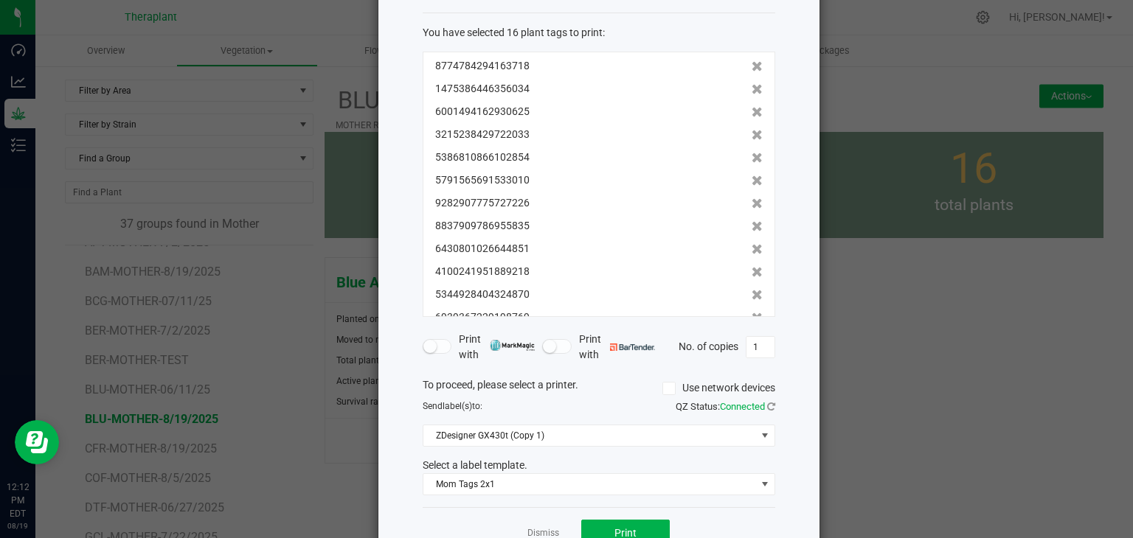
scroll to position [88, 0]
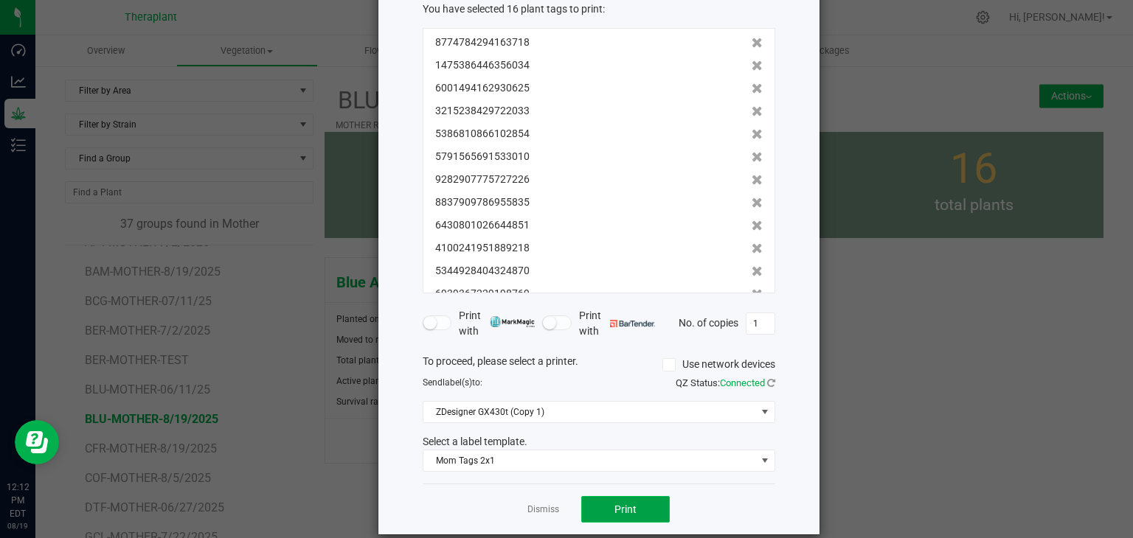
click at [614, 510] on span "Print" at bounding box center [625, 510] width 22 height 12
click at [527, 508] on link "Dismiss" at bounding box center [543, 510] width 32 height 13
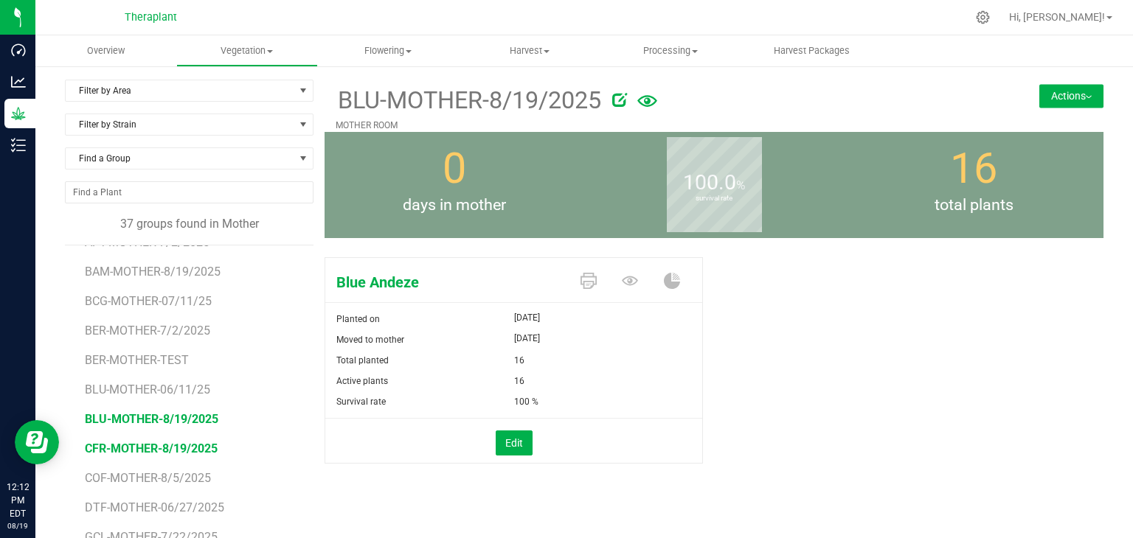
click at [178, 446] on span "CFR-MOTHER-8/19/2025" at bounding box center [151, 449] width 133 height 14
click at [582, 284] on icon at bounding box center [588, 281] width 16 height 16
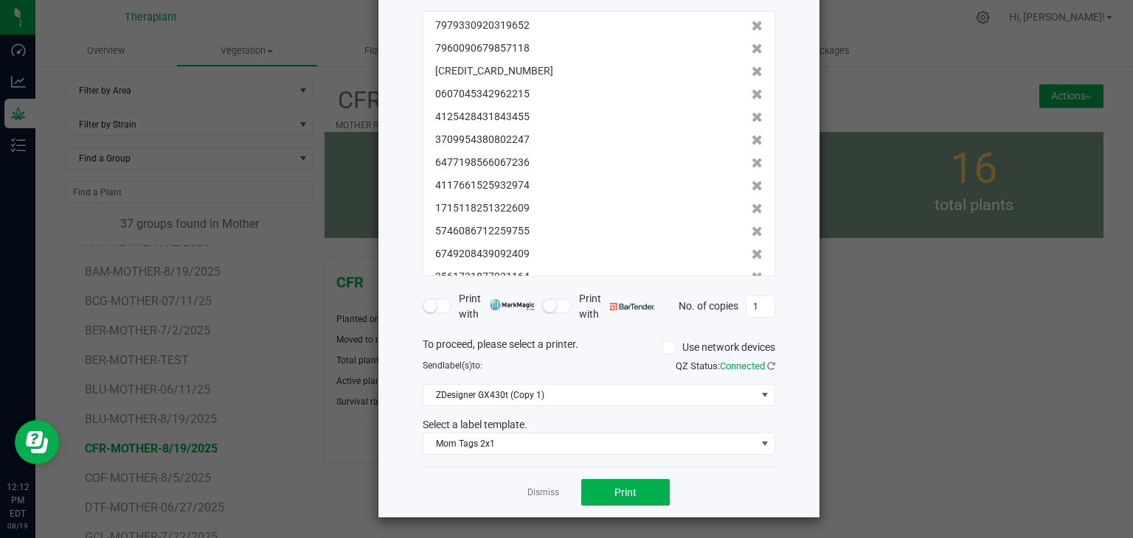
scroll to position [106, 0]
click at [600, 487] on button "Print" at bounding box center [625, 492] width 88 height 27
click at [536, 491] on link "Dismiss" at bounding box center [543, 492] width 32 height 13
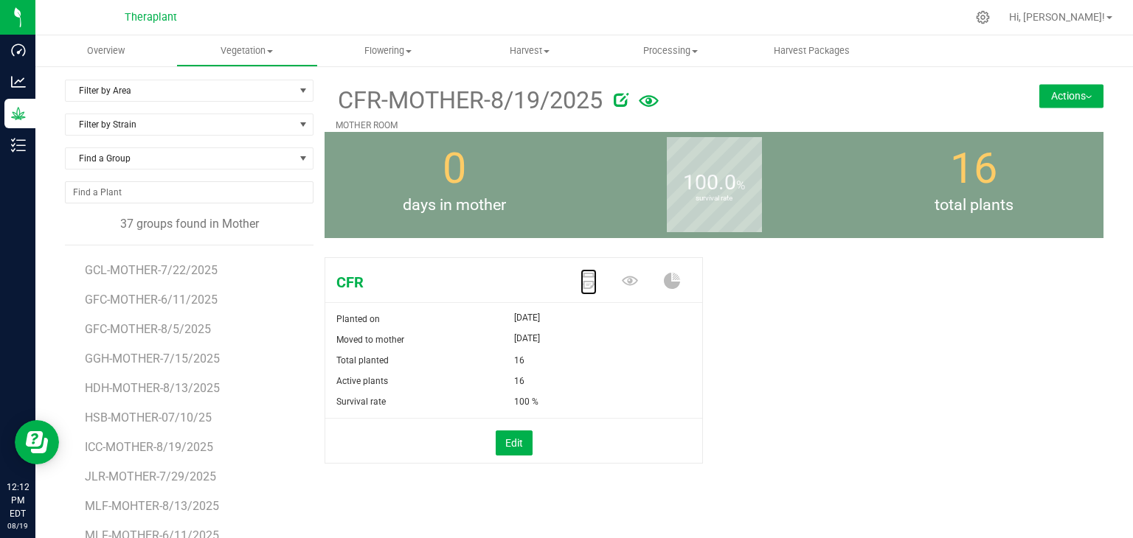
scroll to position [401, 0]
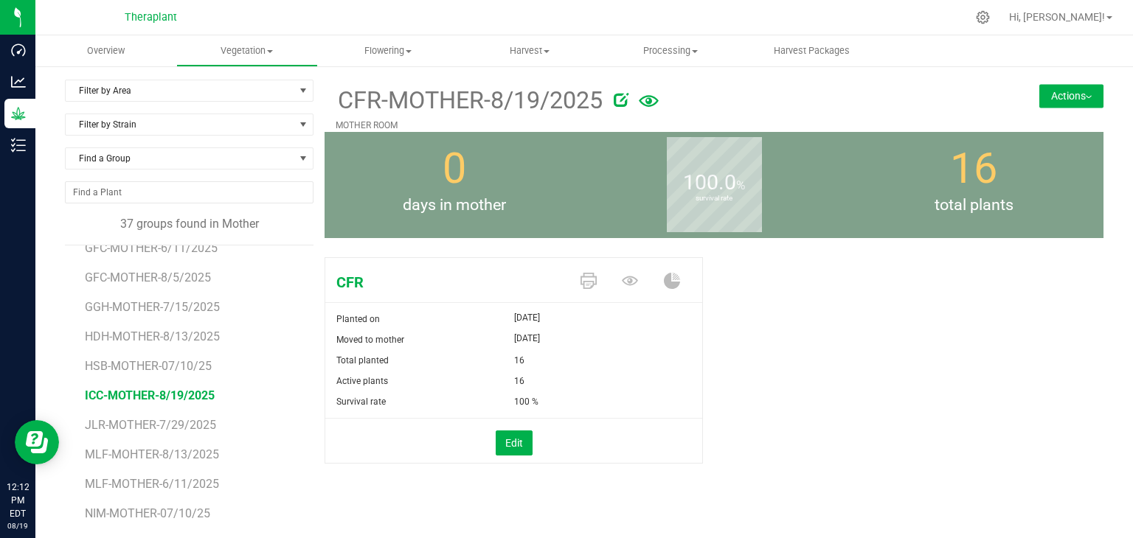
click at [178, 393] on span "ICC-MOTHER-8/19/2025" at bounding box center [150, 396] width 130 height 14
click at [580, 281] on icon at bounding box center [588, 281] width 16 height 16
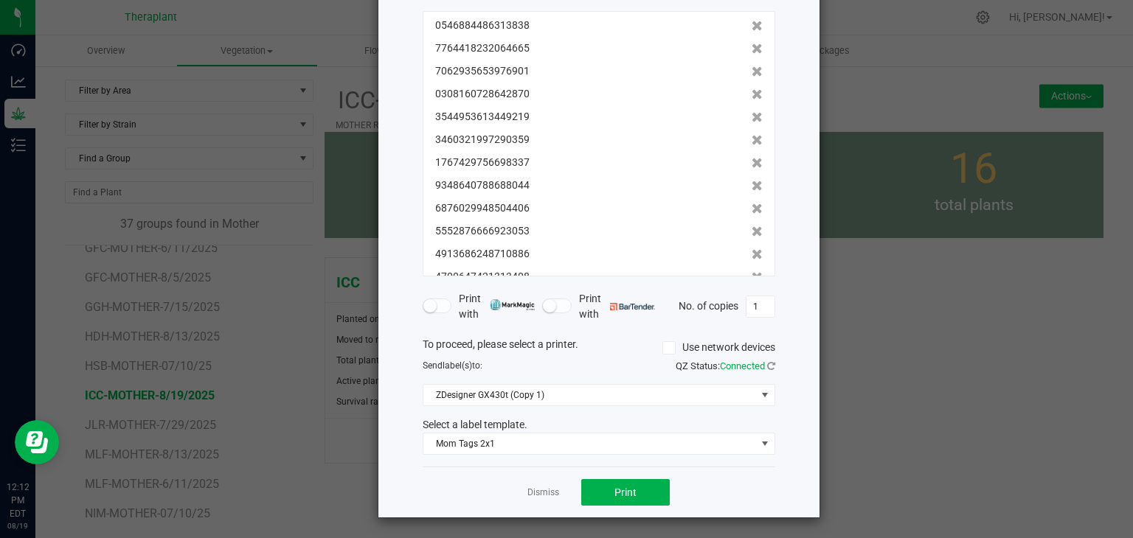
scroll to position [106, 0]
click at [606, 498] on button "Print" at bounding box center [625, 492] width 88 height 27
click at [539, 495] on link "Dismiss" at bounding box center [543, 492] width 32 height 13
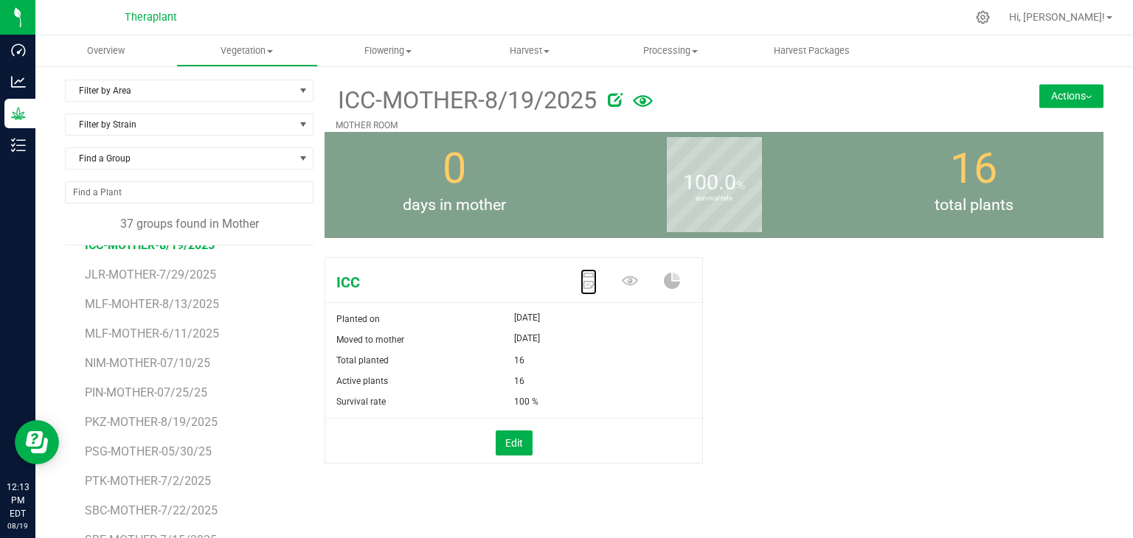
scroll to position [555, 0]
click at [176, 412] on span "PKZ-MOTHER-8/19/2025" at bounding box center [151, 418] width 133 height 14
click at [581, 277] on icon at bounding box center [588, 281] width 16 height 16
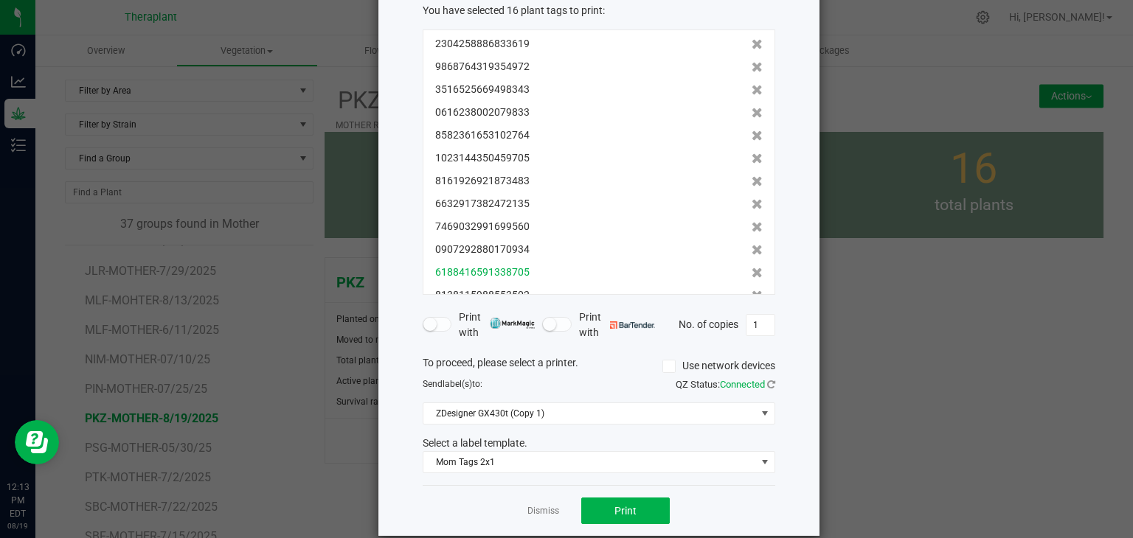
scroll to position [106, 0]
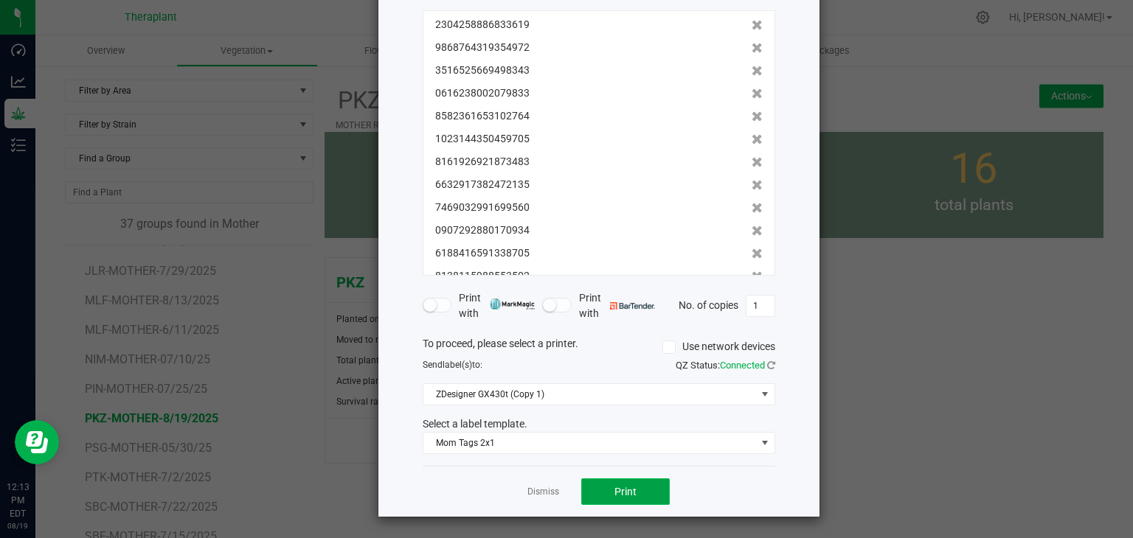
click at [608, 498] on button "Print" at bounding box center [625, 492] width 88 height 27
click at [540, 489] on link "Dismiss" at bounding box center [543, 492] width 32 height 13
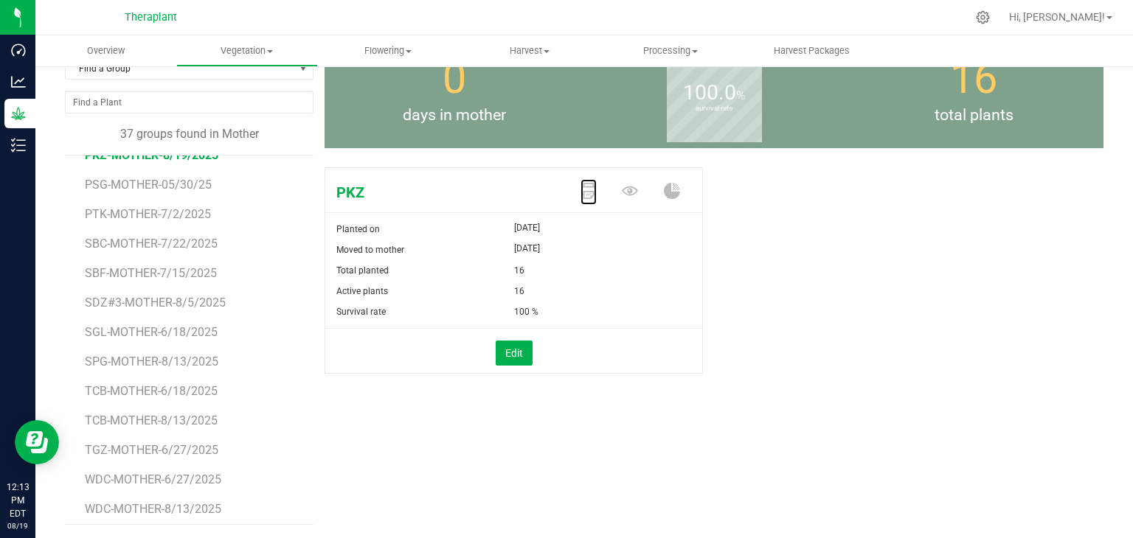
scroll to position [734, 0]
